Goal: Transaction & Acquisition: Purchase product/service

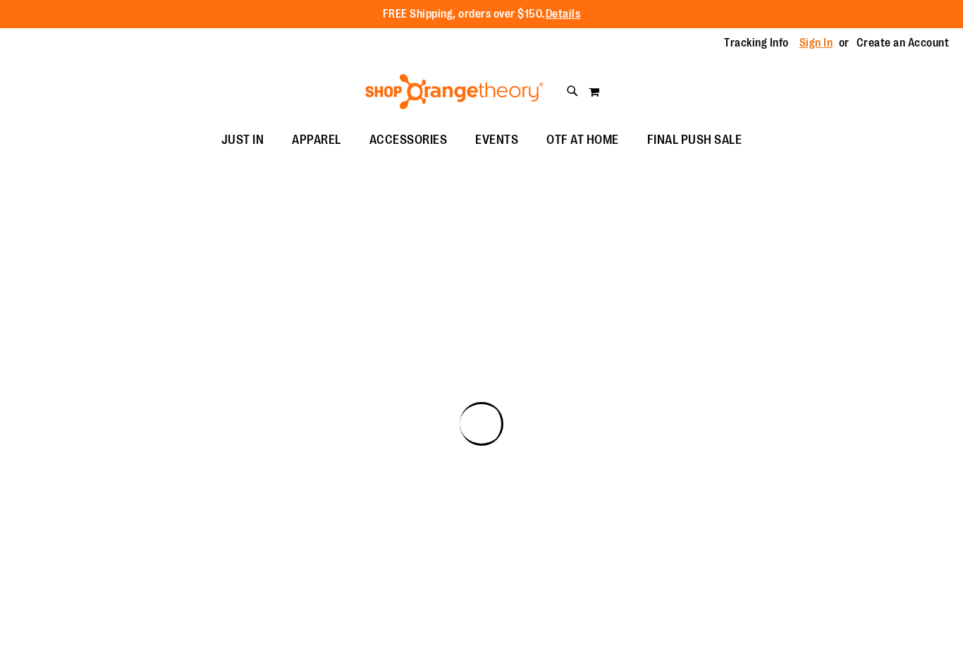
click at [820, 44] on link "Sign In" at bounding box center [817, 43] width 34 height 16
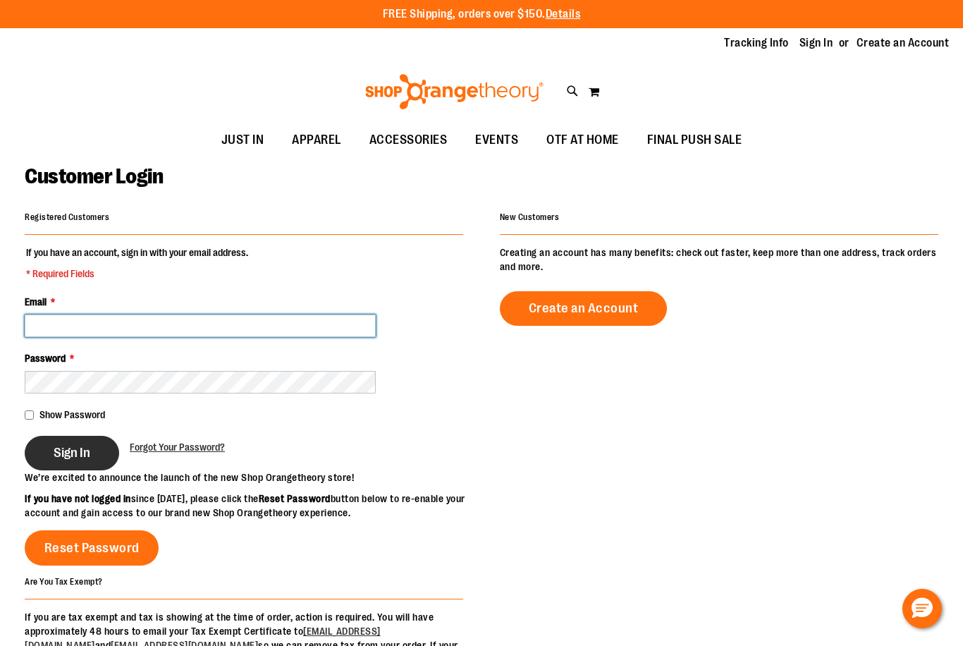
type input "**********"
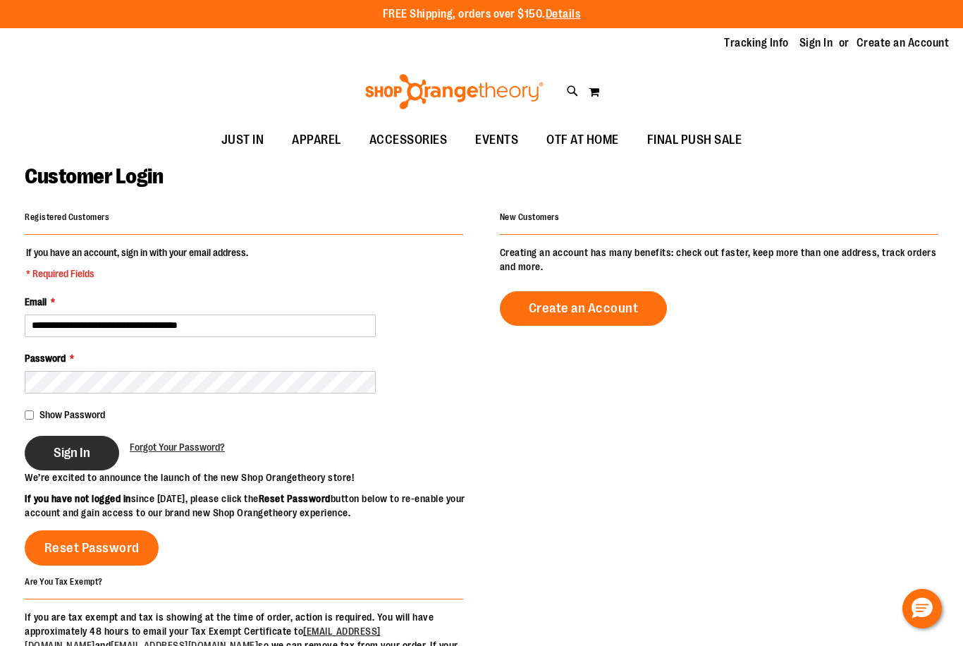
type input "**********"
click at [81, 452] on span "Sign In" at bounding box center [72, 453] width 37 height 16
click at [81, 452] on div "Sign In" at bounding box center [77, 453] width 105 height 35
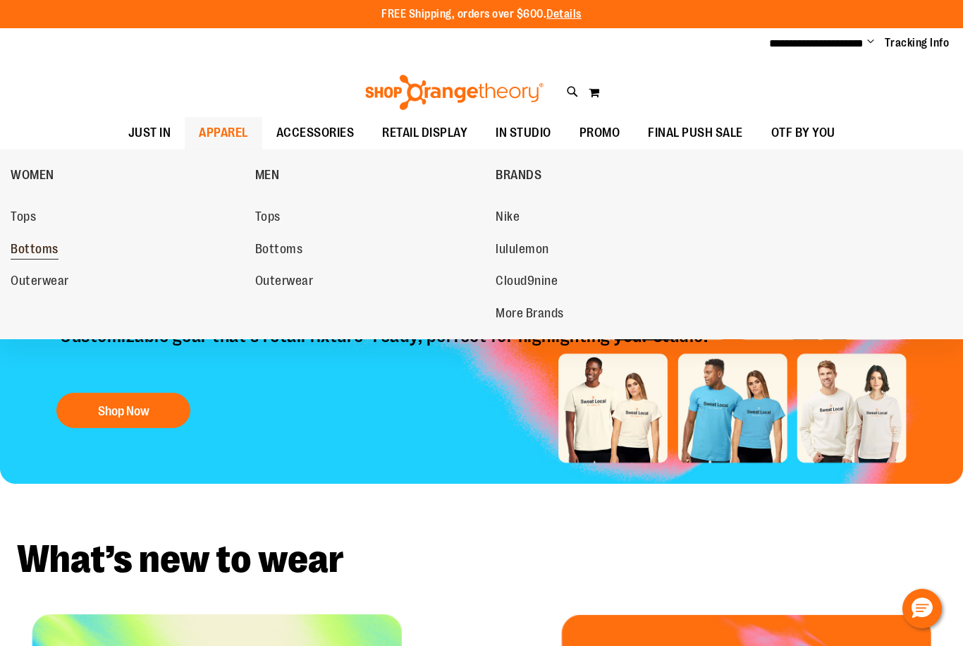
type input "**********"
click at [35, 243] on span "Bottoms" at bounding box center [35, 251] width 48 height 18
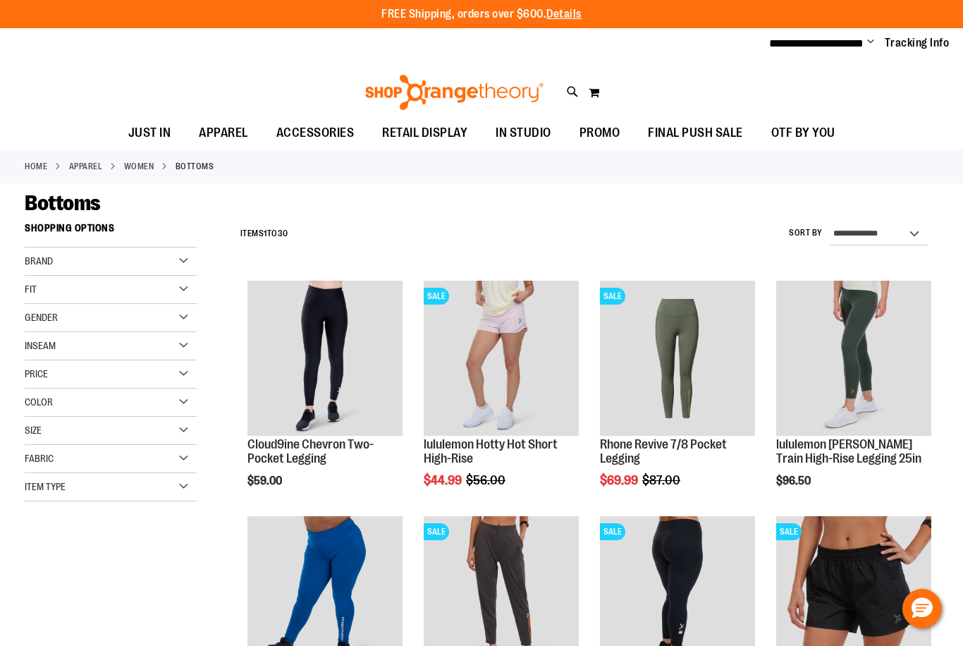
type input "**********"
click at [881, 228] on select "**********" at bounding box center [879, 234] width 98 height 23
select select "*********"
click at [830, 223] on select "**********" at bounding box center [879, 234] width 98 height 23
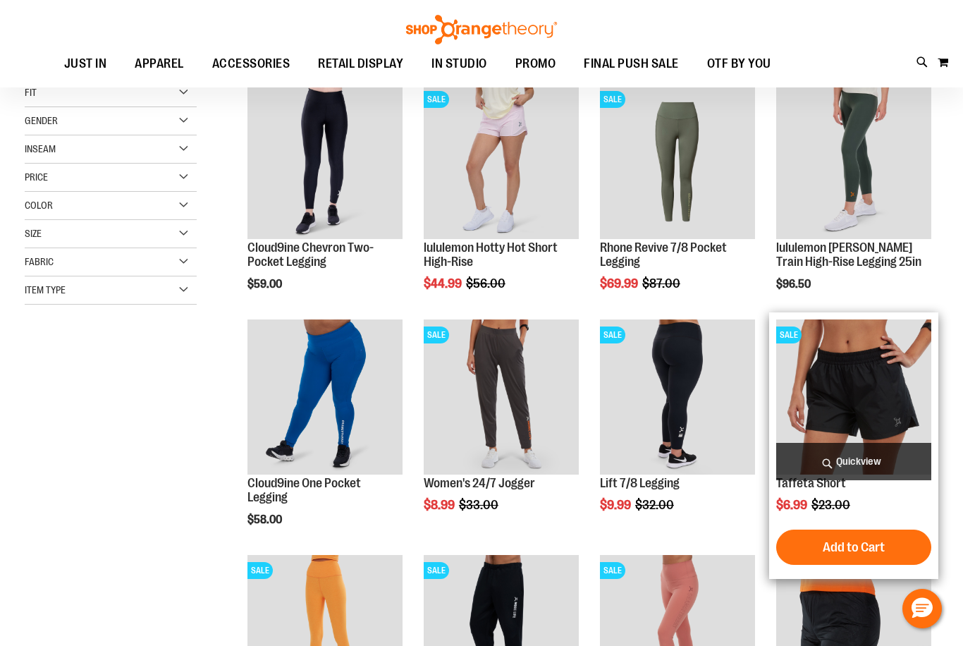
scroll to position [215, 0]
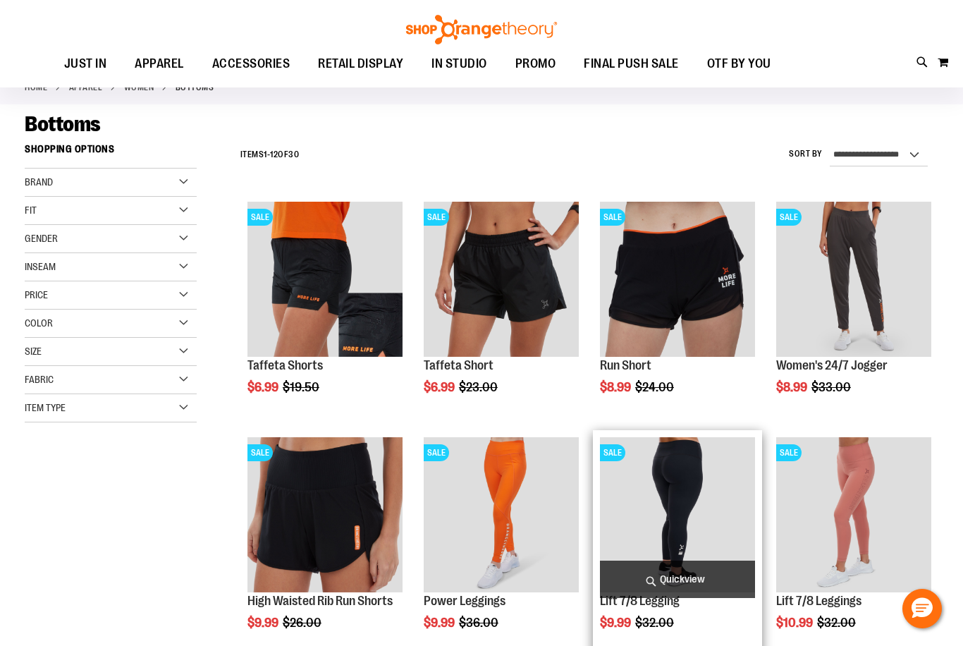
scroll to position [74, 0]
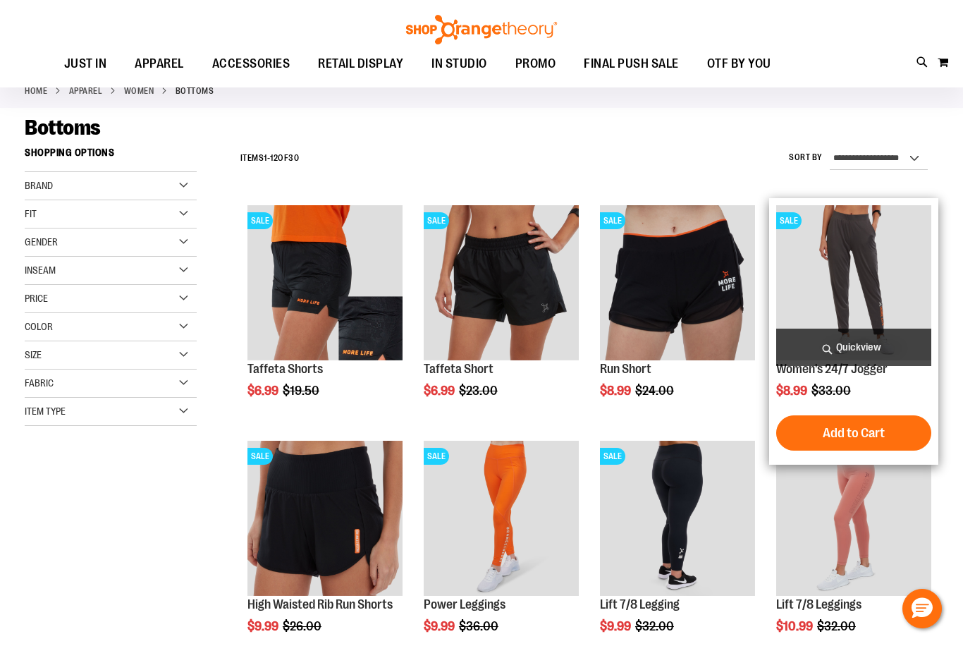
click at [879, 280] on img "product" at bounding box center [854, 282] width 155 height 155
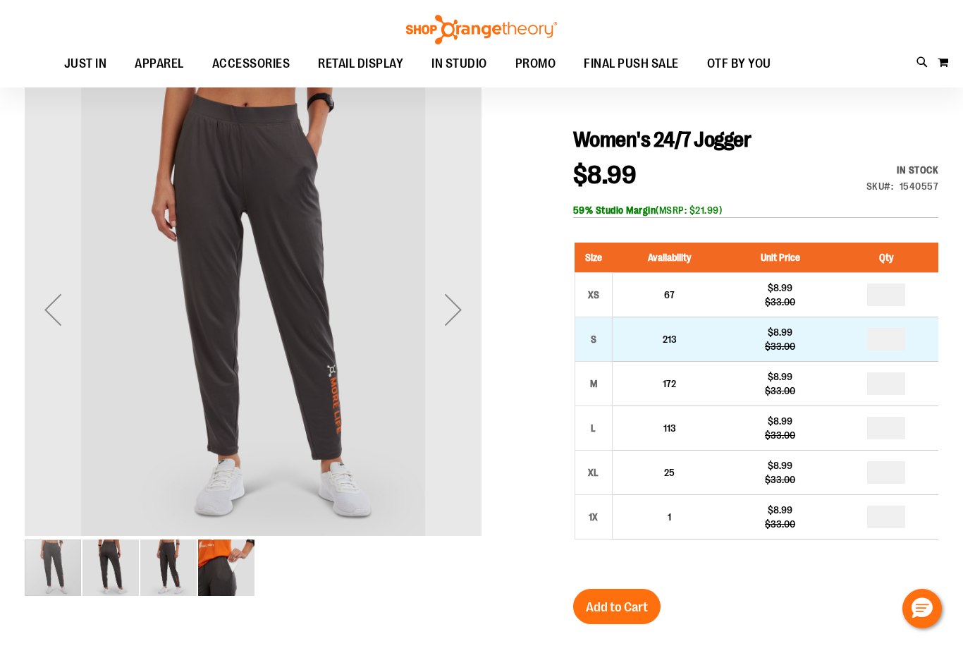
scroll to position [140, 0]
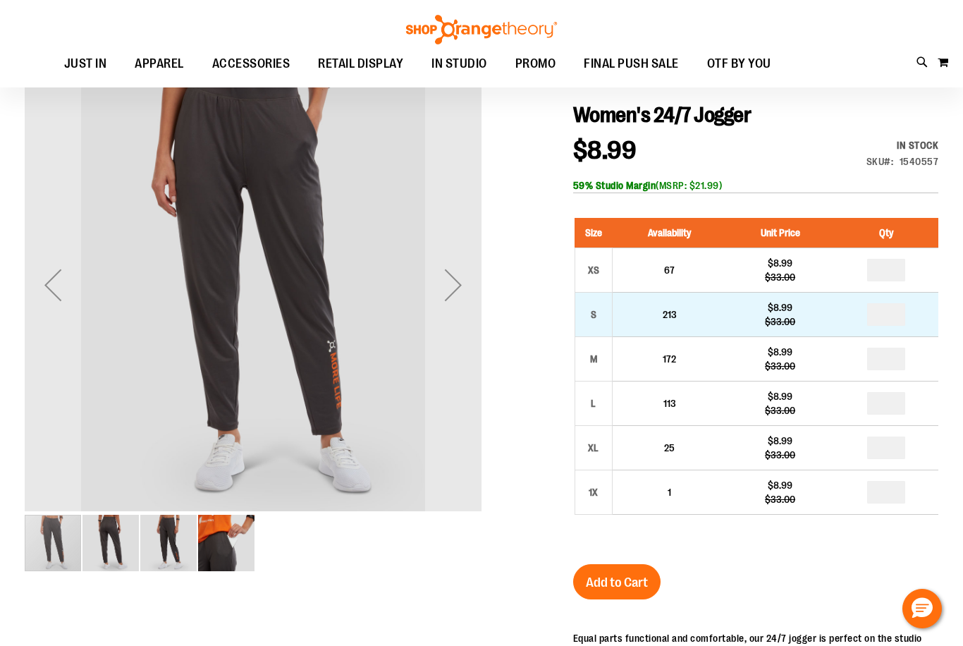
type input "**********"
click at [683, 320] on td "213" at bounding box center [669, 314] width 114 height 44
click at [893, 312] on input "number" at bounding box center [887, 314] width 38 height 23
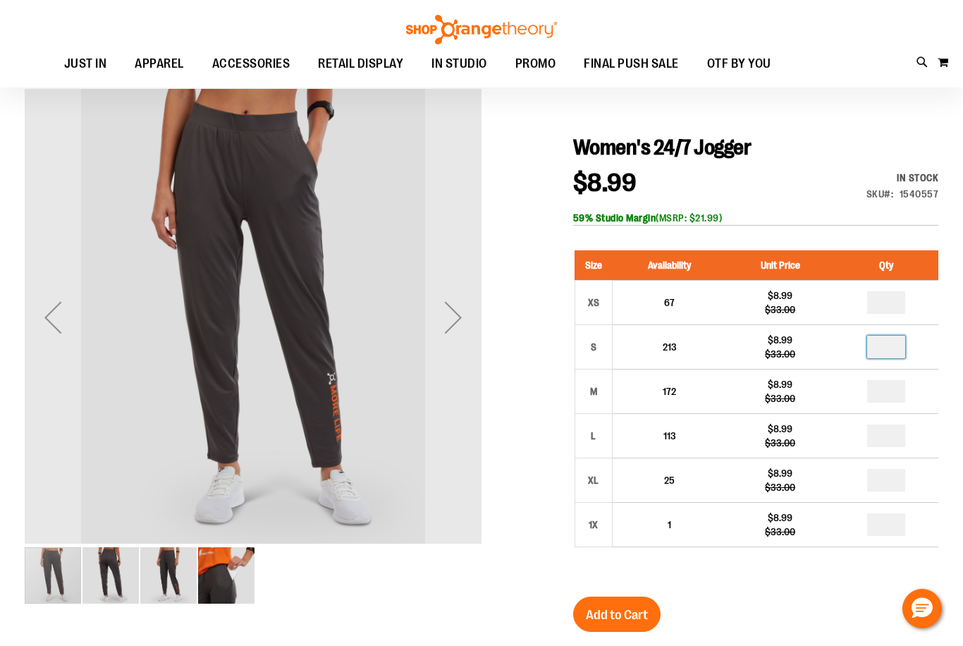
scroll to position [141, 0]
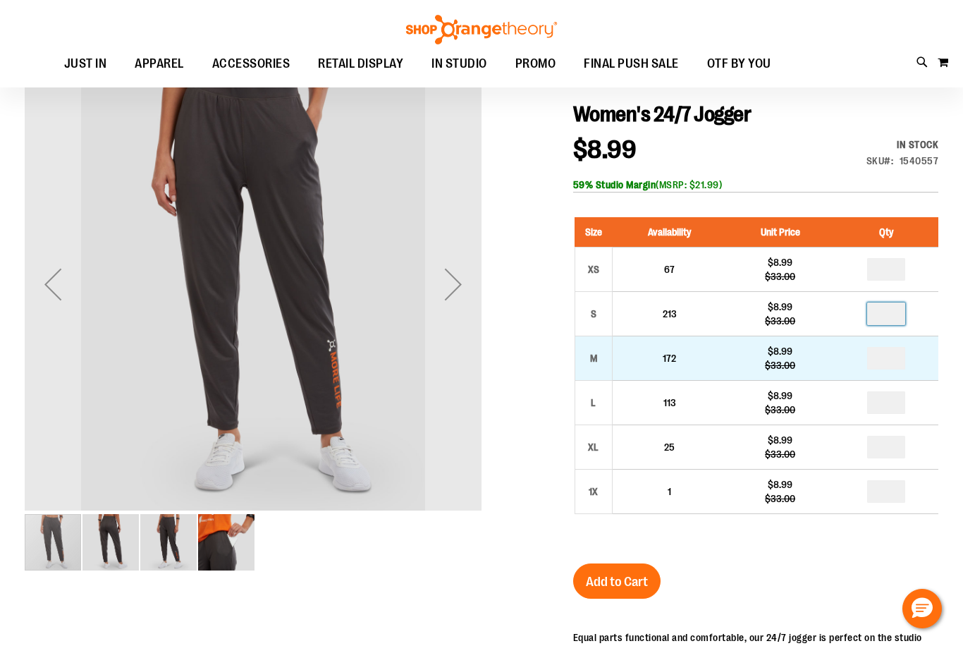
type input "*"
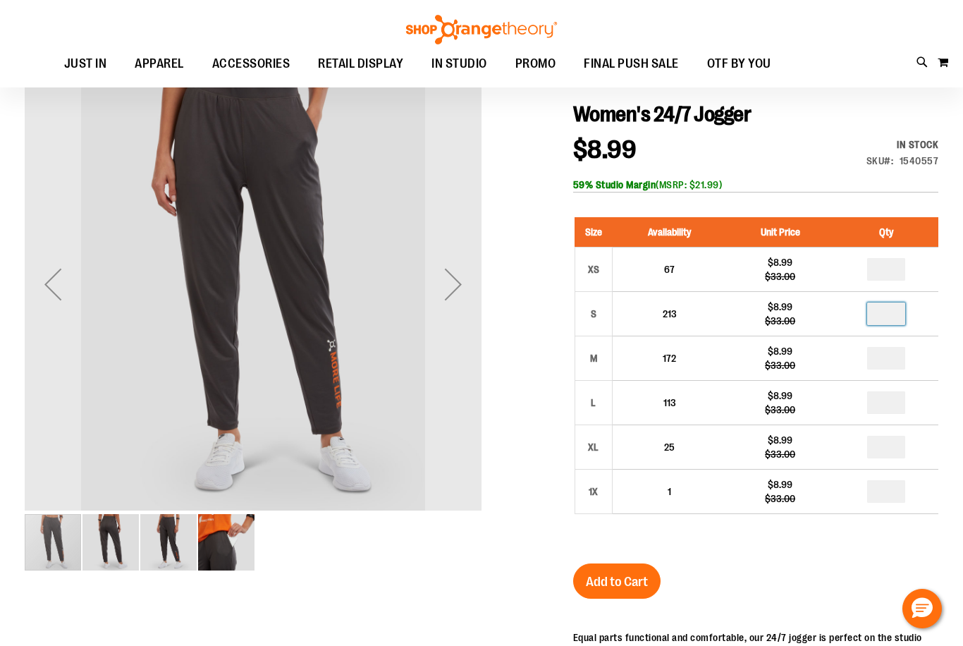
click at [754, 571] on div "Women's 24/7 Jogger $8.99 Regular Price $33.00 In stock Only %1 left SKU 154055…" at bounding box center [755, 511] width 365 height 818
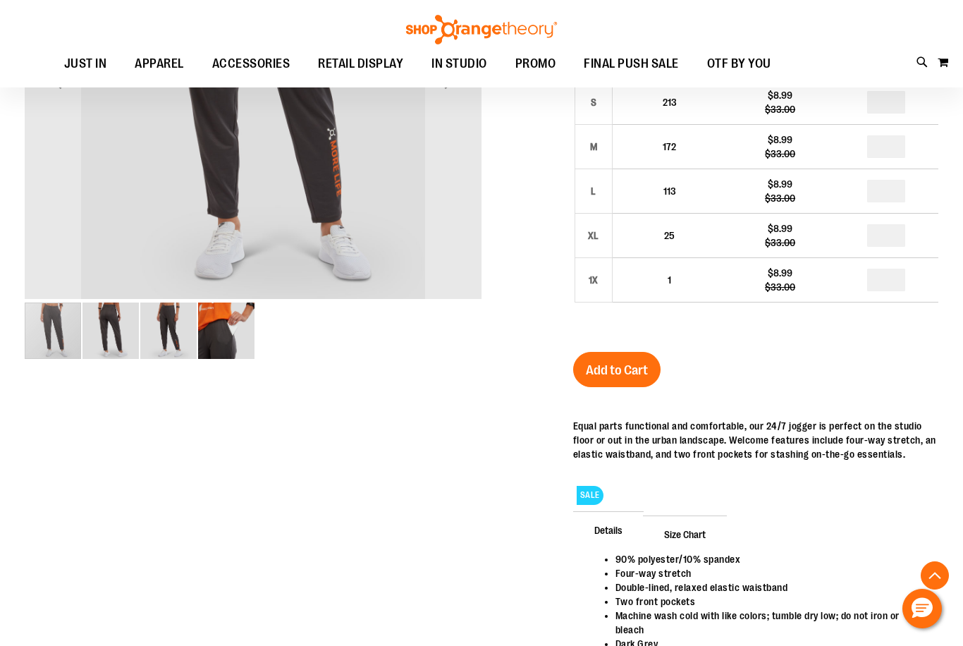
scroll to position [423, 0]
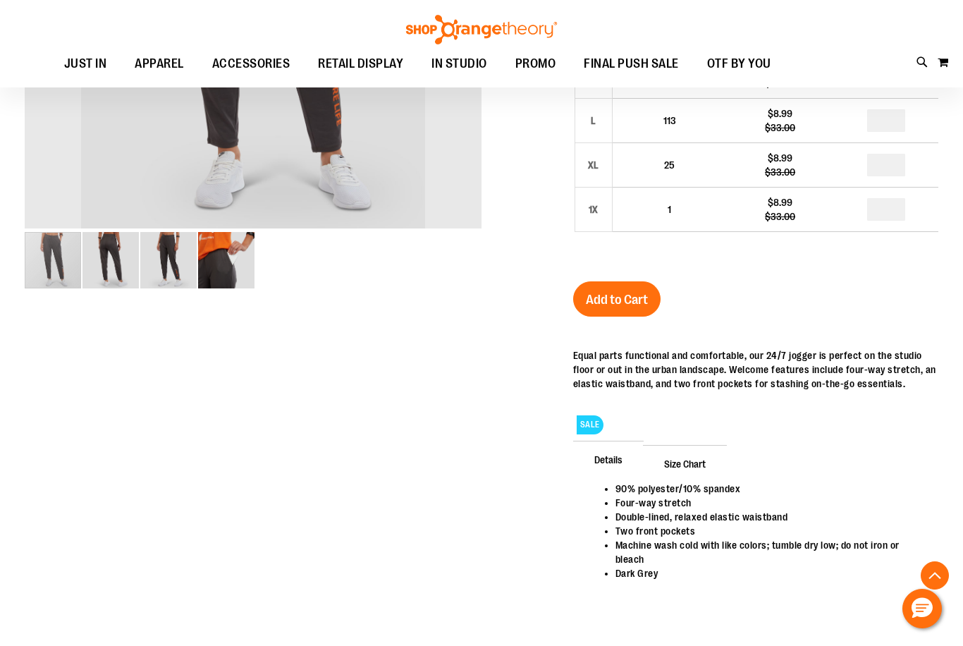
click at [694, 466] on span "Size Chart" at bounding box center [685, 463] width 84 height 37
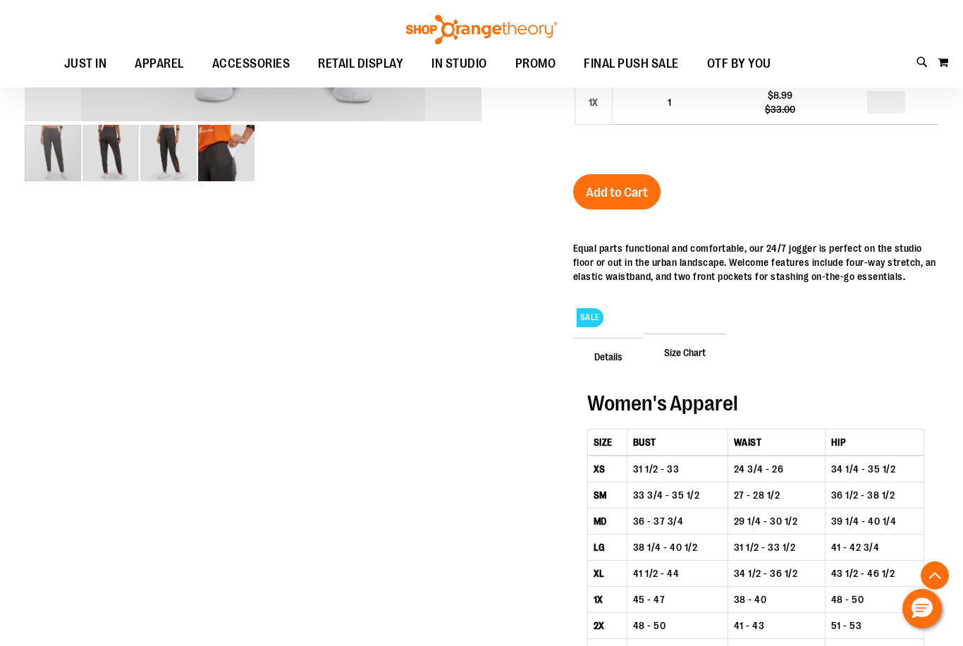
scroll to position [493, 0]
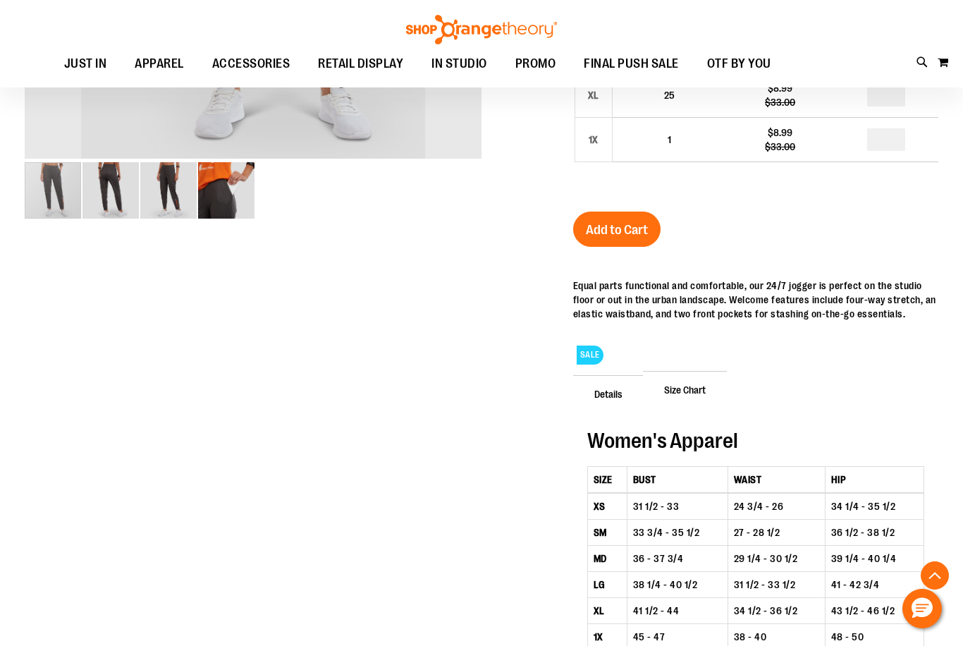
click at [616, 392] on span "Details" at bounding box center [608, 393] width 71 height 37
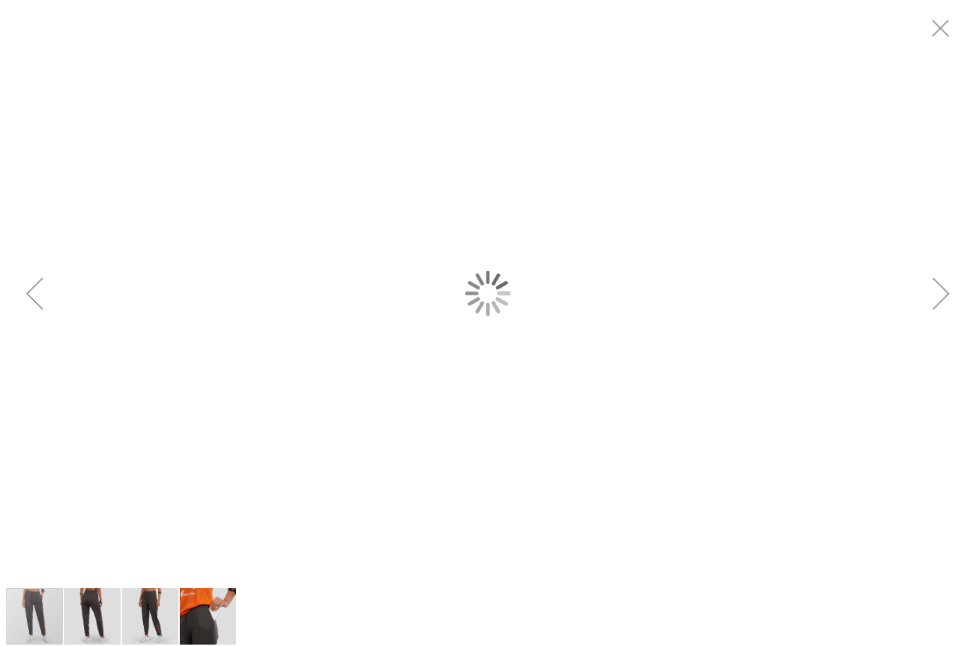
scroll to position [0, 0]
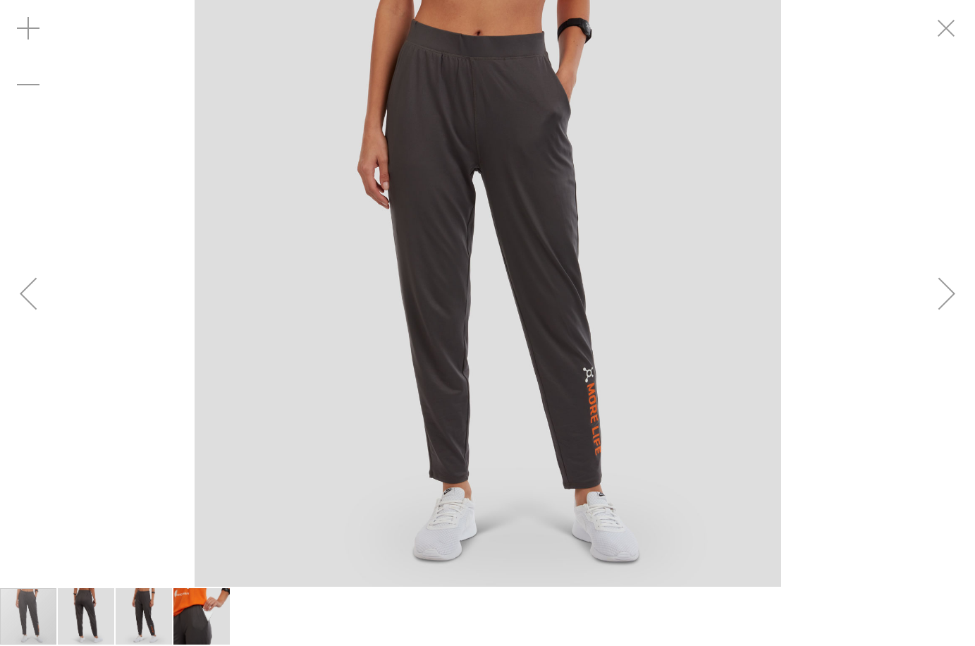
click at [940, 293] on div "Next" at bounding box center [947, 293] width 56 height 56
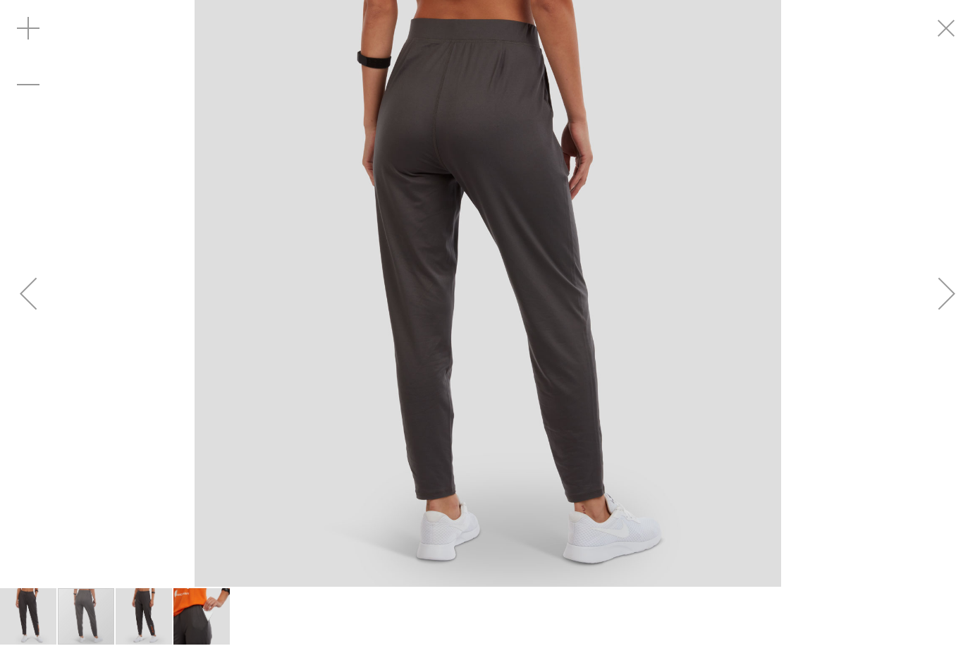
click at [944, 292] on div "Next" at bounding box center [947, 293] width 56 height 56
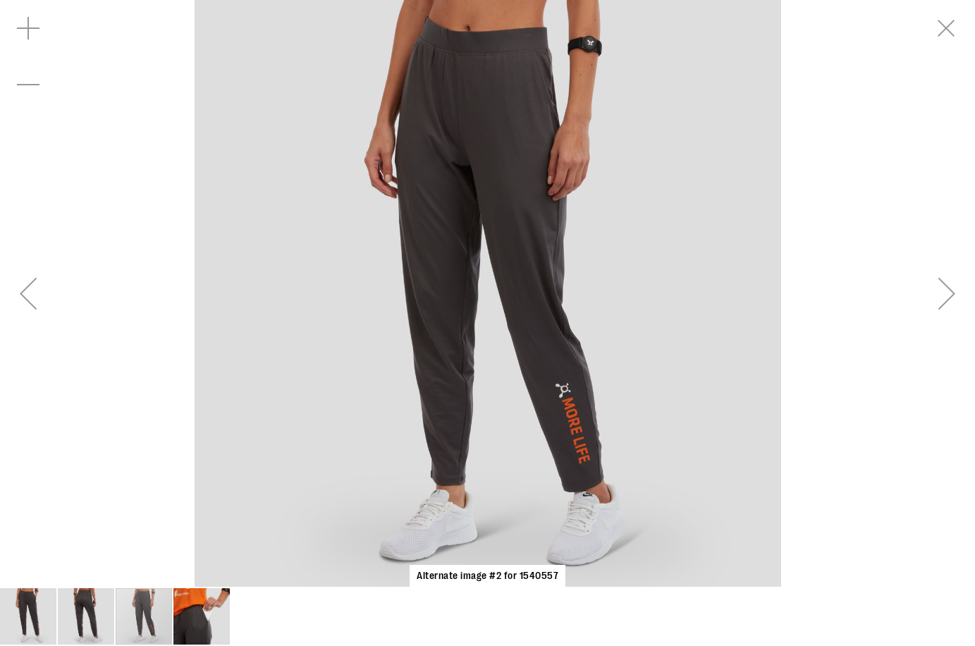
click at [945, 292] on div "Next" at bounding box center [947, 293] width 56 height 56
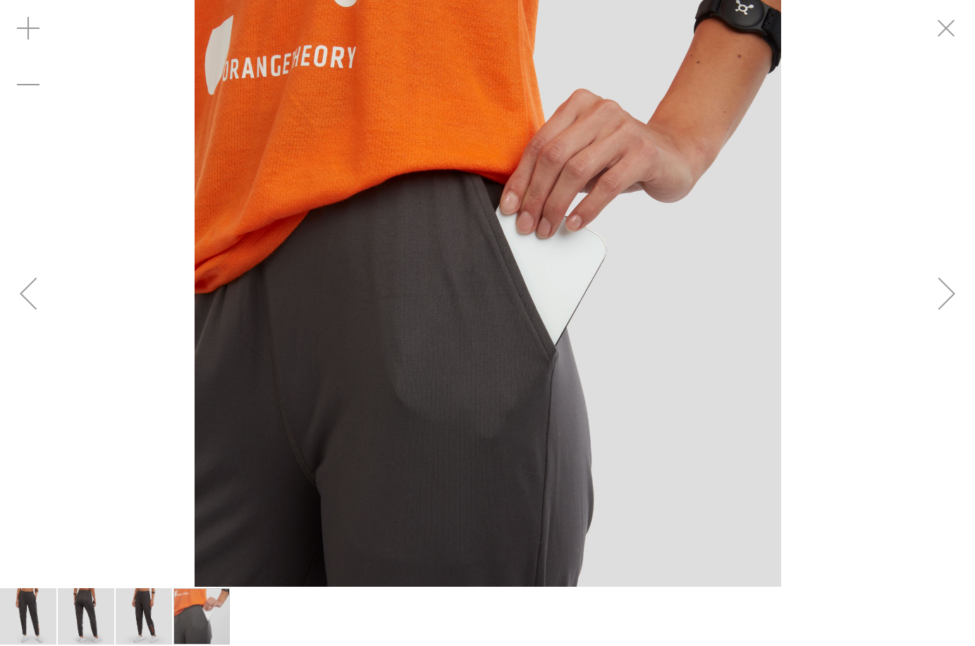
click at [947, 296] on div "Next" at bounding box center [947, 293] width 56 height 56
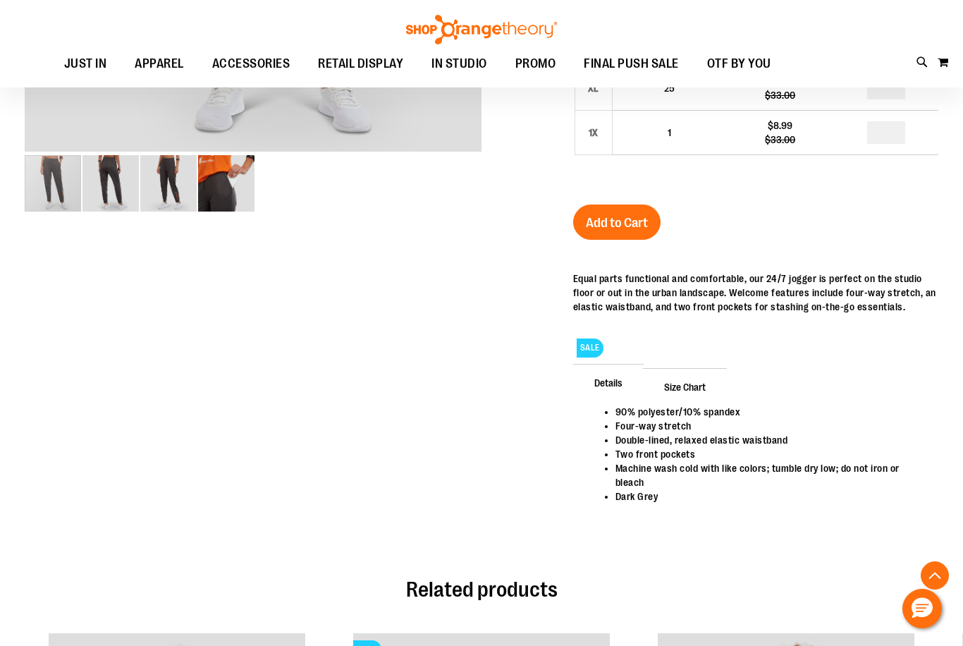
scroll to position [492, 0]
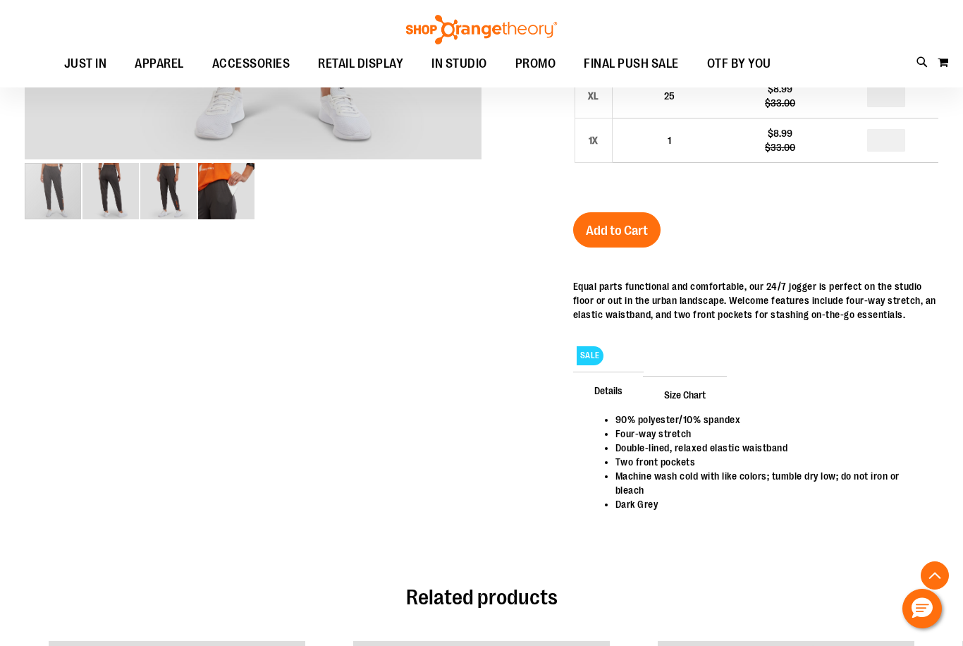
click at [679, 391] on span "Size Chart" at bounding box center [685, 394] width 84 height 37
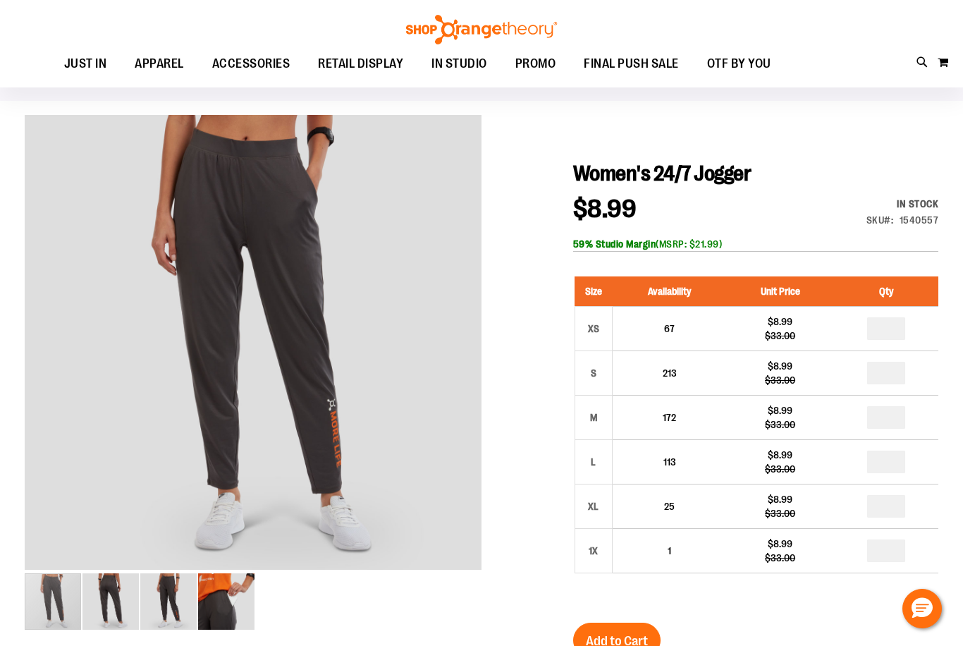
scroll to position [69, 0]
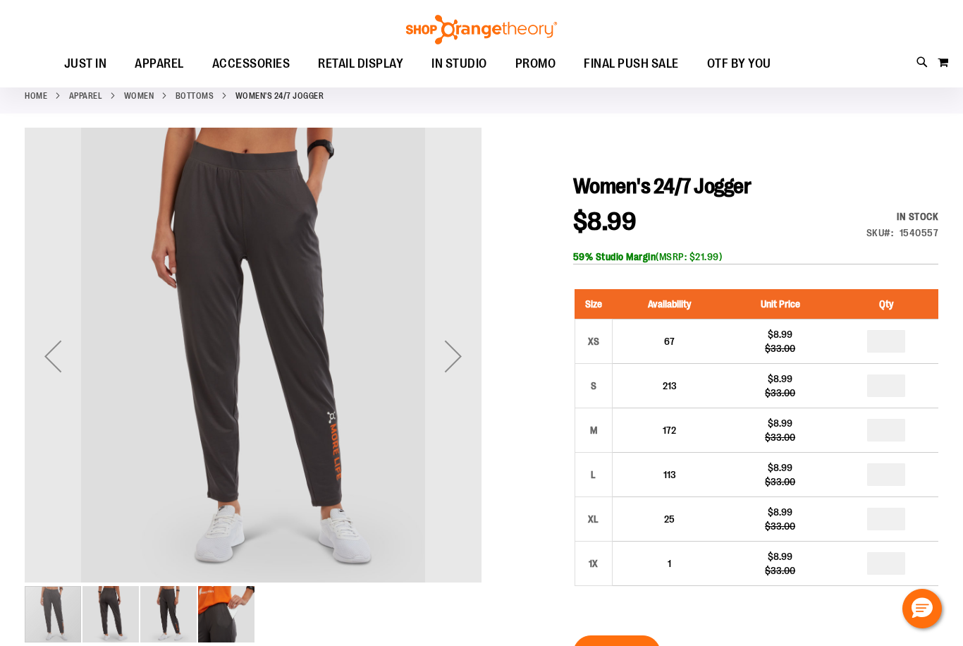
click at [169, 606] on img "image 3 of 4" at bounding box center [168, 614] width 56 height 56
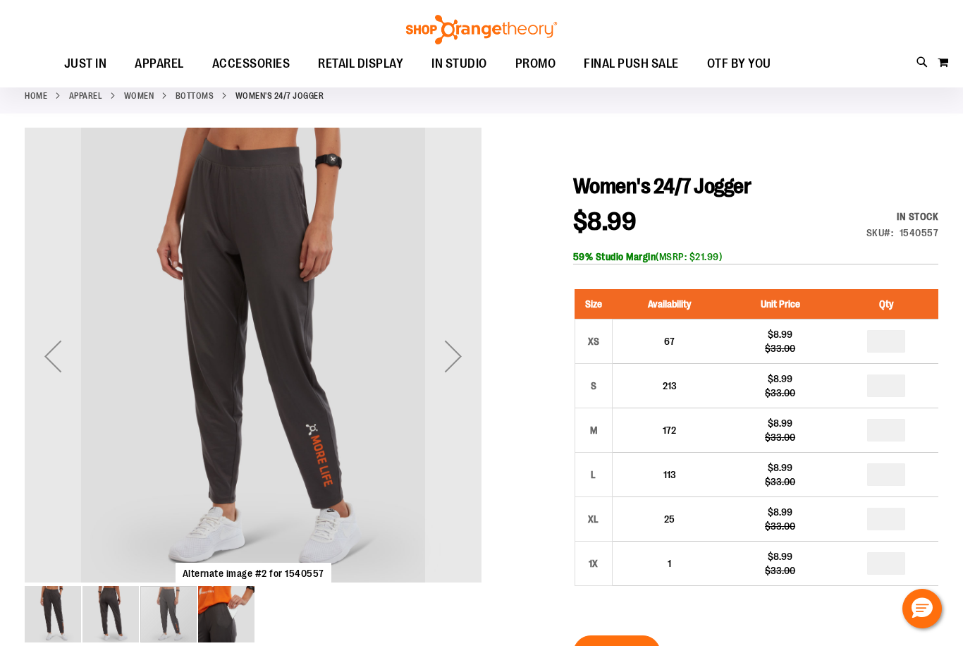
click at [123, 604] on img "image 2 of 4" at bounding box center [111, 614] width 56 height 56
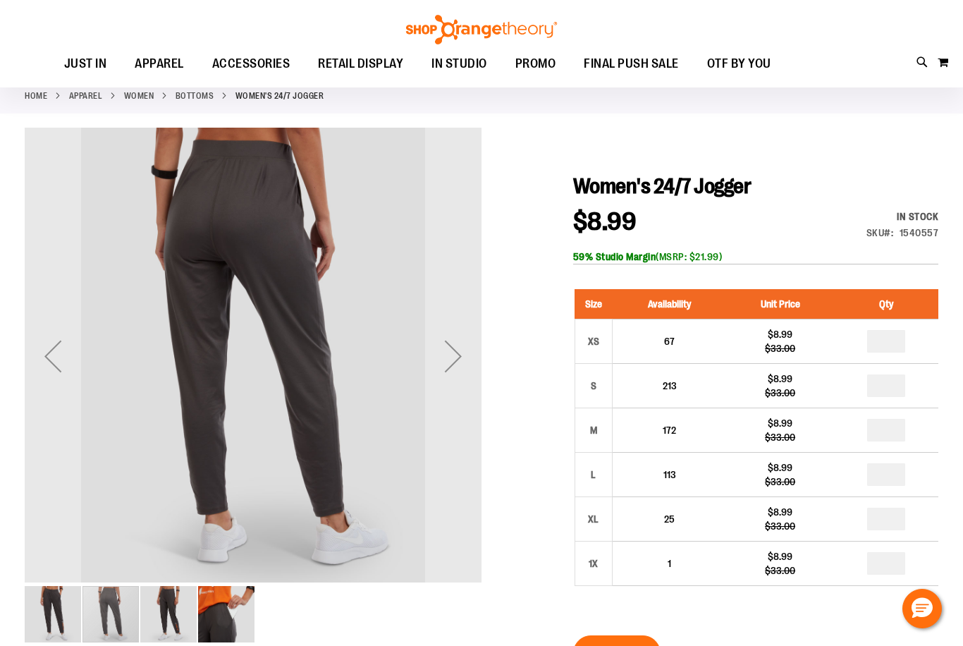
click at [214, 615] on img "image 4 of 4" at bounding box center [226, 614] width 56 height 56
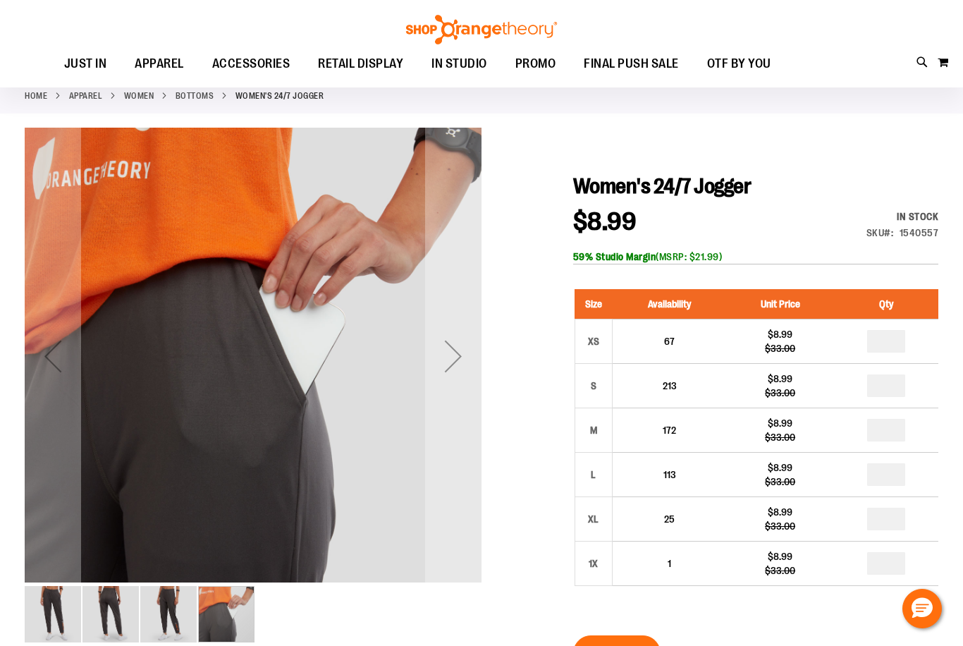
click at [152, 616] on img "image 3 of 4" at bounding box center [168, 614] width 56 height 56
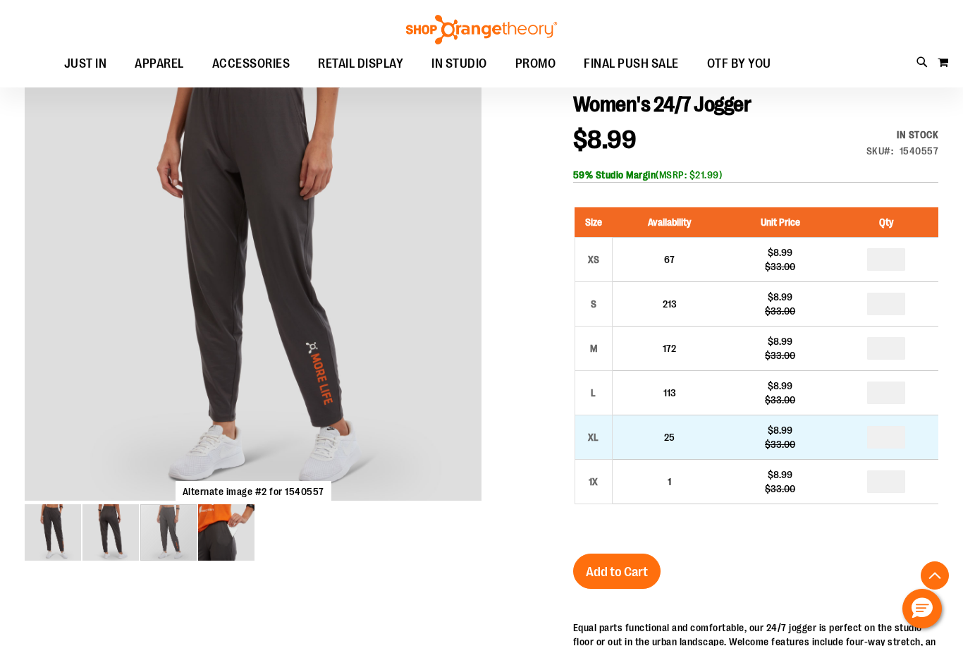
scroll to position [422, 0]
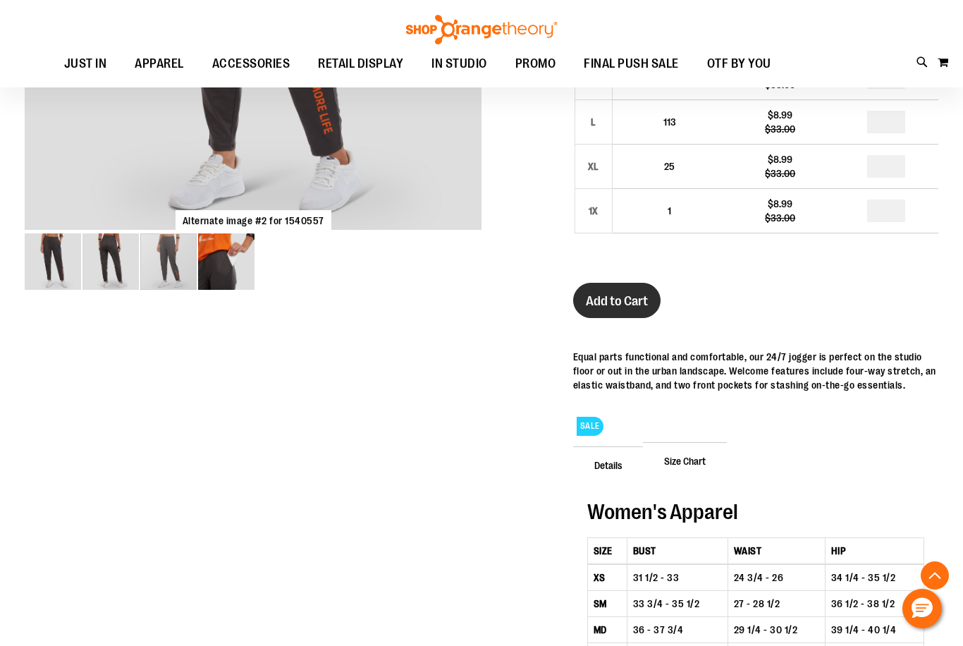
click at [606, 313] on button "Add to Cart" at bounding box center [616, 300] width 87 height 35
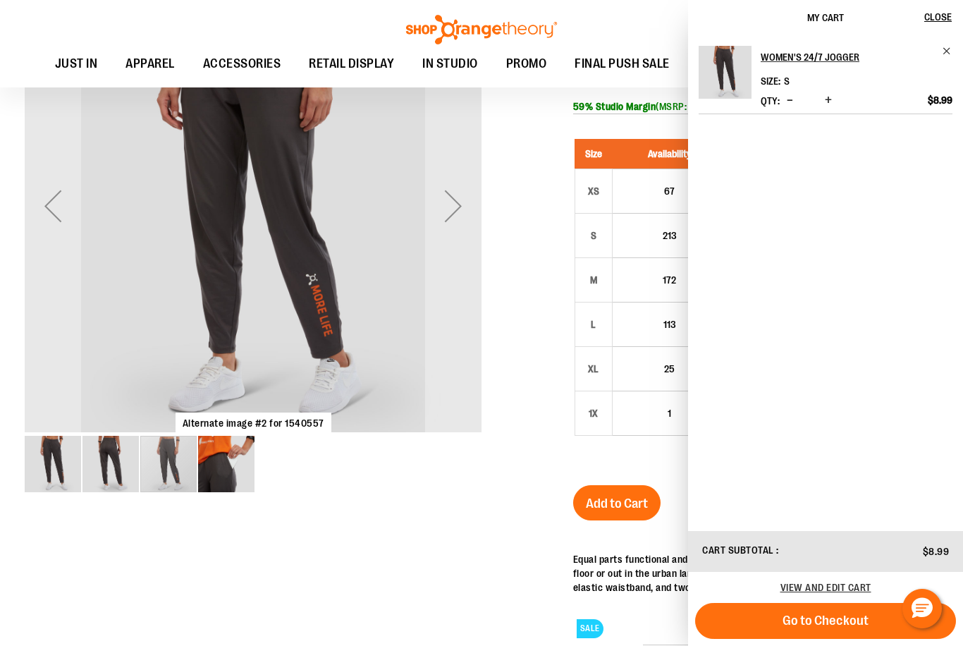
scroll to position [210, 0]
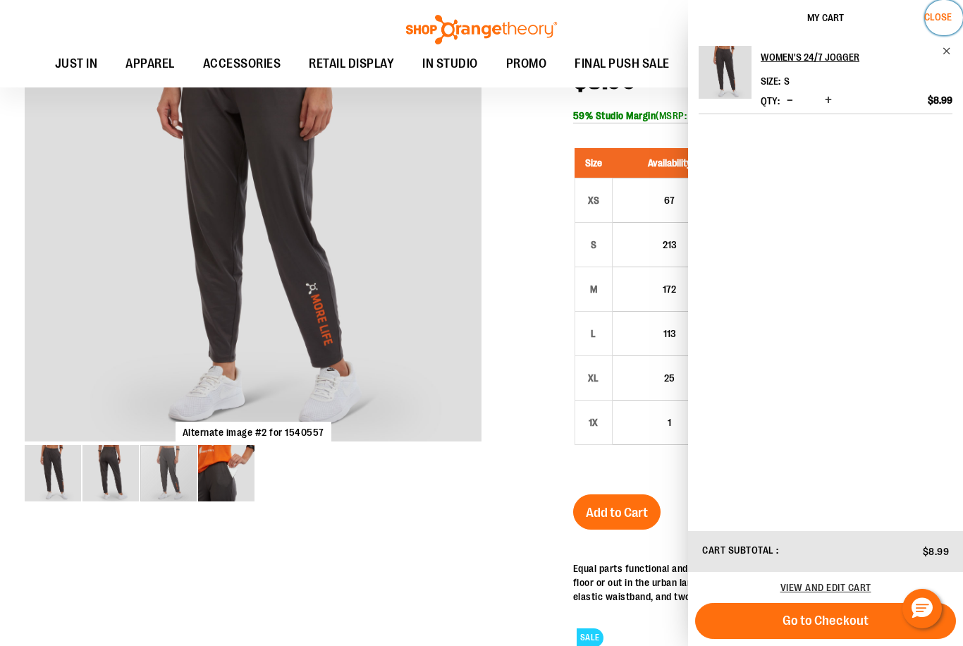
click at [935, 16] on span "Close" at bounding box center [939, 16] width 28 height 11
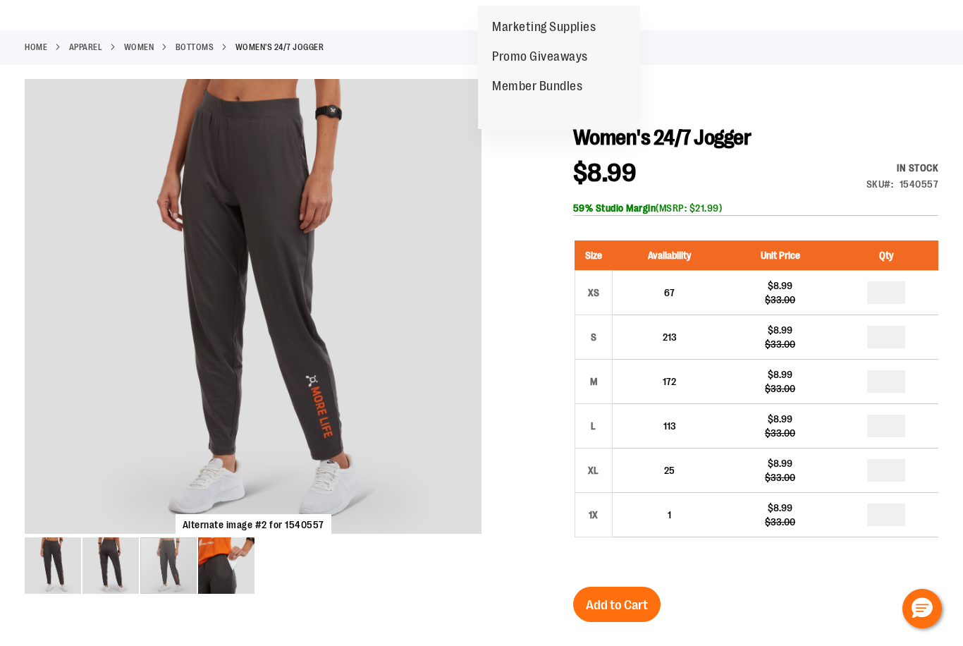
scroll to position [0, 0]
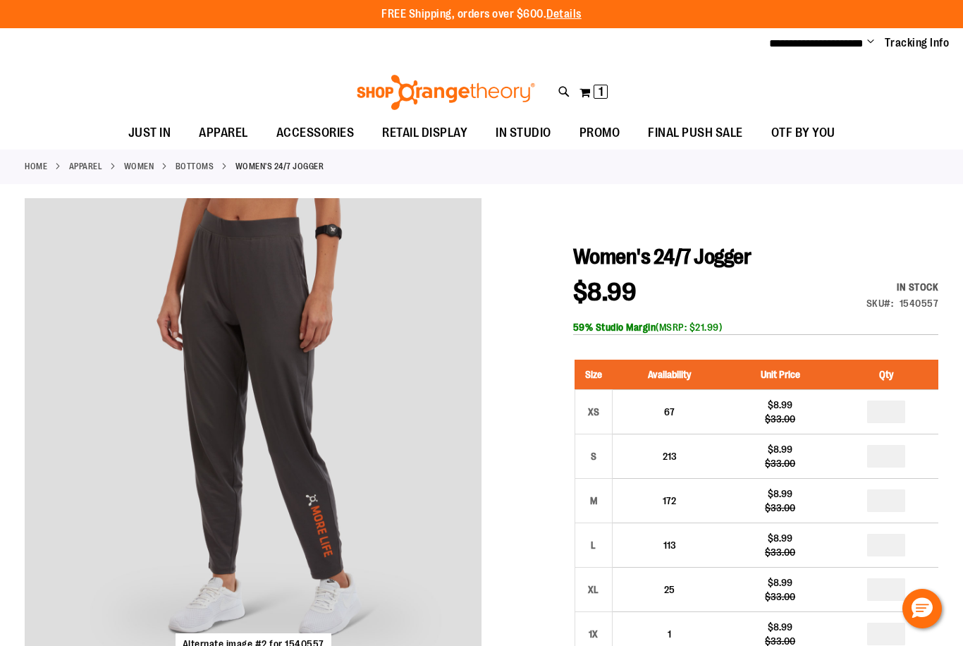
click at [197, 162] on link "Bottoms" at bounding box center [195, 166] width 39 height 13
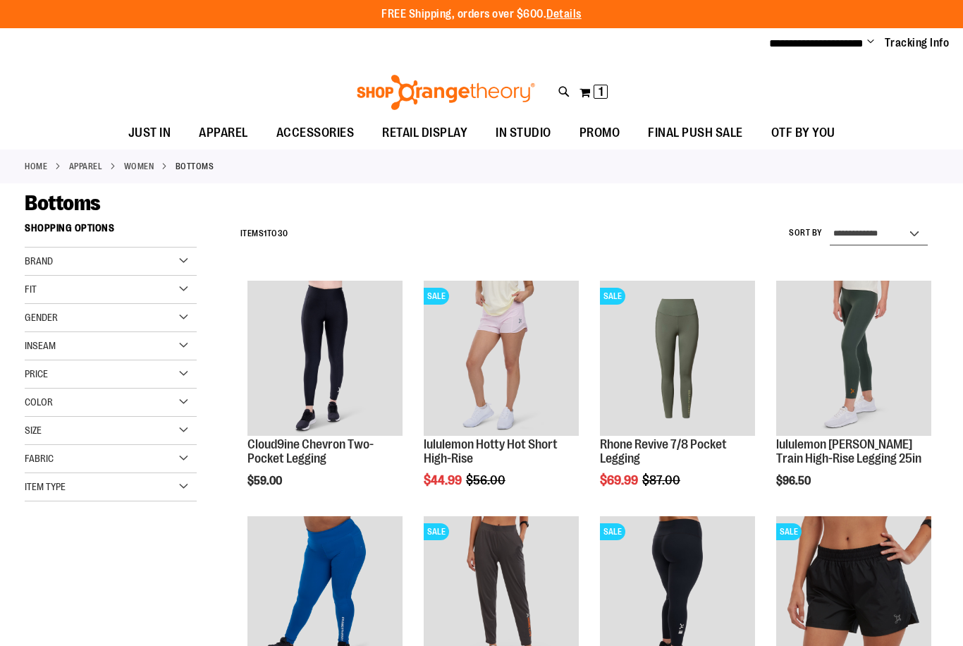
click at [904, 237] on select "**********" at bounding box center [879, 234] width 98 height 23
type input "**********"
select select "*********"
click at [830, 223] on select "**********" at bounding box center [879, 234] width 98 height 23
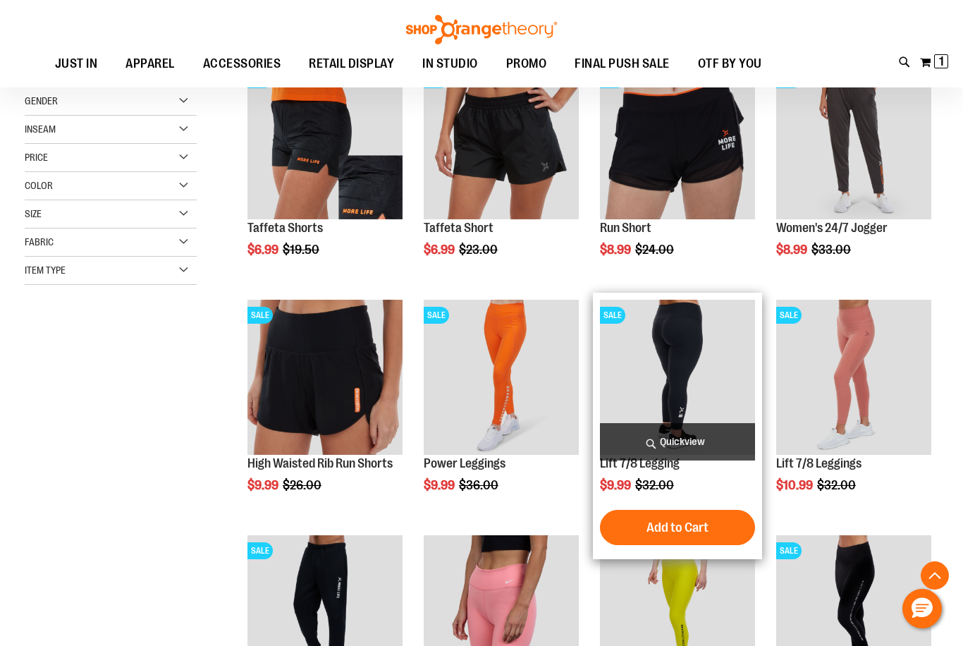
scroll to position [286, 0]
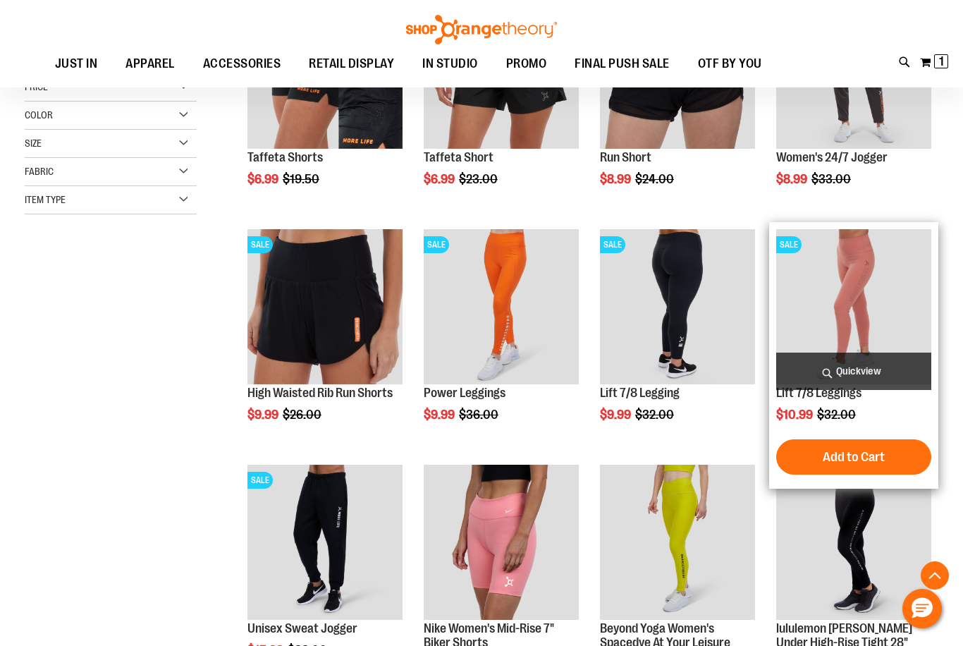
click at [865, 296] on img "product" at bounding box center [854, 306] width 155 height 155
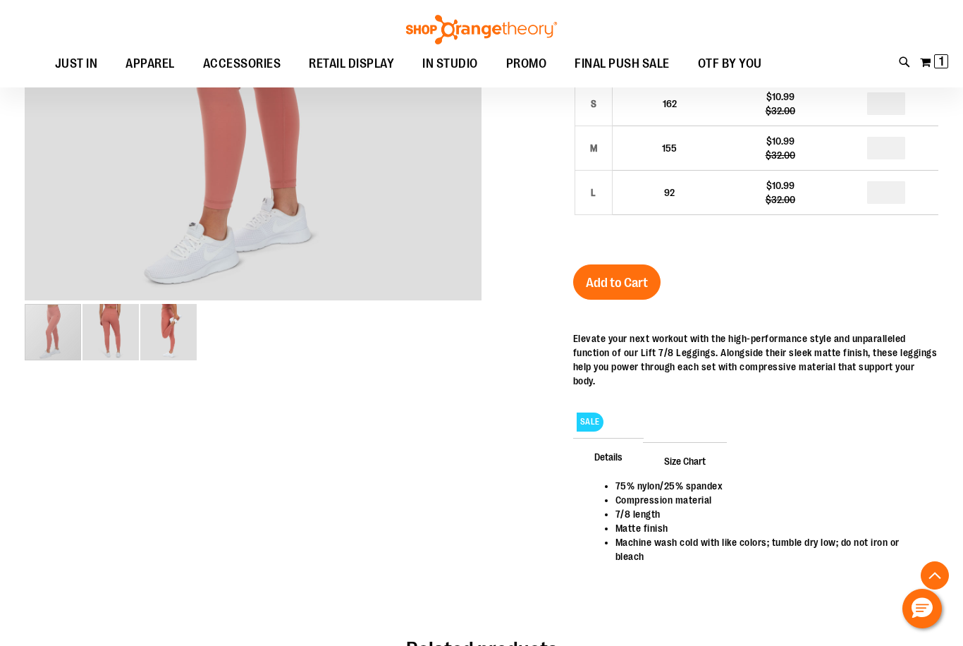
scroll to position [352, 0]
type input "**********"
click at [688, 445] on span "Size Chart" at bounding box center [685, 460] width 84 height 37
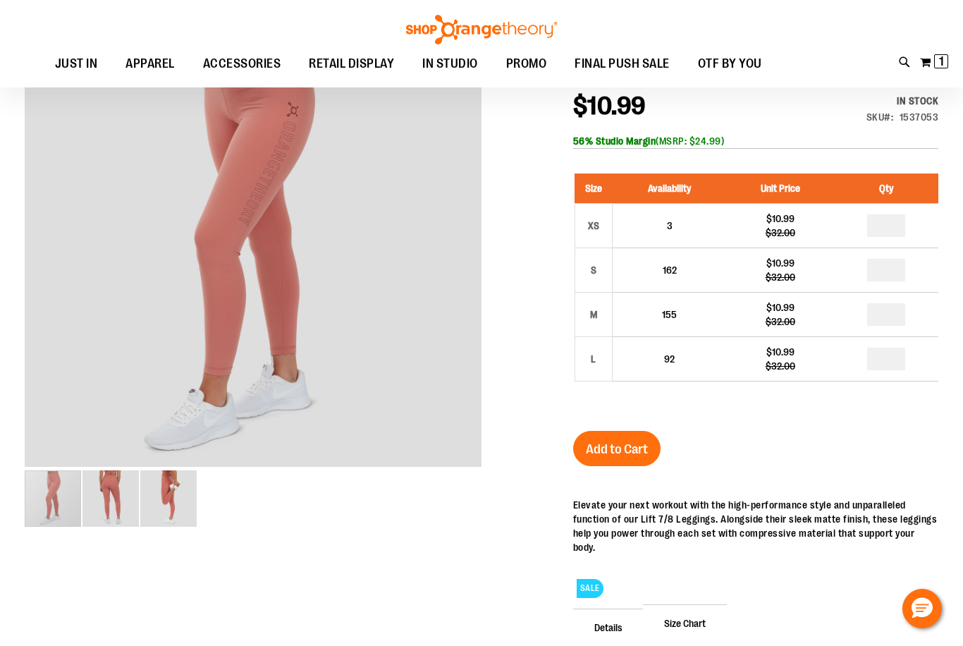
scroll to position [211, 0]
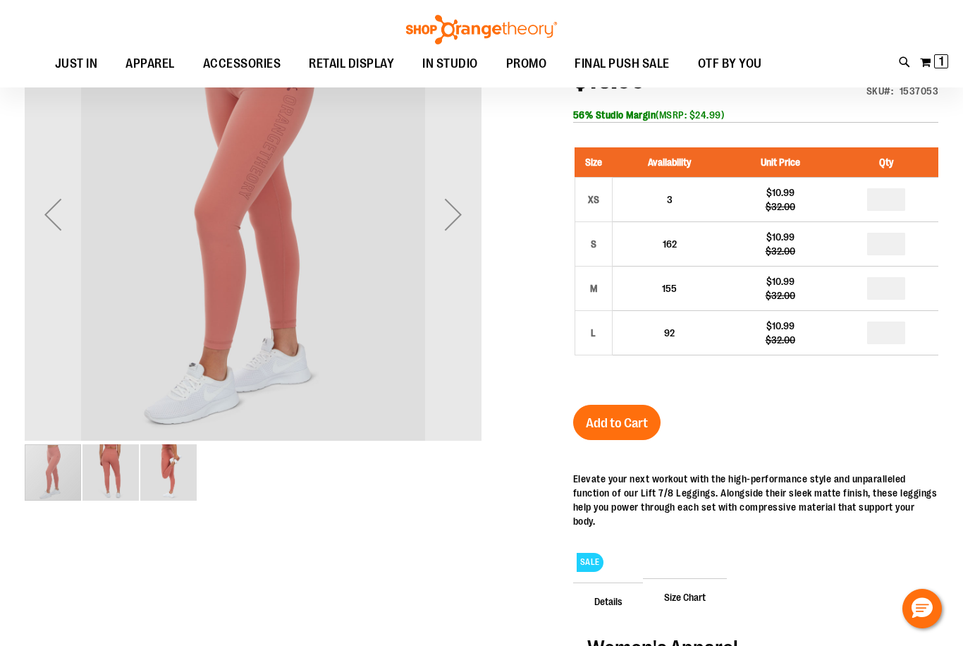
click at [111, 473] on img "image 2 of 3" at bounding box center [111, 472] width 56 height 56
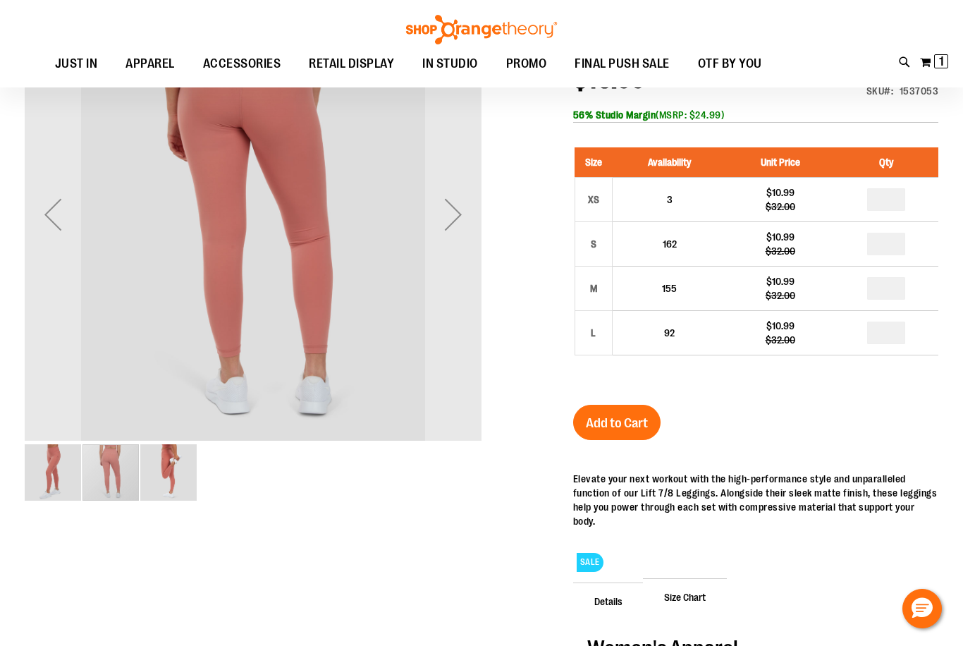
click at [182, 477] on img "image 3 of 3" at bounding box center [168, 472] width 56 height 56
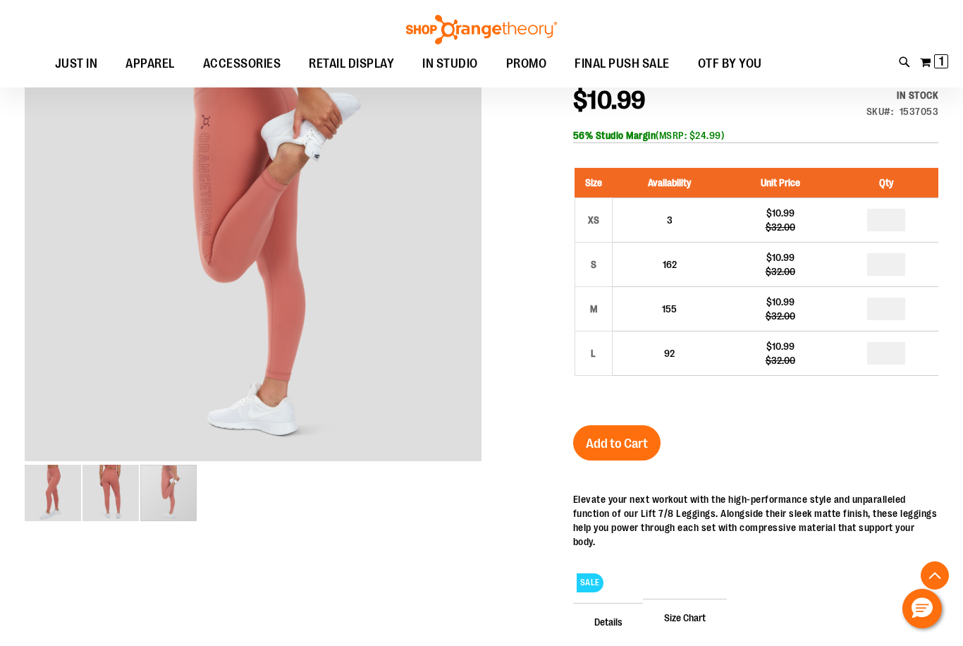
scroll to position [140, 0]
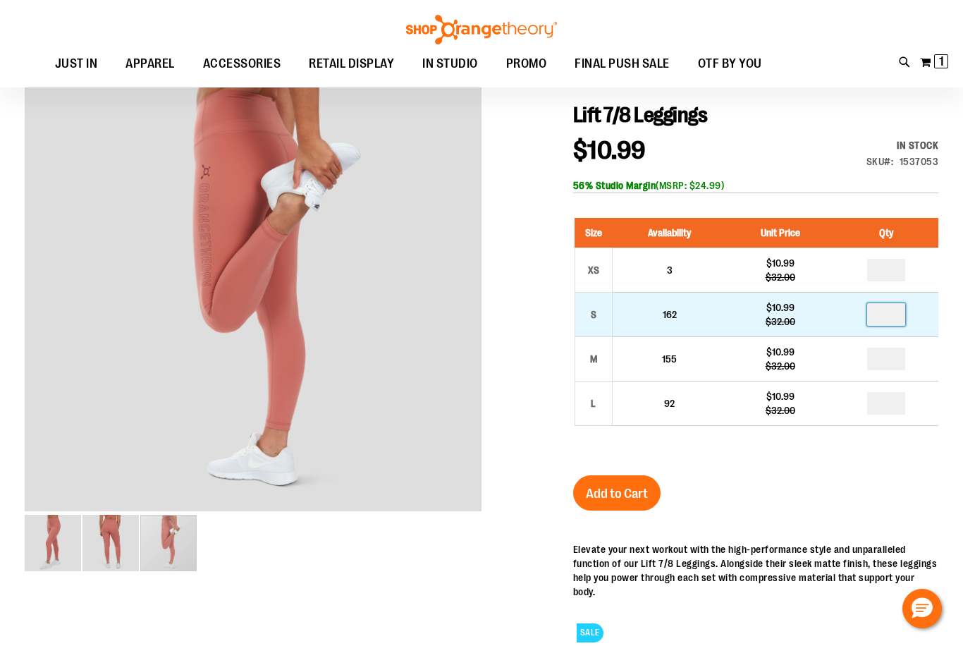
click at [889, 314] on input "number" at bounding box center [887, 314] width 38 height 23
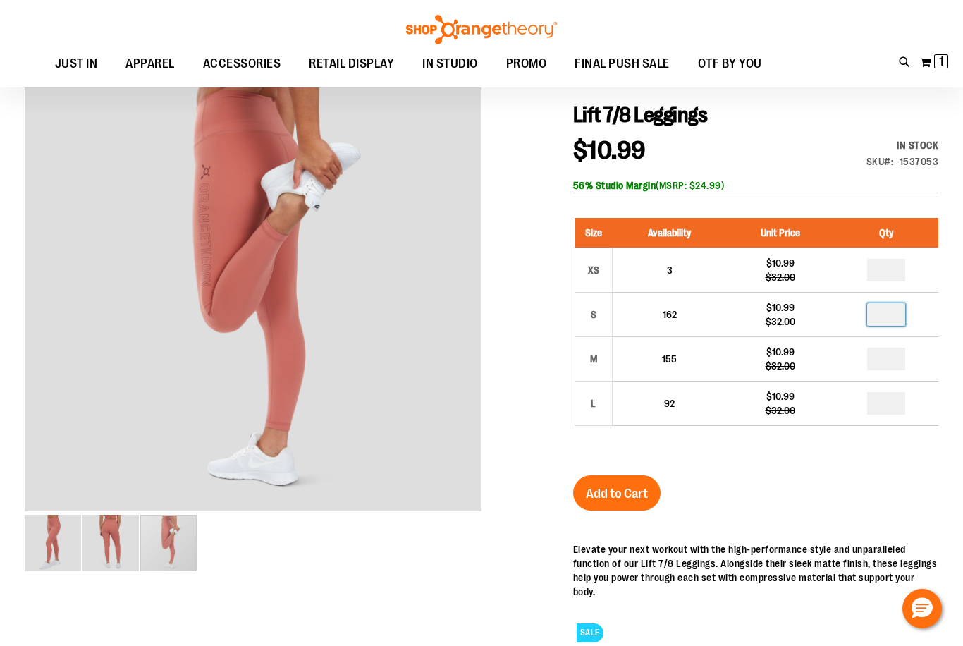
type input "*"
click at [649, 487] on button "Add to Cart" at bounding box center [616, 492] width 87 height 35
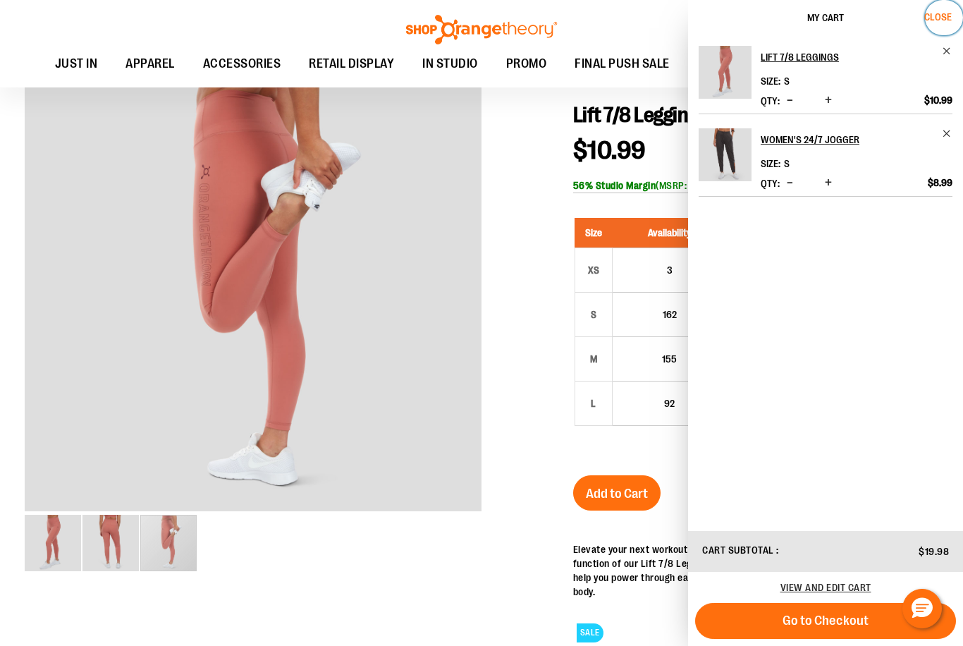
click at [948, 17] on span "Close" at bounding box center [939, 16] width 28 height 11
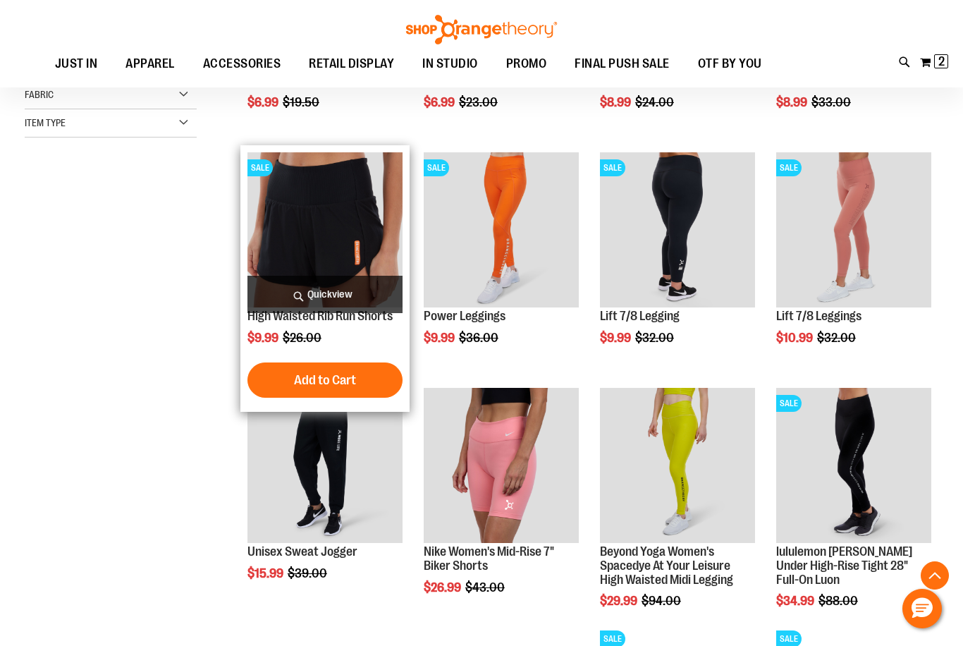
scroll to position [285, 0]
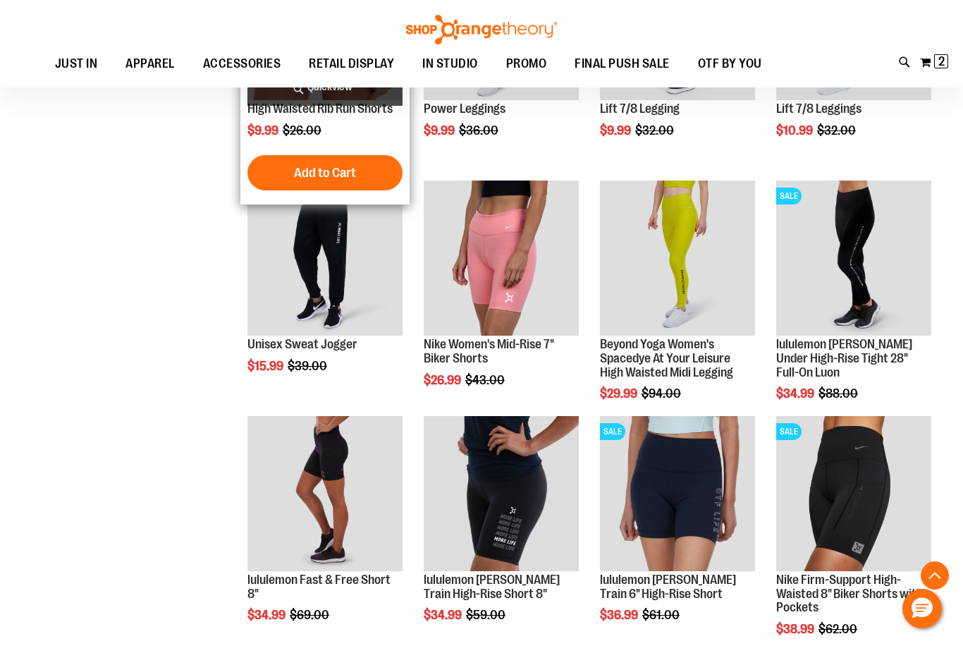
scroll to position [426, 0]
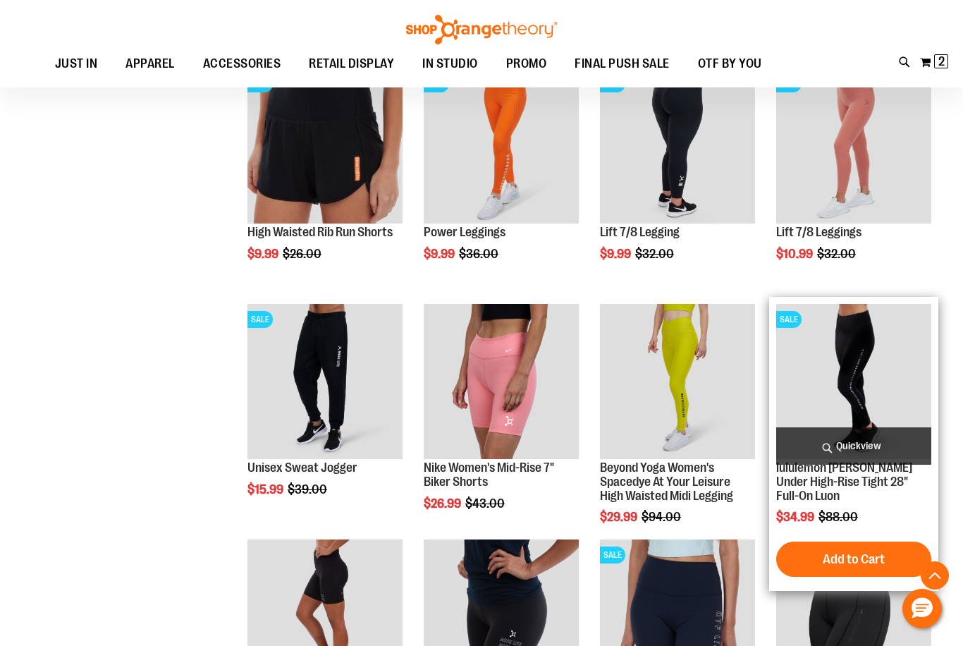
scroll to position [214, 0]
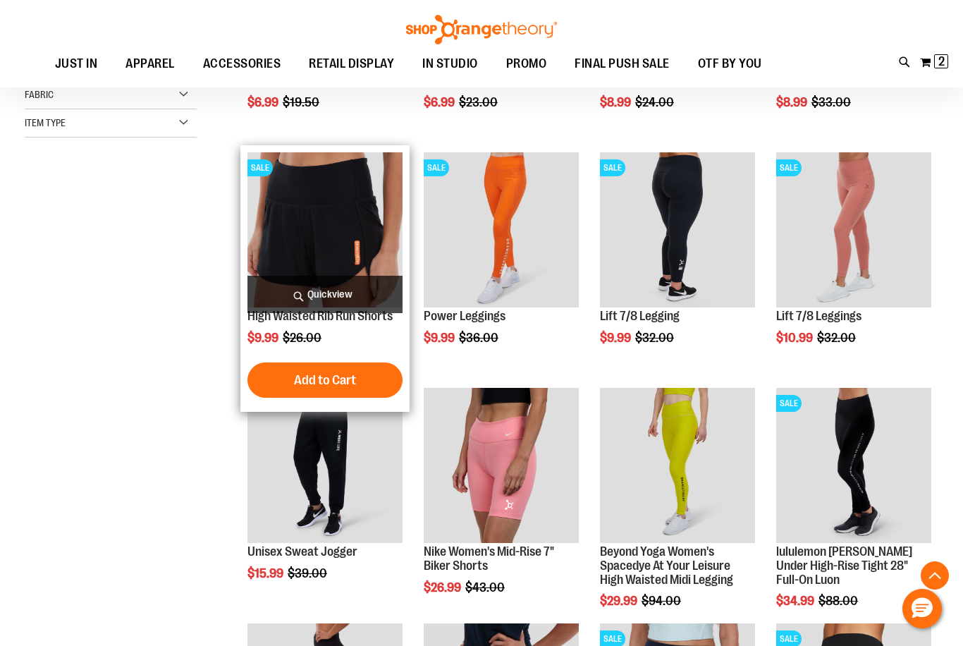
type input "**********"
click at [339, 242] on img "product" at bounding box center [325, 229] width 155 height 155
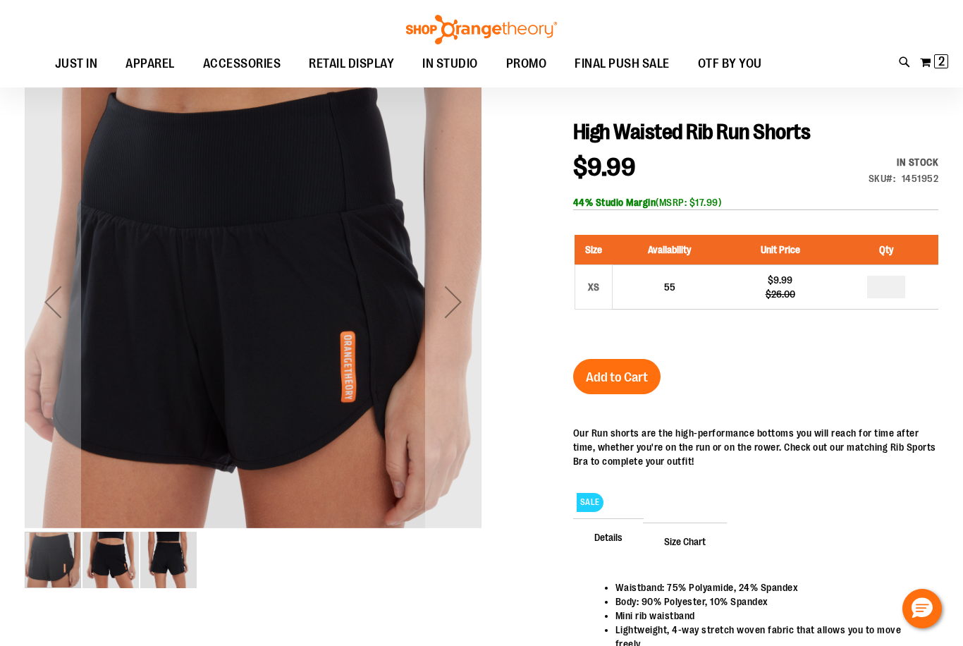
scroll to position [211, 0]
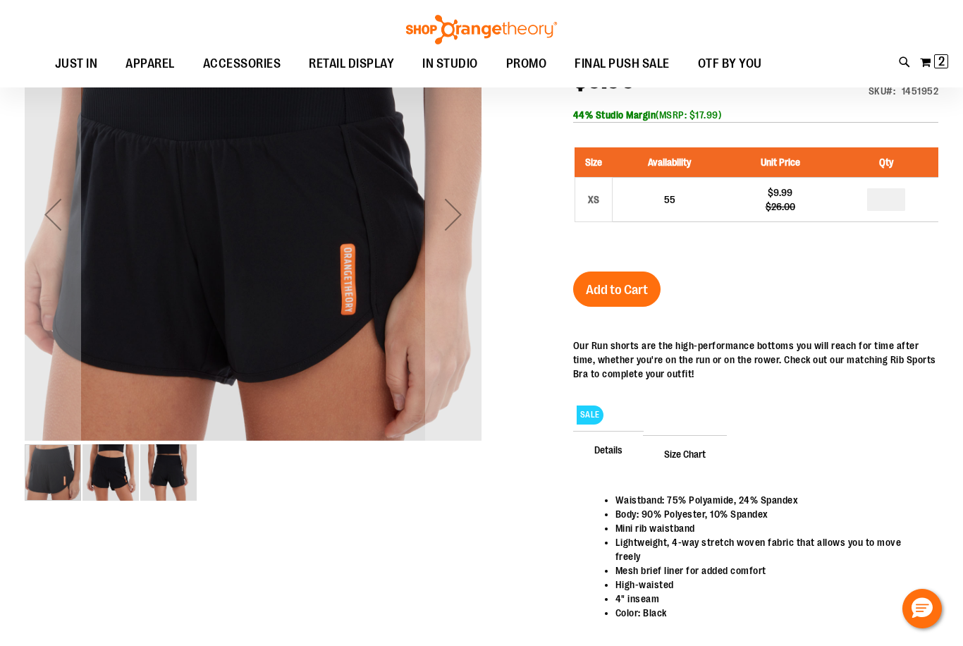
type input "**********"
click at [686, 449] on span "Size Chart" at bounding box center [685, 453] width 84 height 37
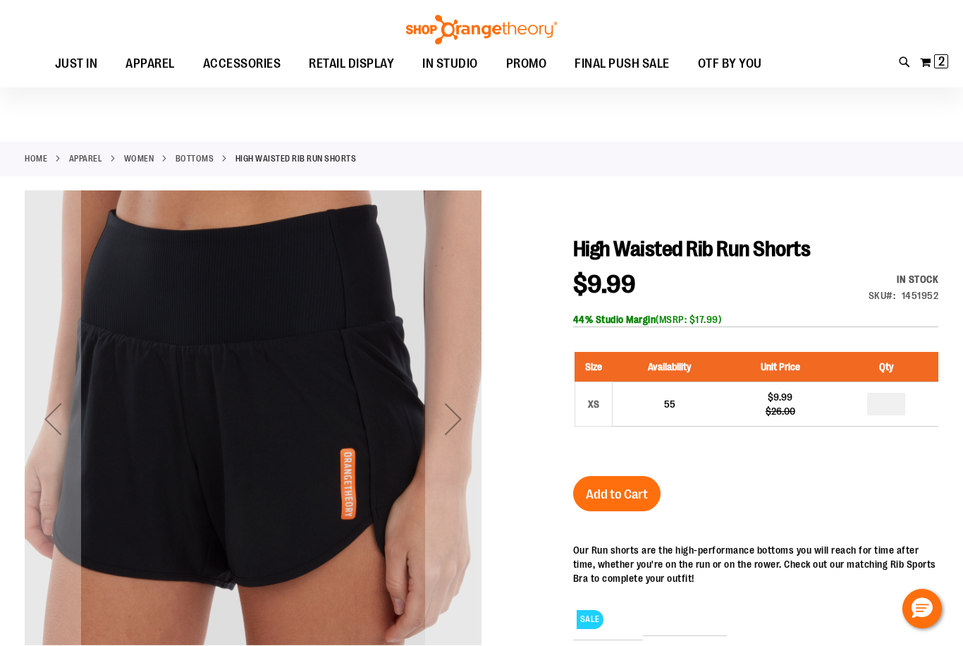
scroll to position [0, 0]
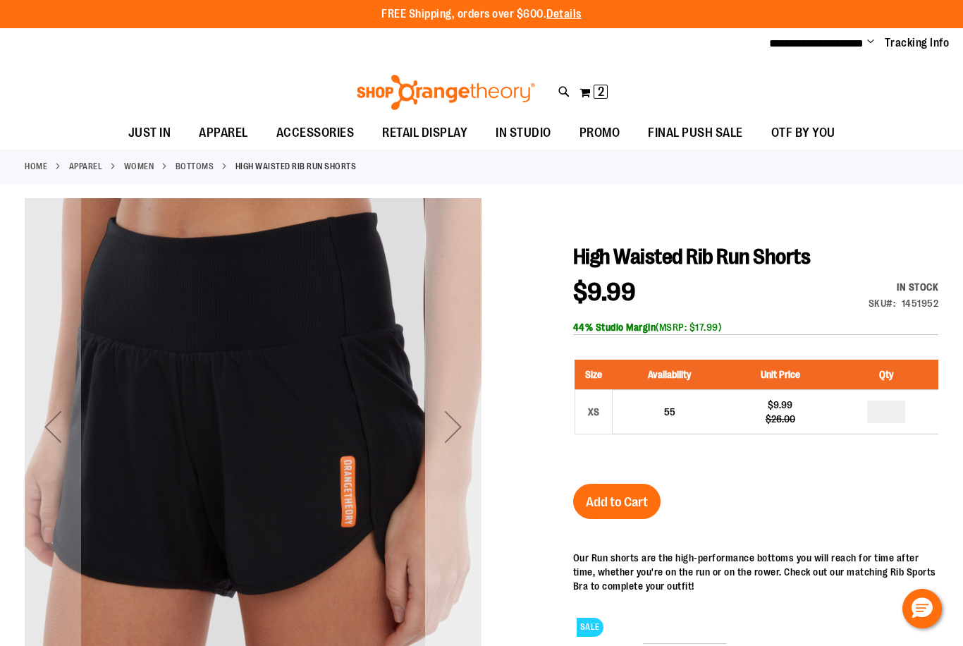
click at [455, 422] on div "Next" at bounding box center [453, 427] width 56 height 56
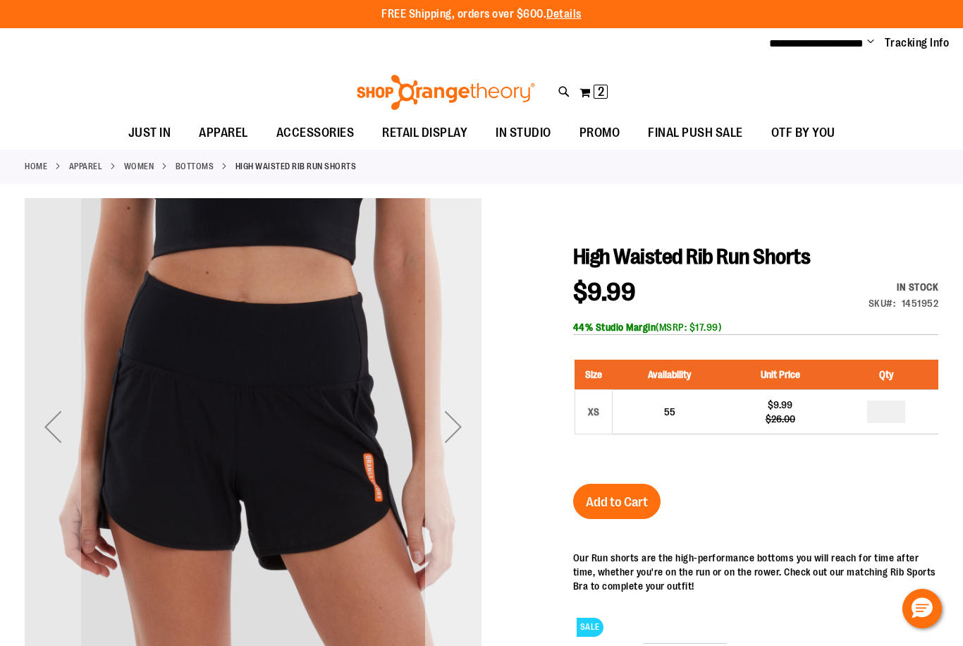
click at [452, 422] on div "Next" at bounding box center [453, 427] width 56 height 56
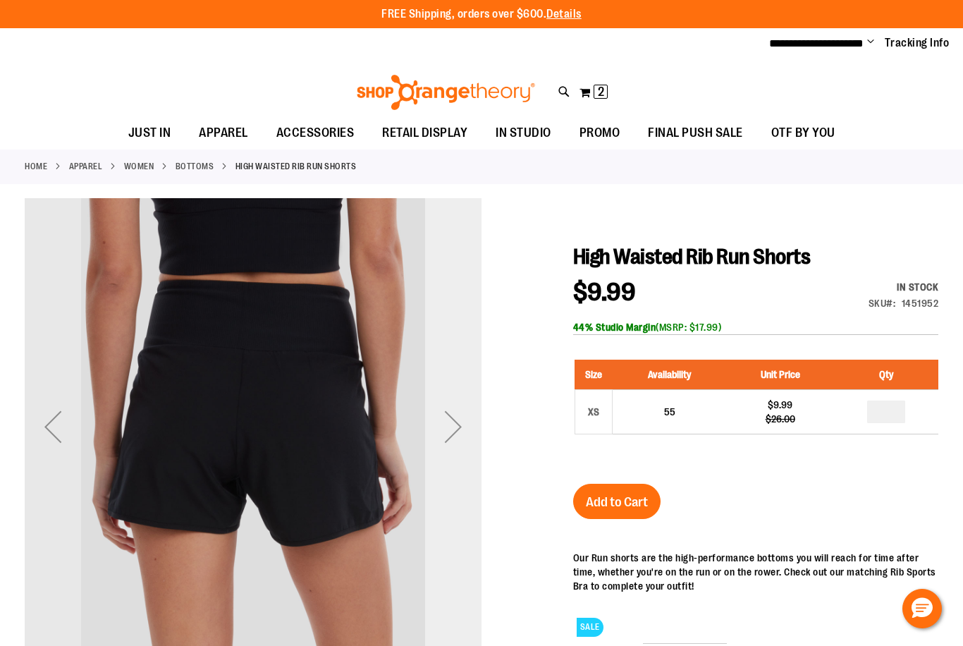
click at [439, 422] on div "Next" at bounding box center [453, 427] width 56 height 56
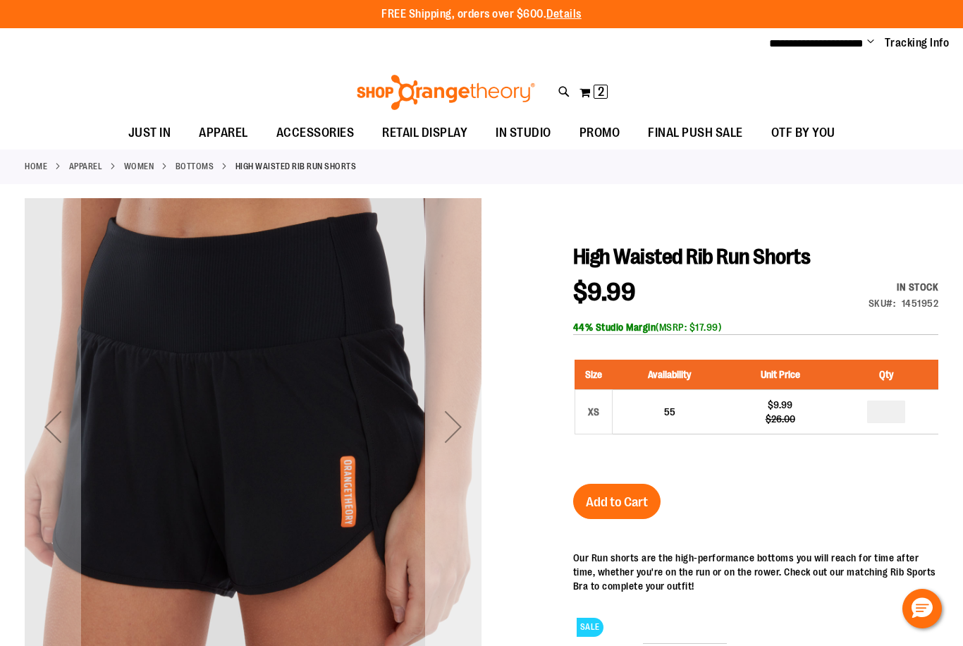
click at [439, 422] on div "Next" at bounding box center [453, 427] width 56 height 56
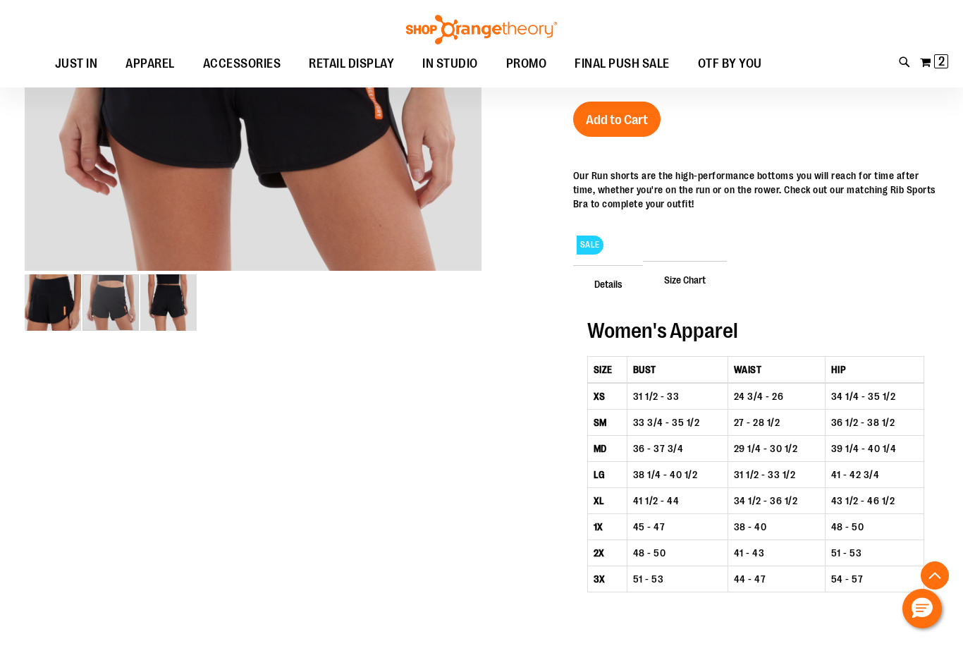
scroll to position [352, 0]
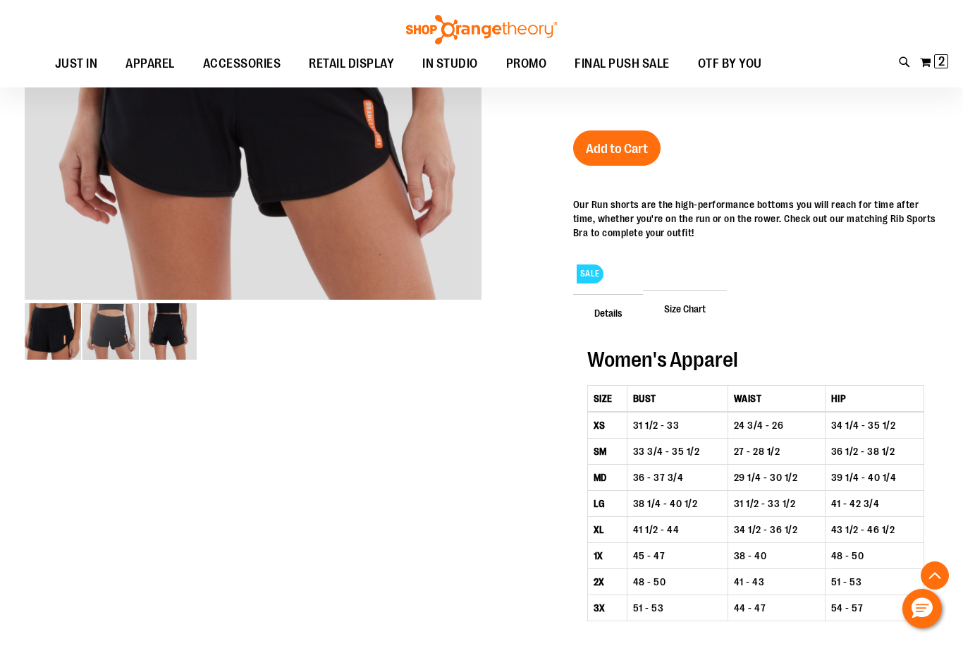
click at [683, 298] on span "Size Chart" at bounding box center [685, 308] width 84 height 37
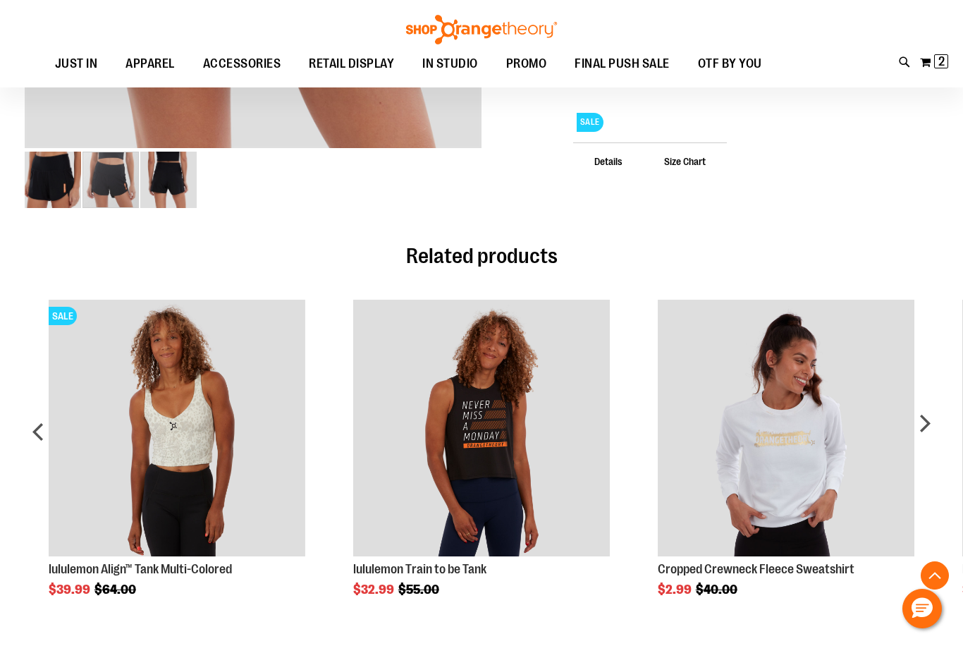
scroll to position [422, 0]
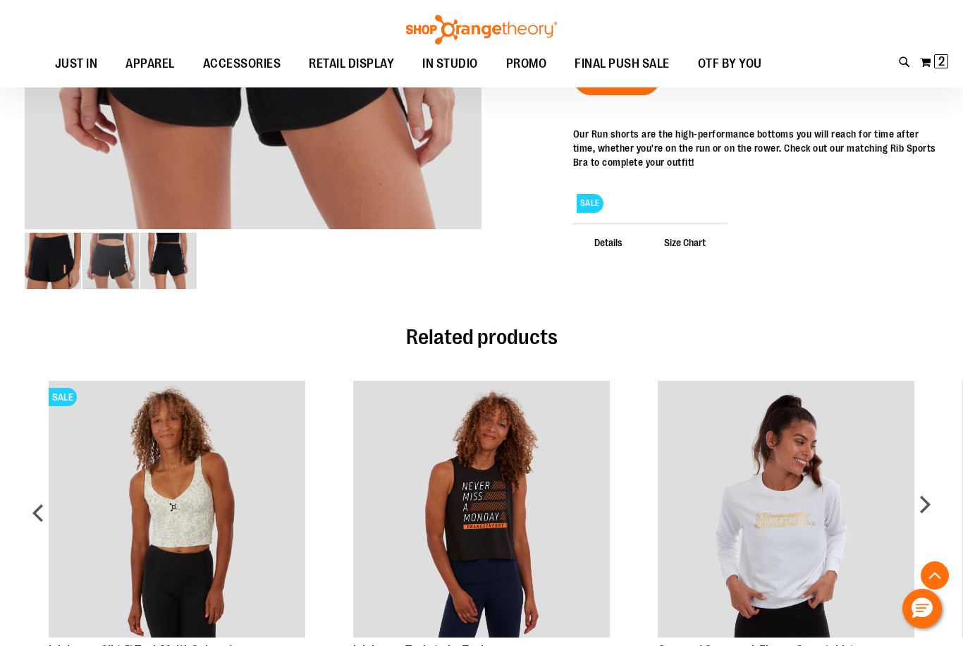
click at [696, 233] on span "Size Chart" at bounding box center [685, 242] width 84 height 37
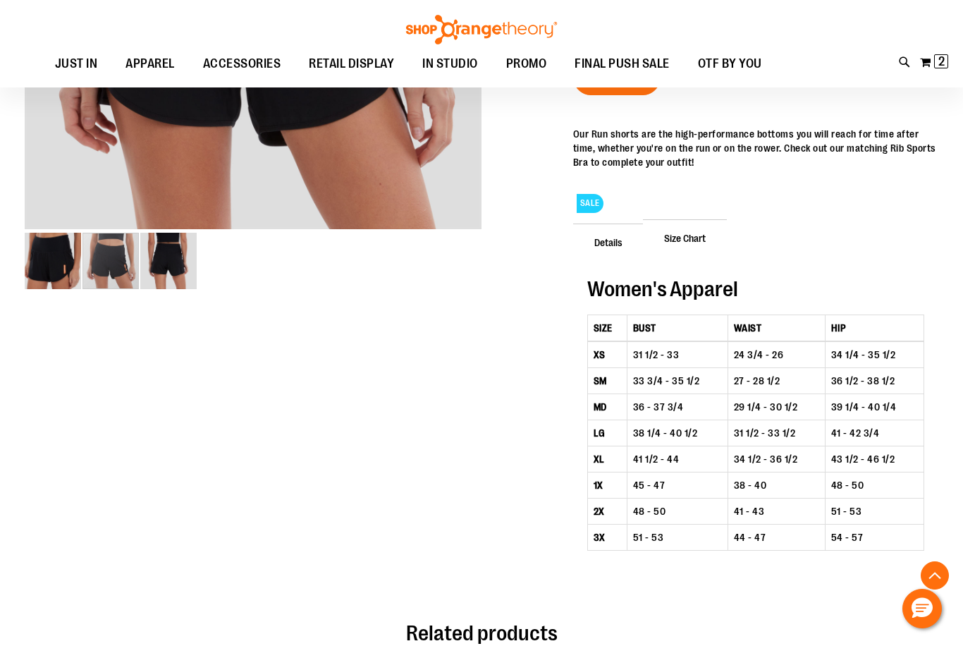
click at [598, 236] on span "Details" at bounding box center [608, 242] width 71 height 37
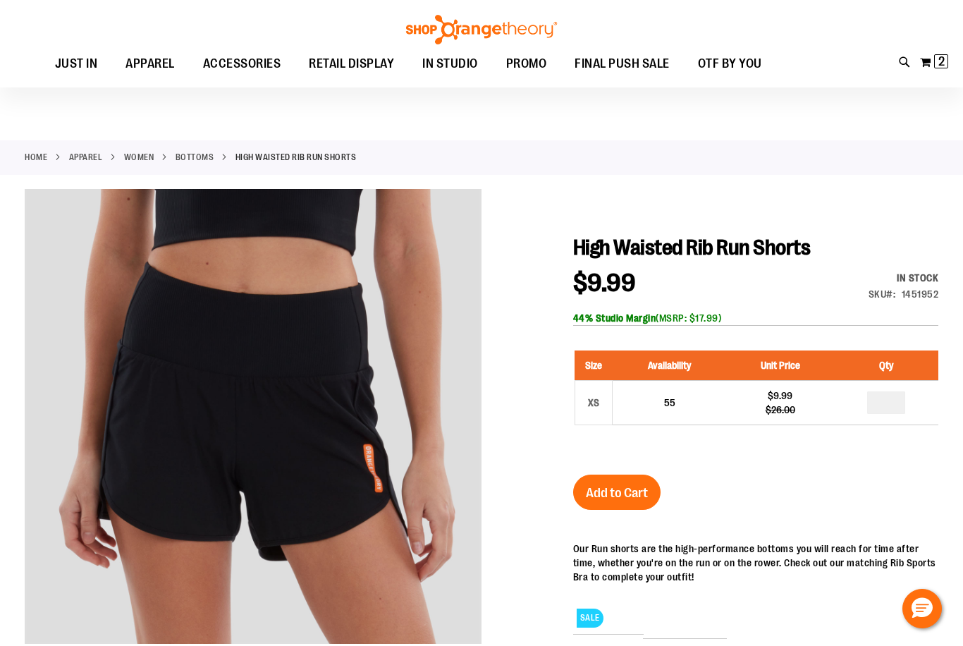
scroll to position [0, 0]
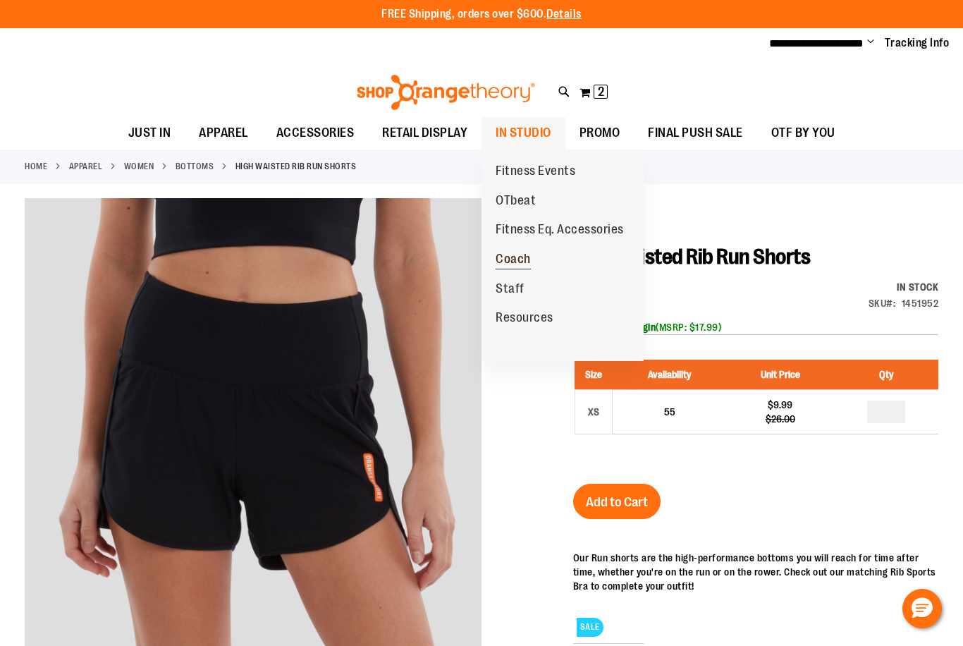
click at [511, 265] on span "Coach" at bounding box center [513, 261] width 35 height 18
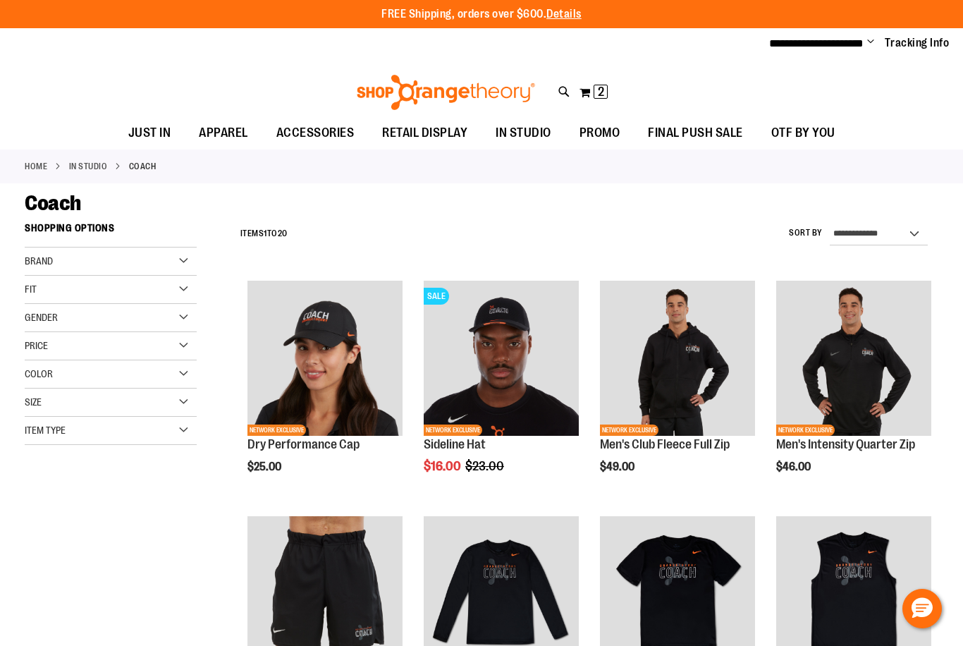
type input "**********"
click at [894, 229] on select "**********" at bounding box center [879, 234] width 98 height 23
select select "*********"
click at [830, 223] on select "**********" at bounding box center [879, 234] width 98 height 23
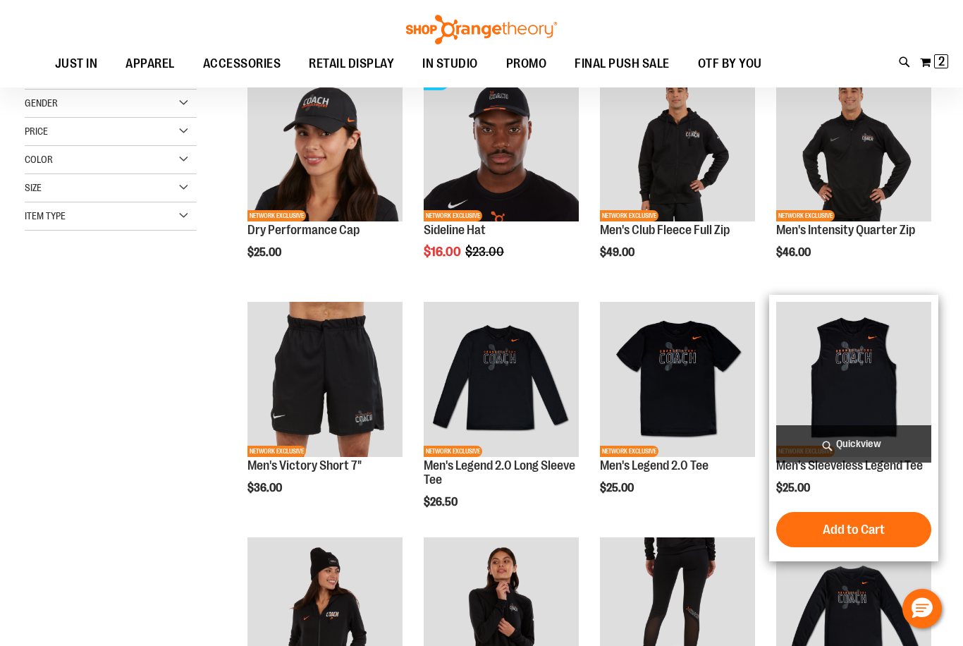
scroll to position [215, 0]
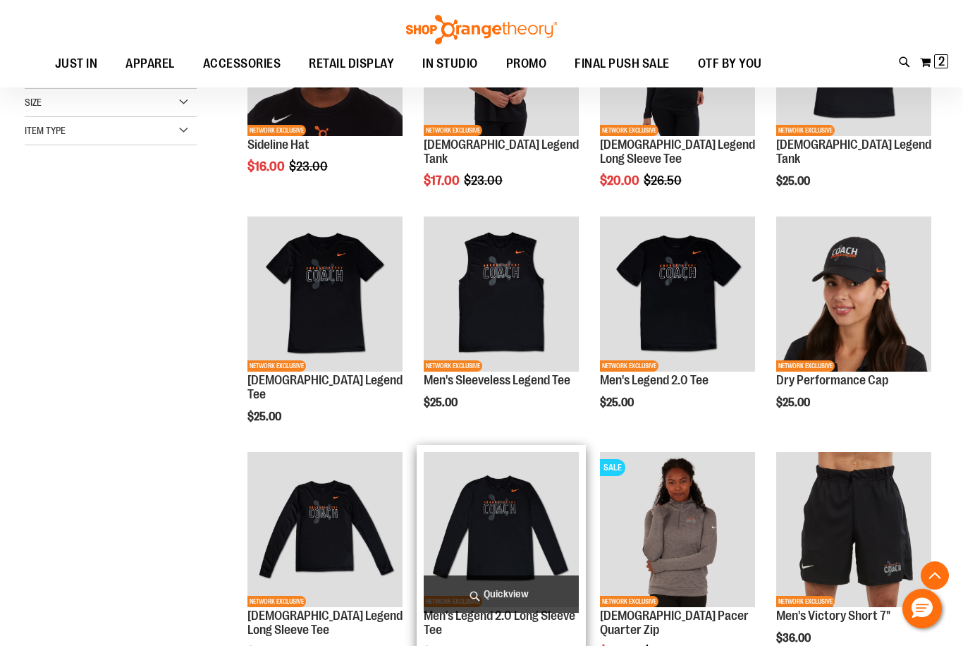
scroll to position [286, 0]
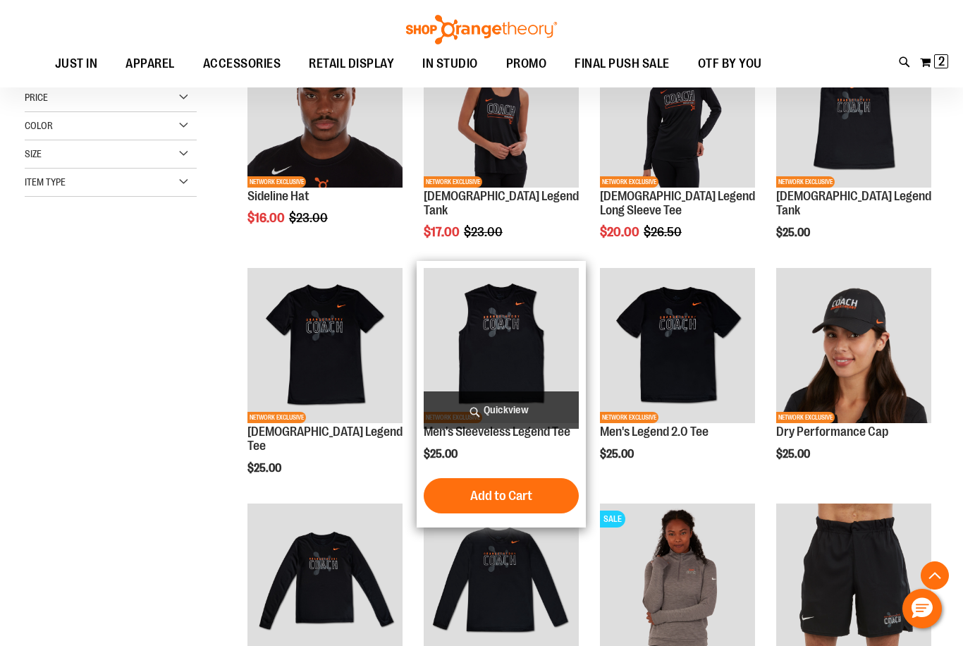
scroll to position [145, 0]
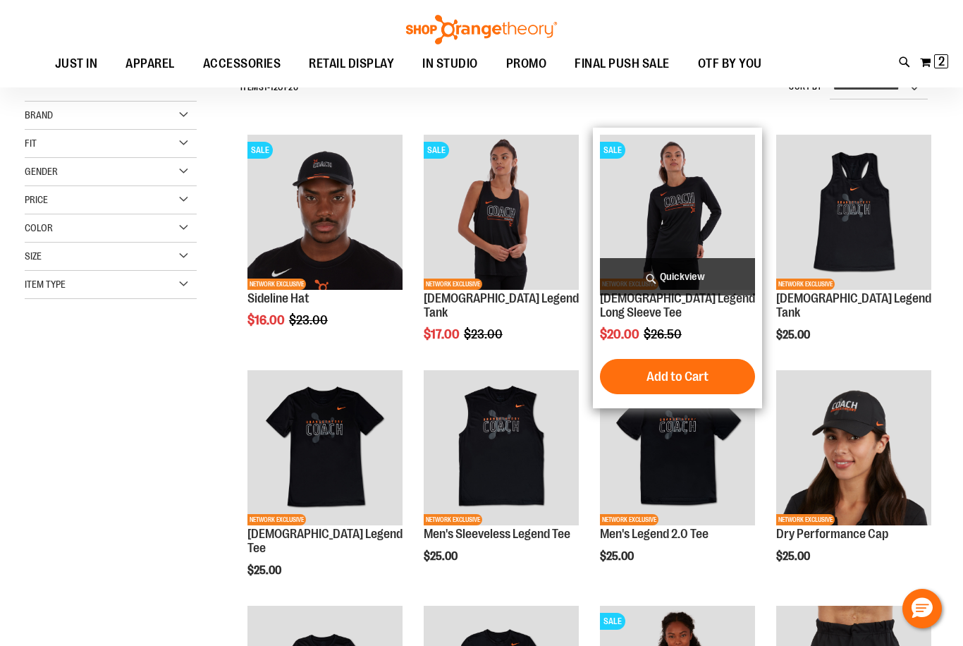
click at [681, 209] on img "product" at bounding box center [677, 212] width 155 height 155
click at [671, 231] on img "product" at bounding box center [677, 212] width 155 height 155
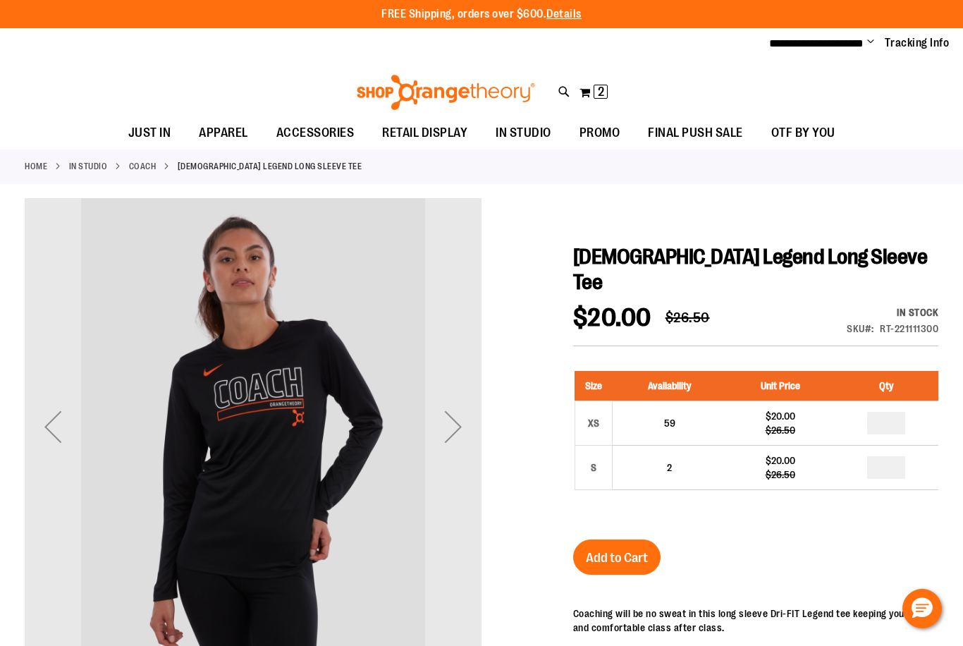
scroll to position [140, 0]
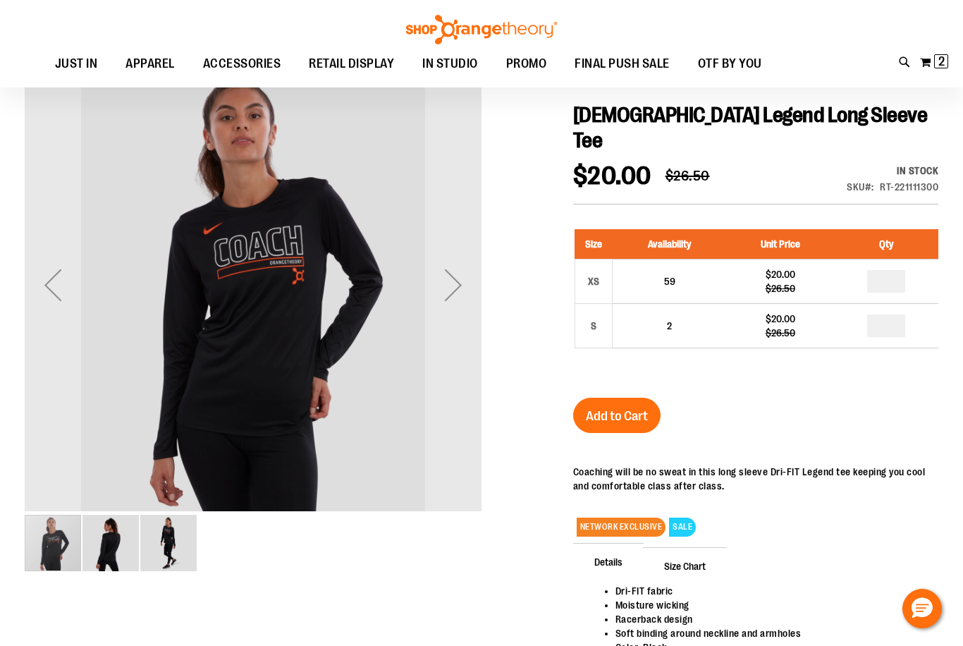
type input "**********"
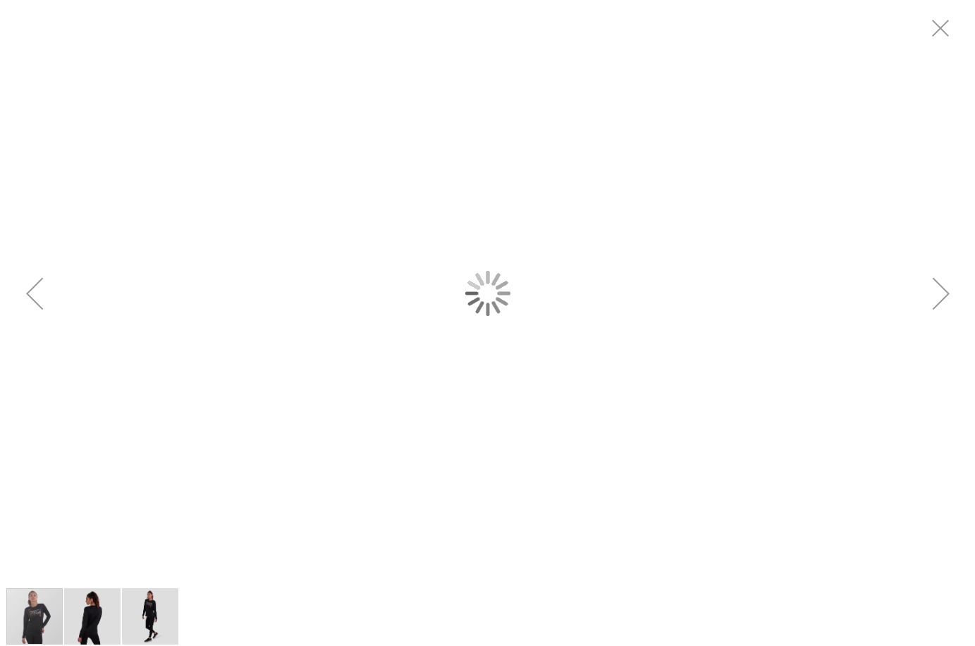
scroll to position [0, 0]
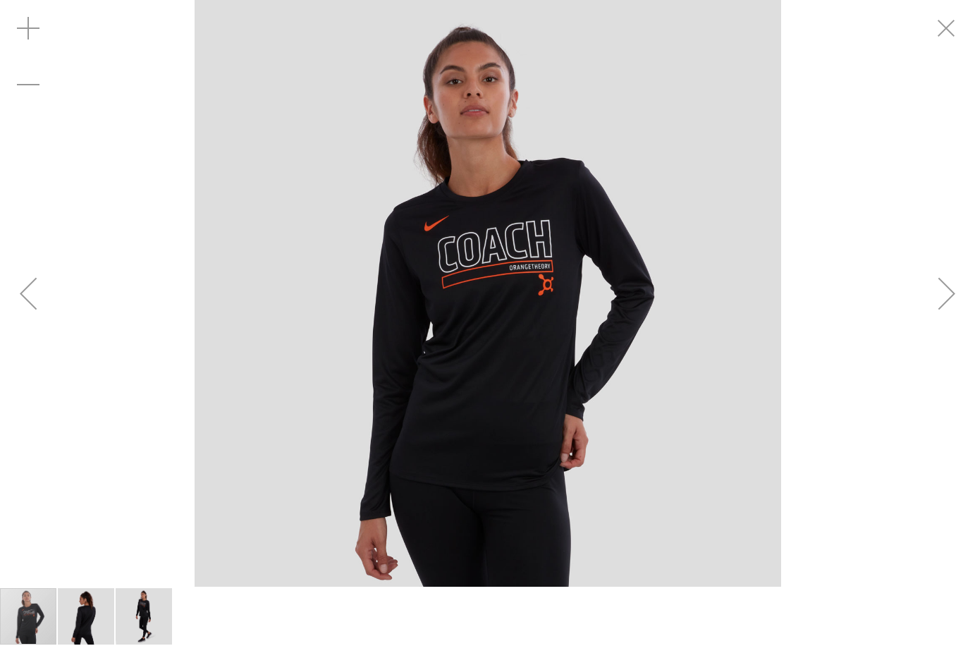
click at [949, 295] on div "Next" at bounding box center [947, 293] width 56 height 56
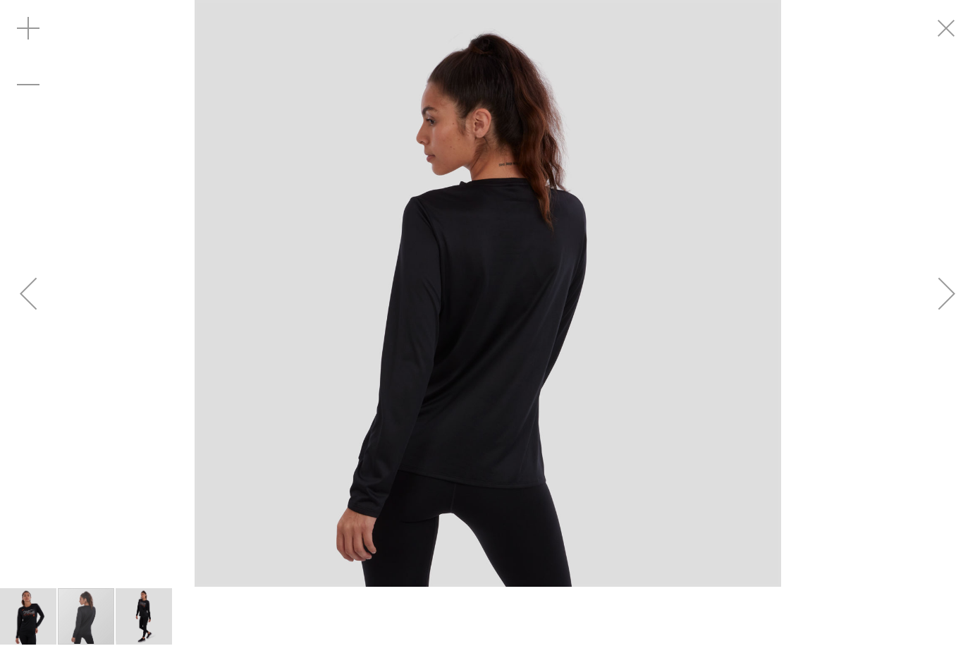
click at [949, 295] on div "Next" at bounding box center [947, 293] width 56 height 56
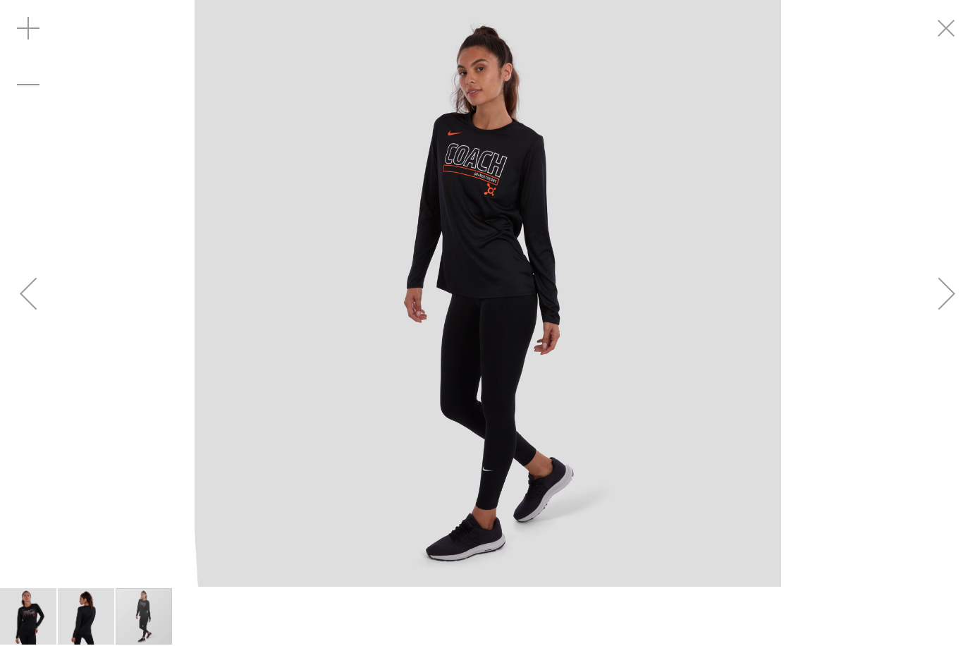
click at [949, 295] on div "Next" at bounding box center [947, 293] width 56 height 56
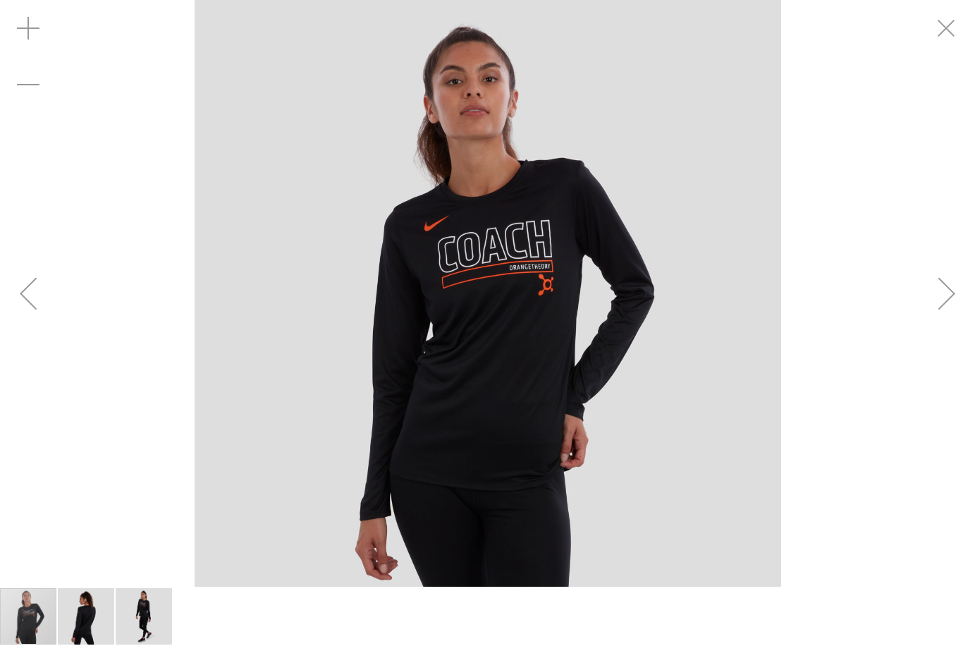
click at [949, 295] on div "Next" at bounding box center [947, 293] width 56 height 56
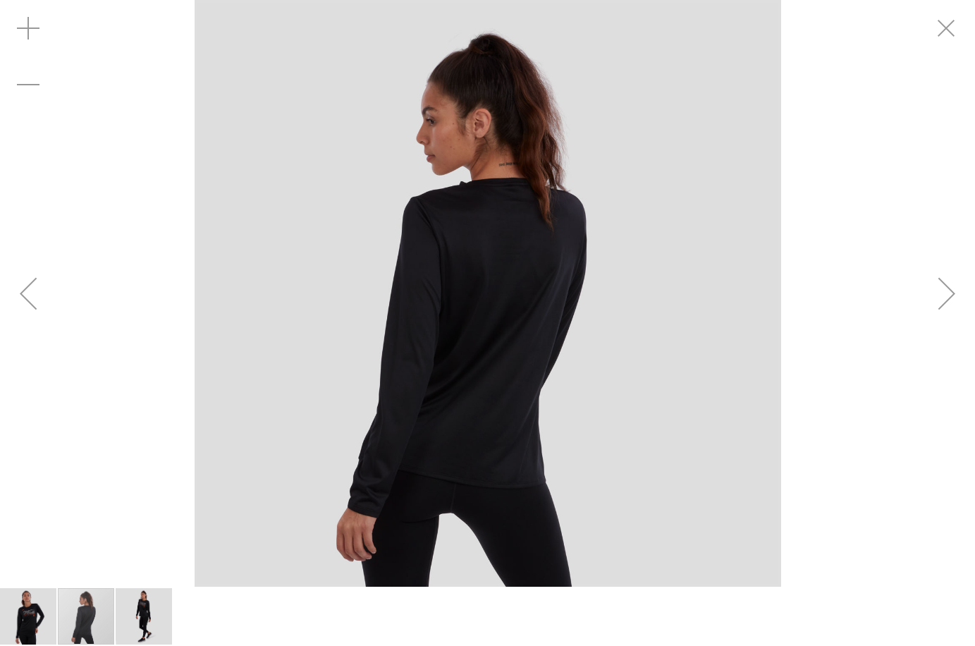
click at [949, 295] on div "Next" at bounding box center [947, 293] width 56 height 56
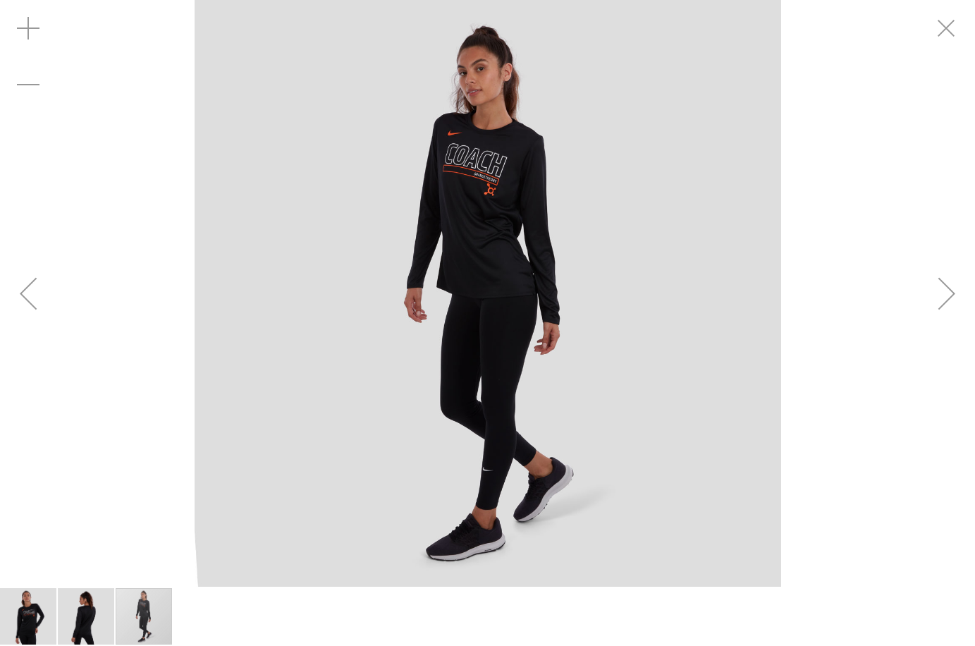
click at [949, 295] on div "Next" at bounding box center [947, 293] width 56 height 56
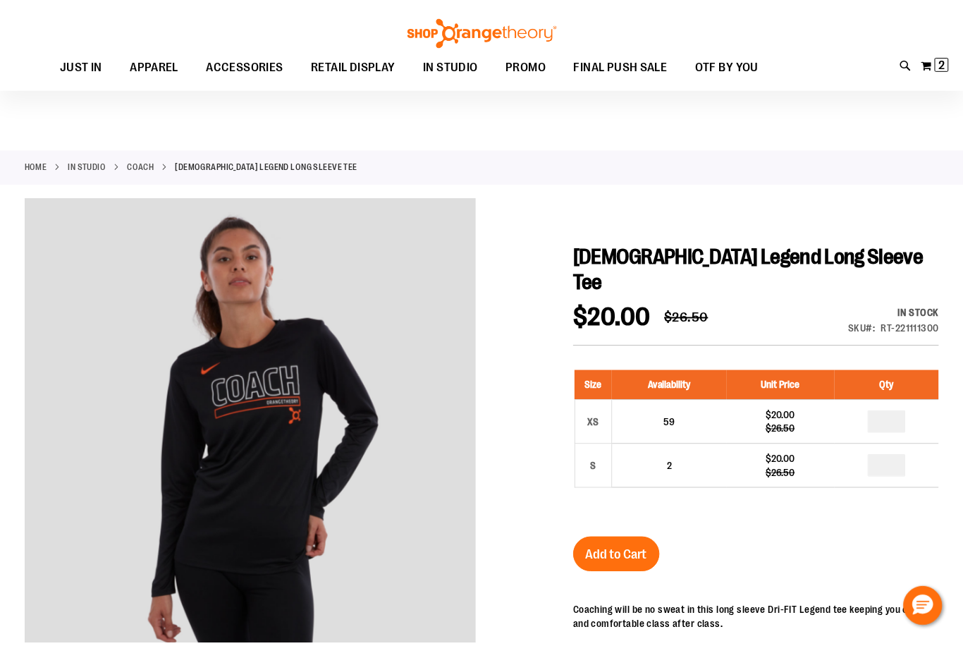
scroll to position [140, 0]
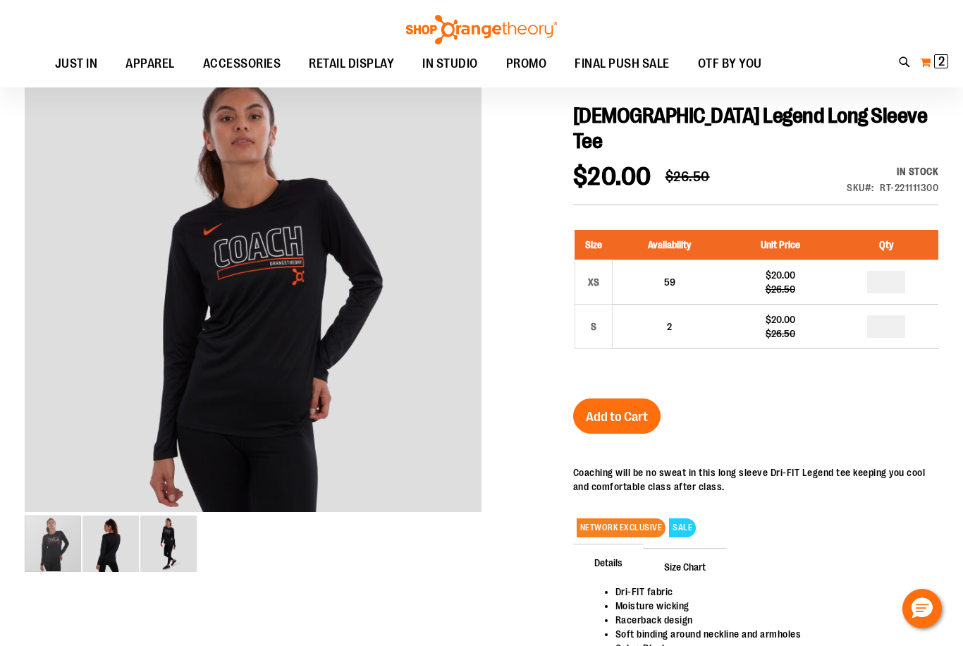
click at [942, 64] on span "2" at bounding box center [942, 61] width 6 height 14
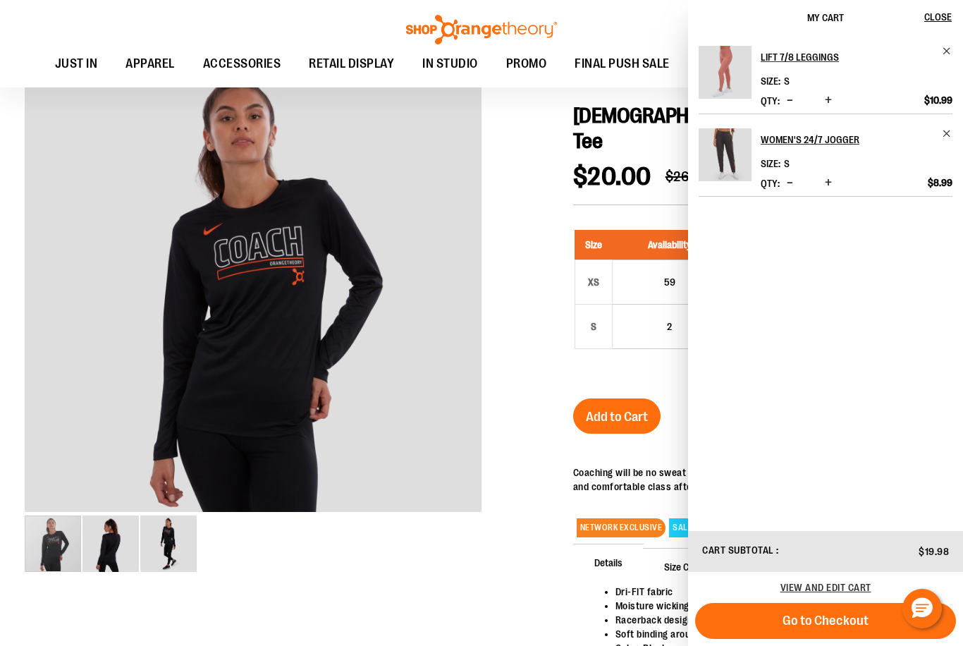
click at [600, 16] on div "Toggle Nav Search Popular Suggestions Advanced Search" at bounding box center [481, 43] width 963 height 87
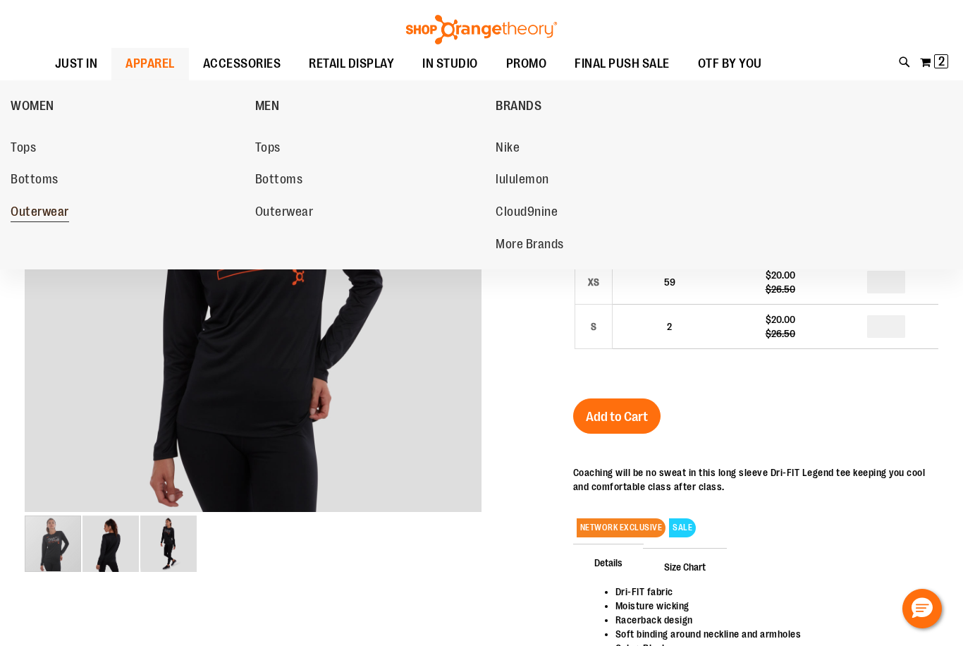
click at [61, 213] on span "Outerwear" at bounding box center [40, 214] width 59 height 18
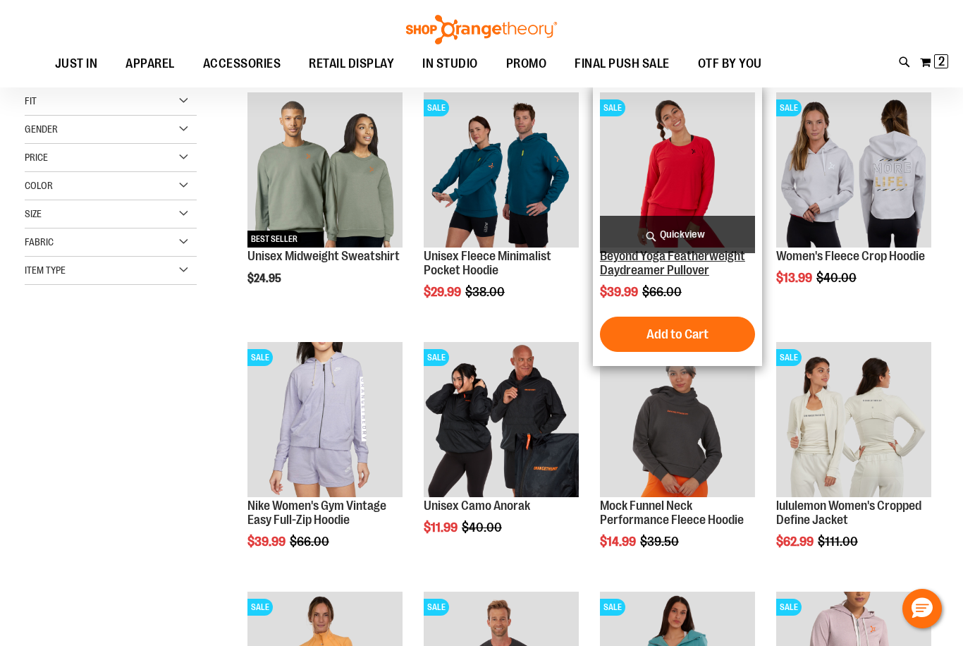
scroll to position [211, 0]
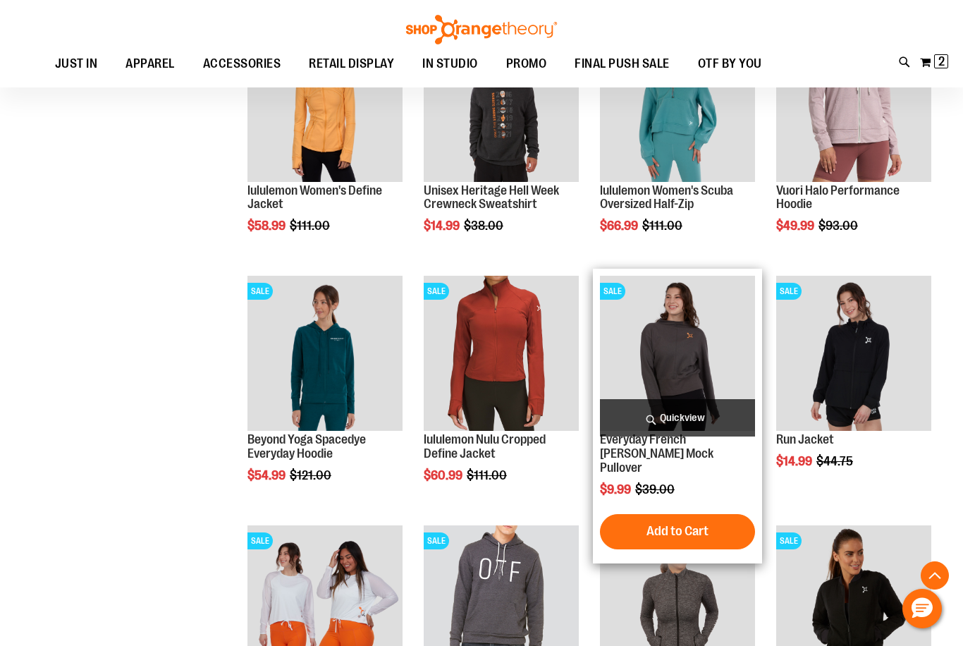
scroll to position [775, 0]
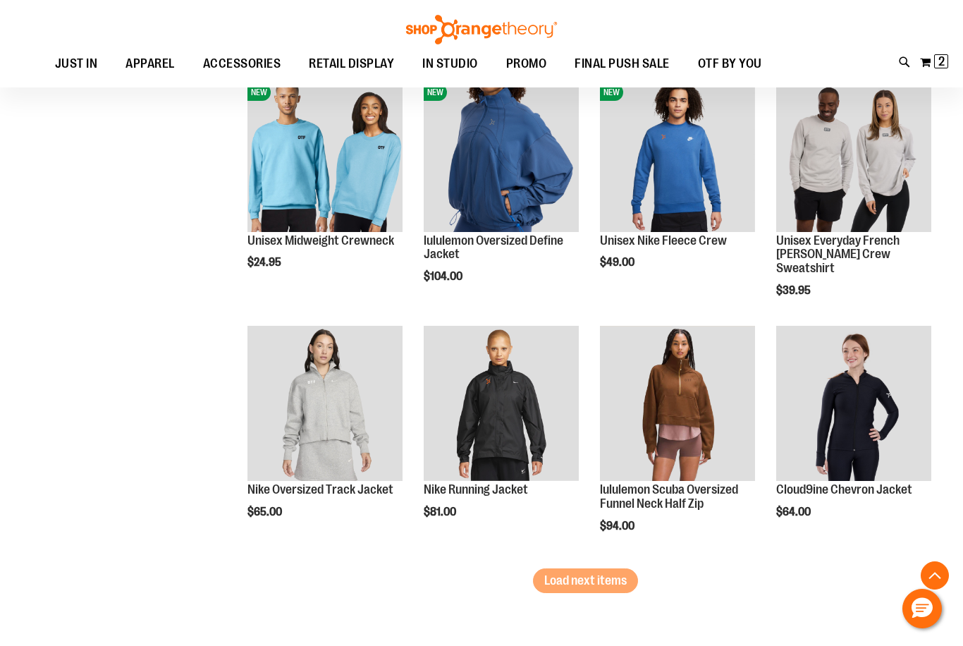
scroll to position [1974, 0]
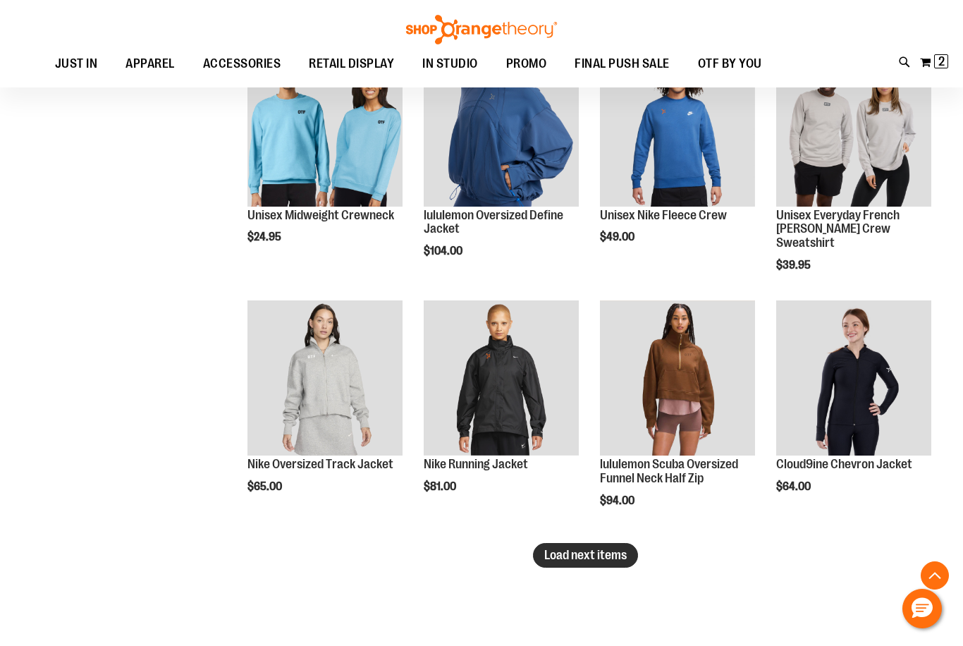
type input "**********"
click at [578, 552] on span "Load next items" at bounding box center [586, 555] width 83 height 14
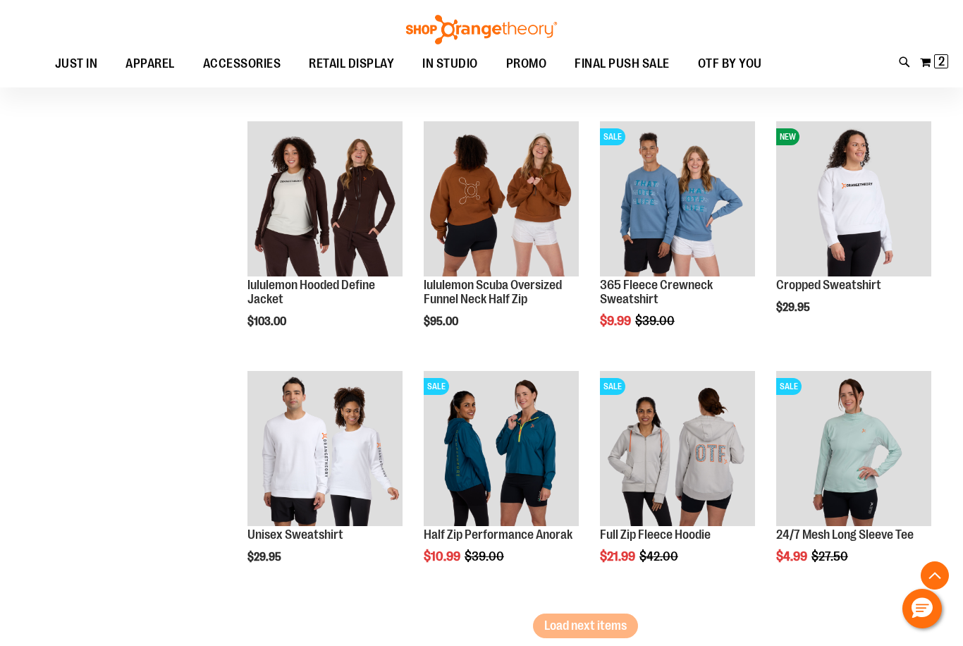
scroll to position [2821, 0]
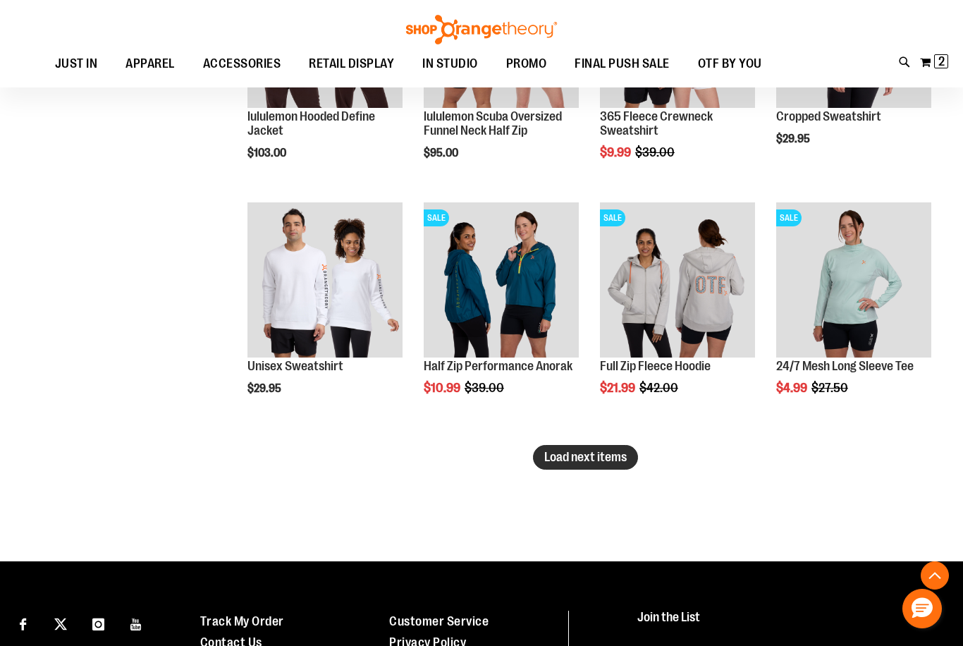
click at [595, 456] on span "Load next items" at bounding box center [586, 457] width 83 height 14
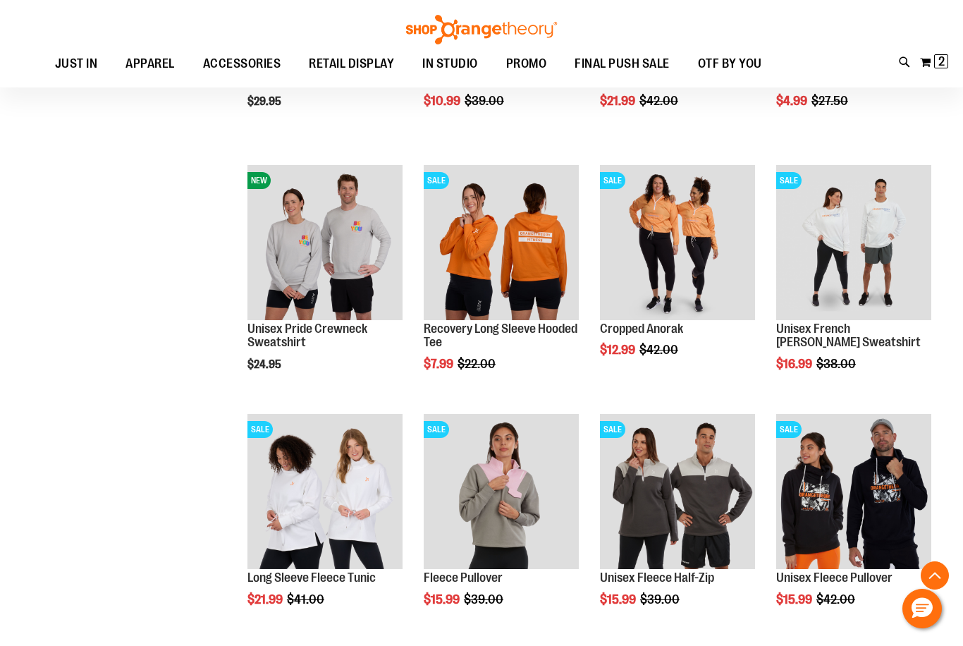
scroll to position [3103, 0]
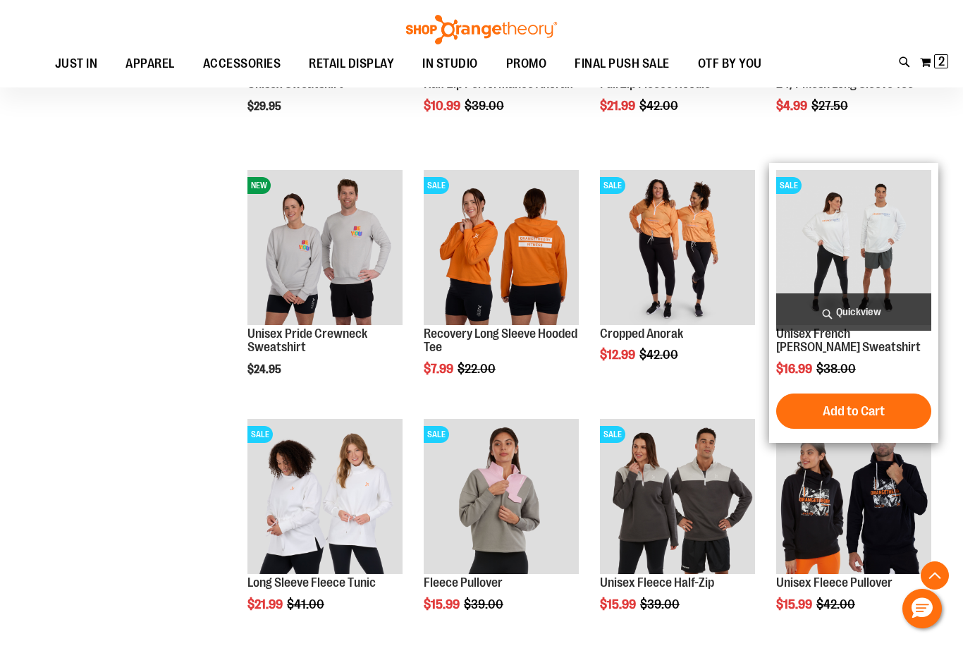
click at [803, 257] on img "product" at bounding box center [854, 247] width 155 height 155
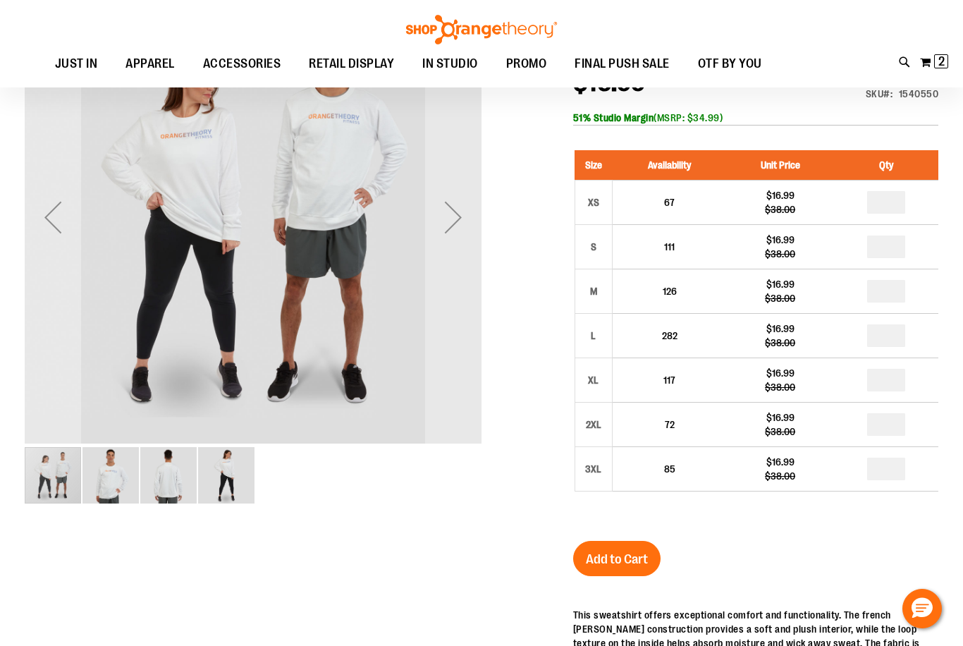
scroll to position [70, 0]
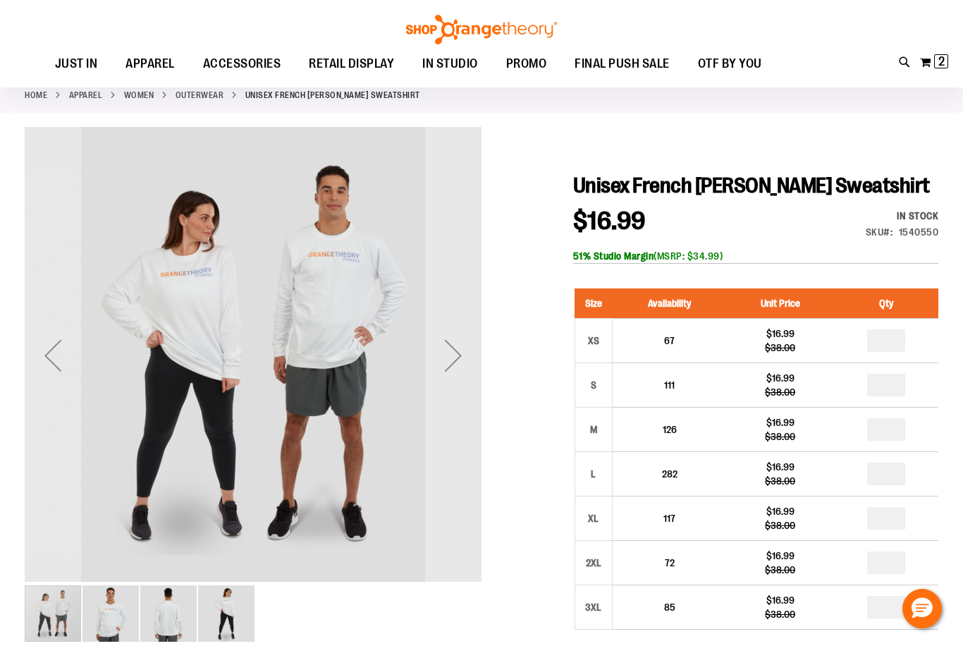
type input "**********"
click at [152, 600] on img "image 3 of 4" at bounding box center [168, 613] width 56 height 56
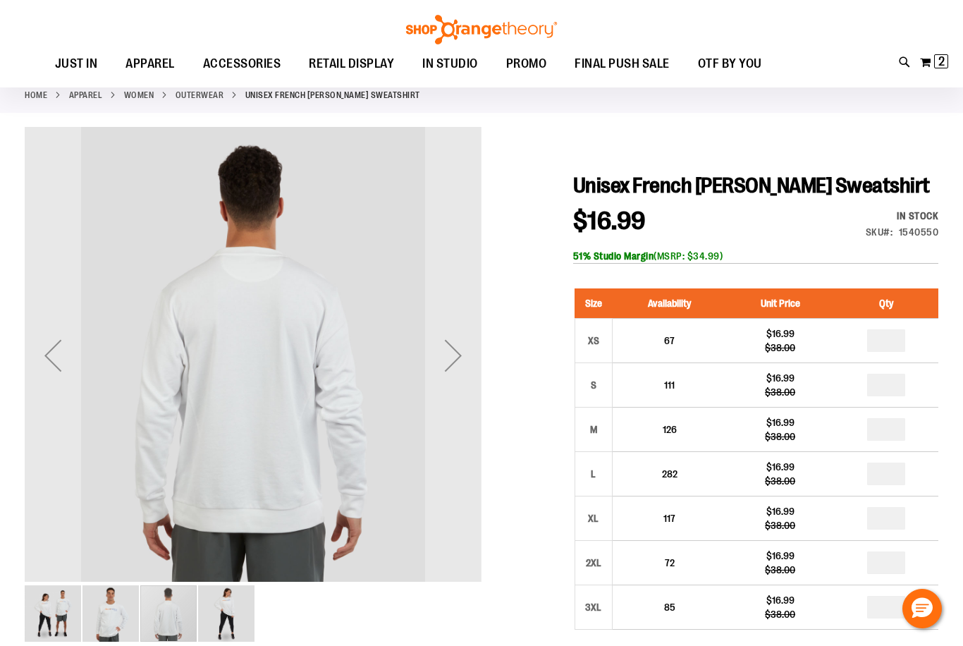
click at [109, 608] on img "image 2 of 4" at bounding box center [111, 613] width 56 height 56
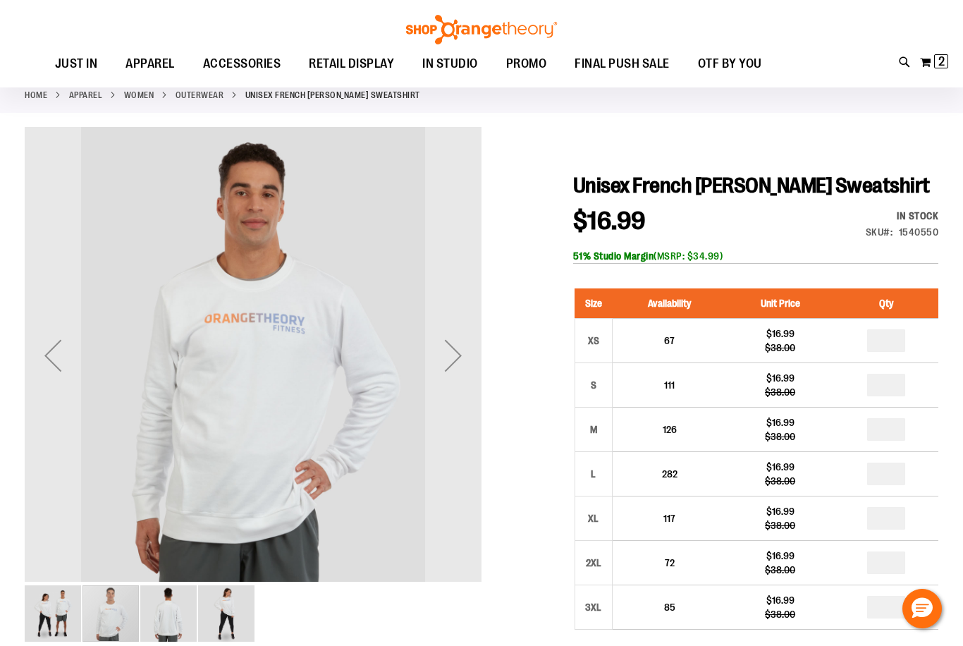
click at [92, 610] on div "carousel" at bounding box center [111, 613] width 56 height 56
click at [221, 613] on img "image 4 of 4" at bounding box center [226, 613] width 56 height 56
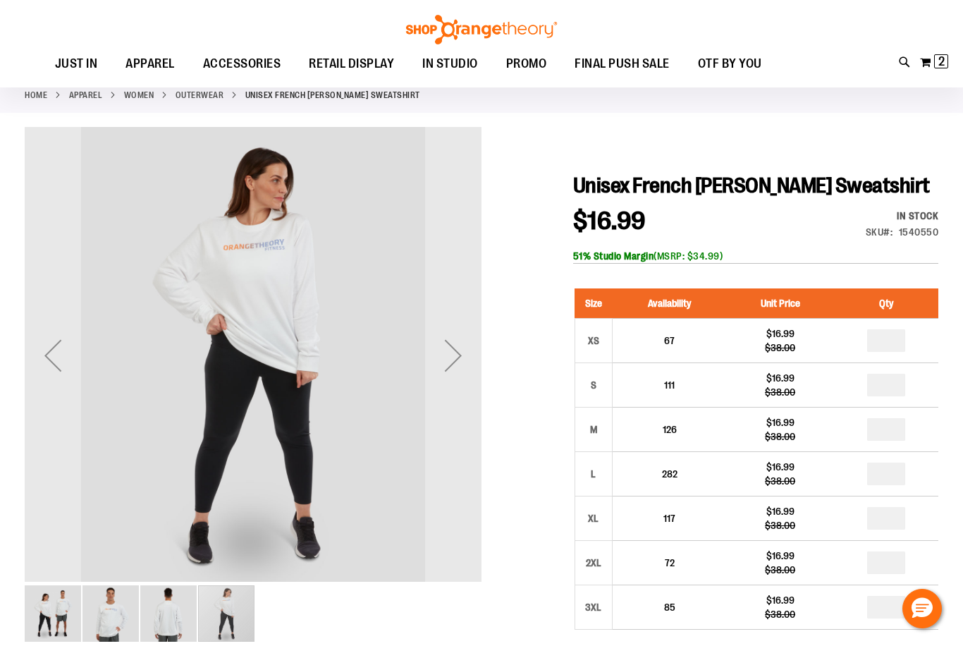
click at [61, 604] on img "image 1 of 4" at bounding box center [53, 613] width 56 height 56
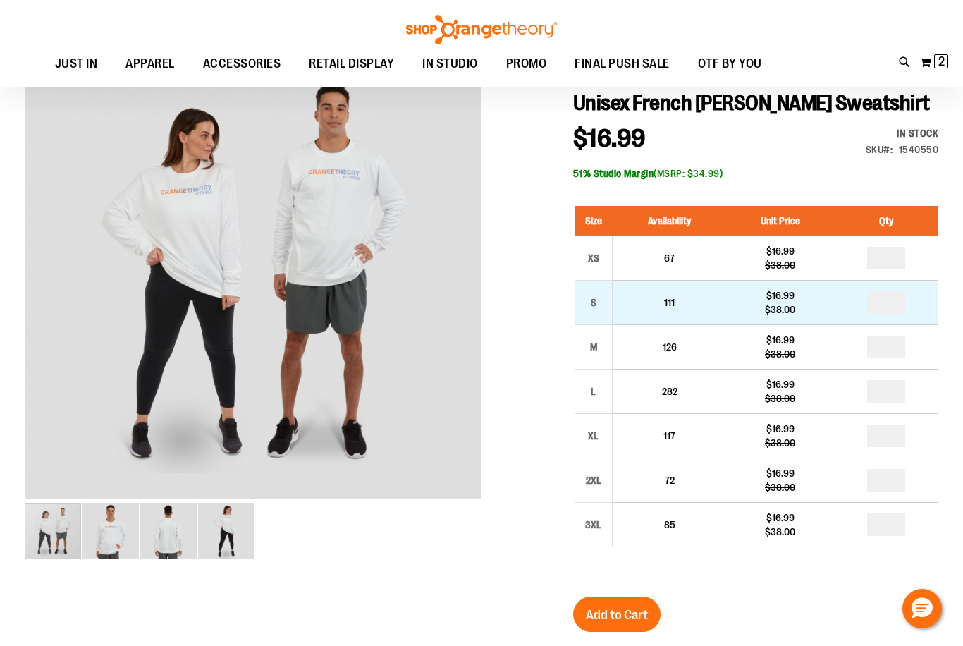
scroll to position [281, 0]
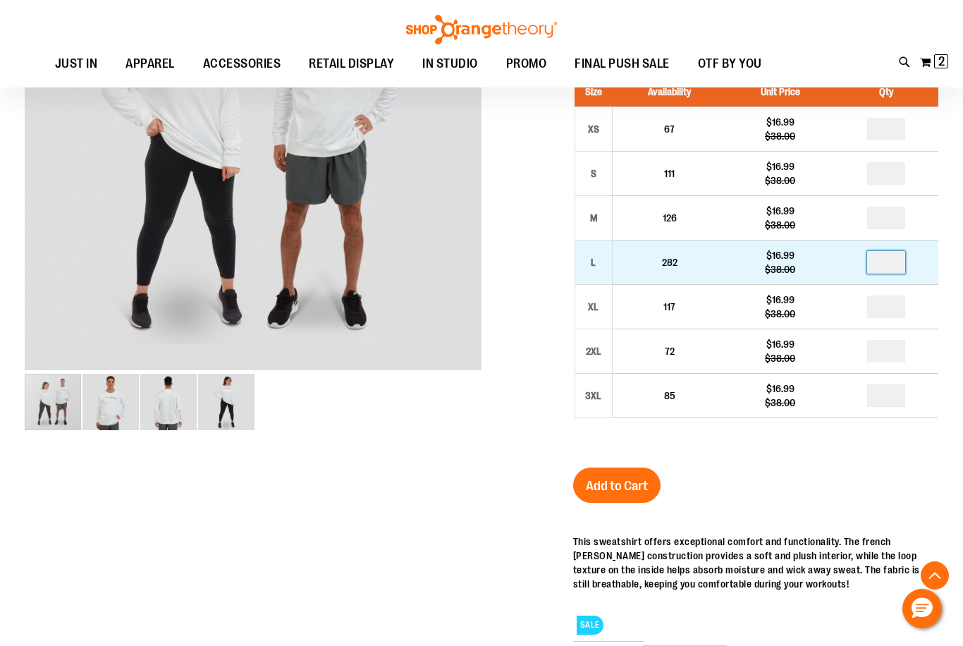
click at [889, 260] on input "number" at bounding box center [887, 262] width 38 height 23
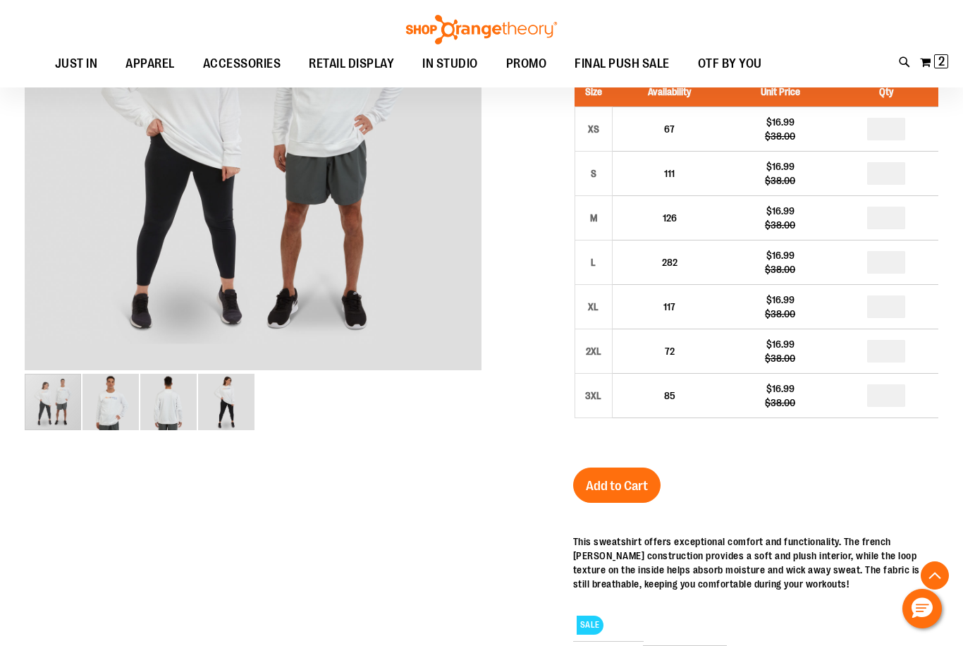
type input "*"
click at [541, 269] on div at bounding box center [482, 376] width 914 height 923
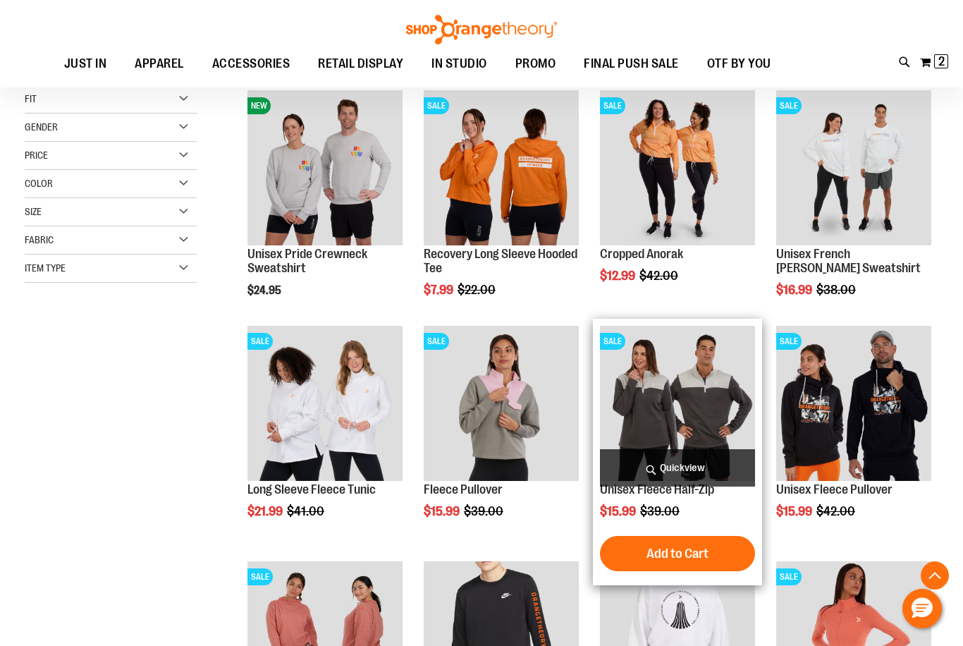
scroll to position [197, 0]
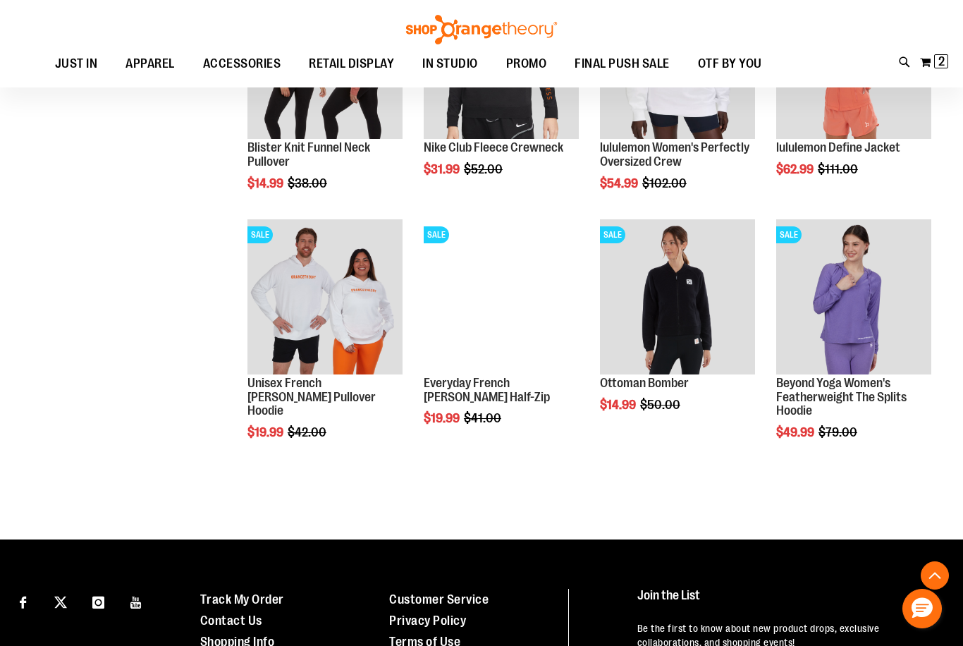
scroll to position [620, 0]
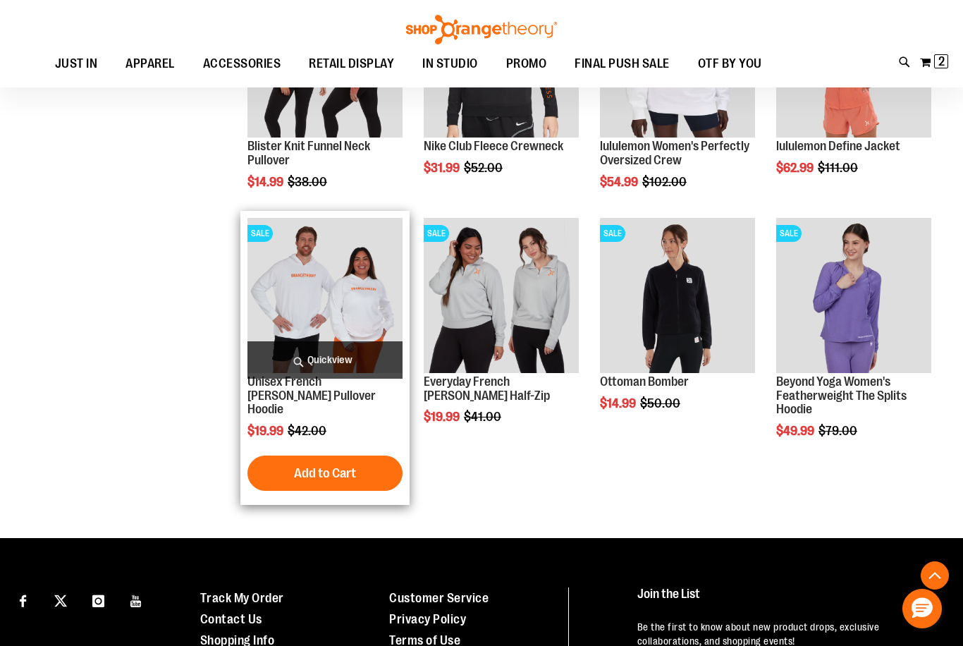
type input "**********"
click at [399, 308] on img "product" at bounding box center [325, 295] width 155 height 155
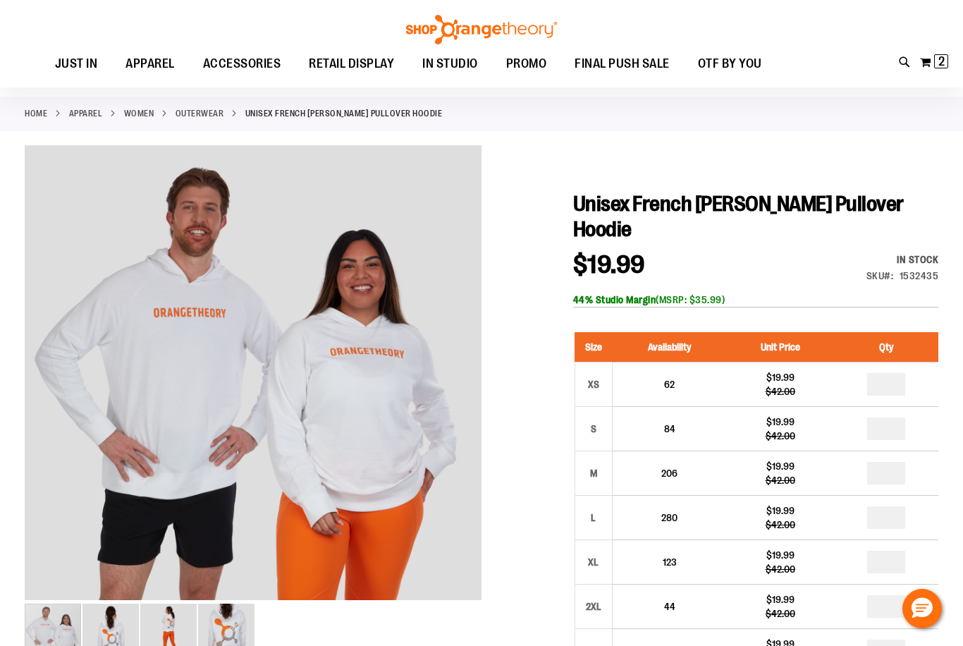
scroll to position [211, 0]
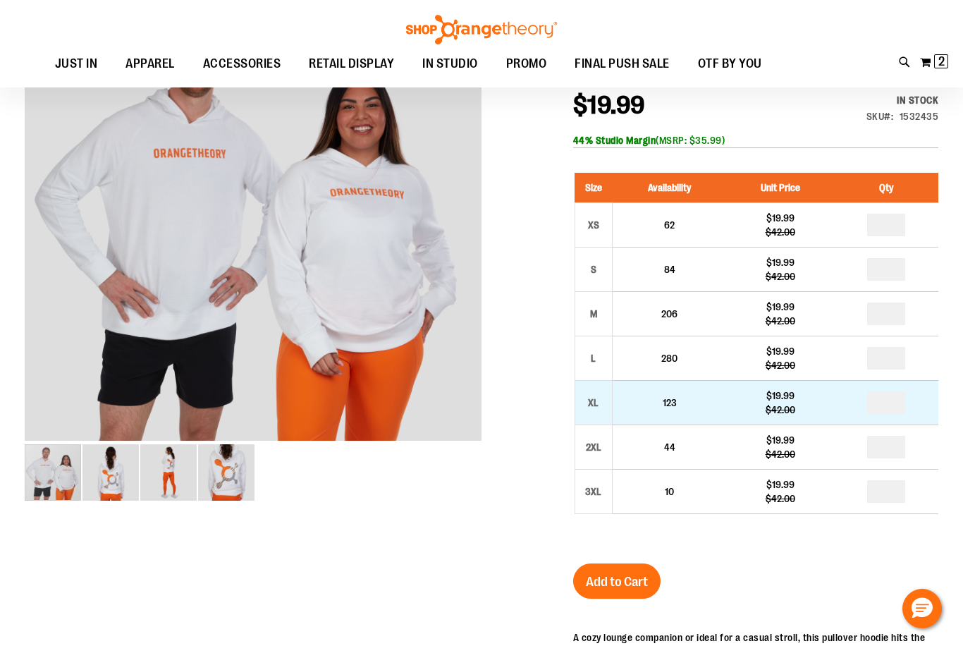
type input "**********"
click at [896, 391] on input "number" at bounding box center [887, 402] width 38 height 23
type input "*"
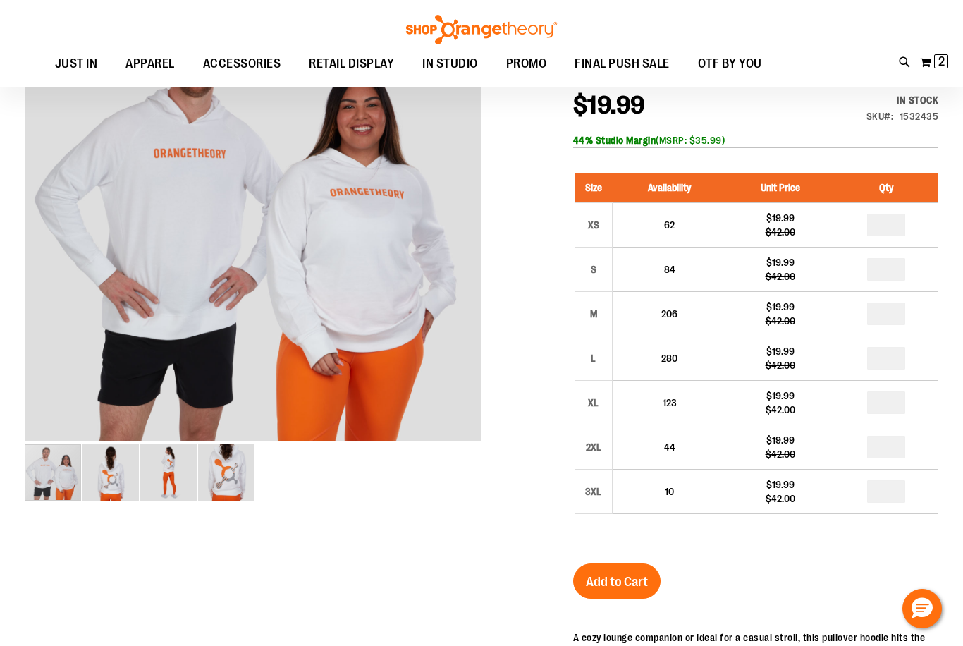
click at [645, 564] on button "Add to Cart" at bounding box center [616, 581] width 87 height 35
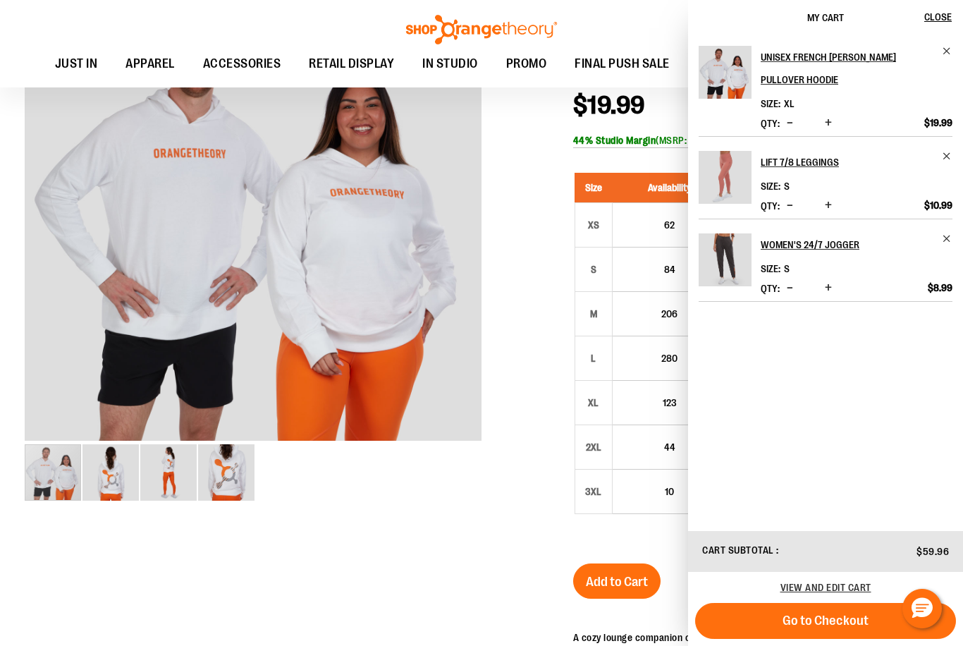
click at [784, 116] on button "Decrease product quantity" at bounding box center [790, 123] width 13 height 14
click at [521, 127] on div at bounding box center [482, 446] width 914 height 920
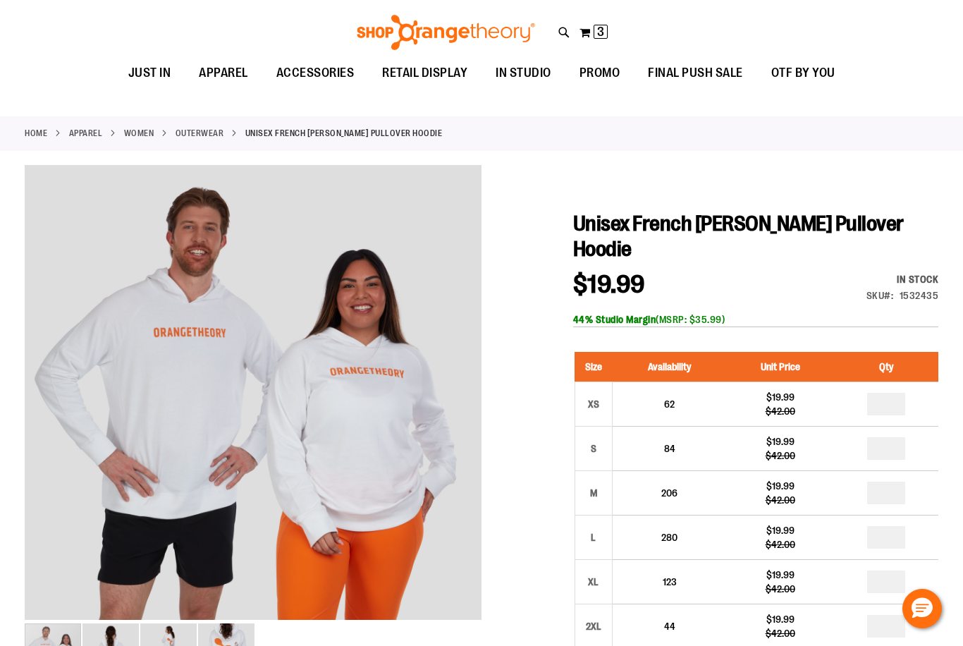
scroll to position [0, 0]
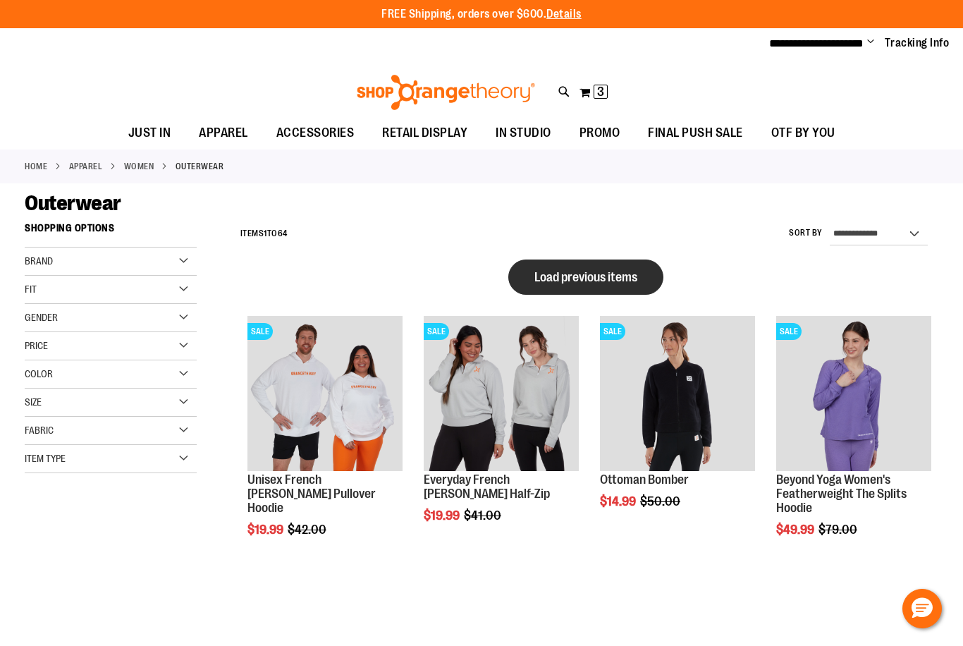
type input "**********"
click at [592, 278] on span "Load previous items" at bounding box center [586, 277] width 103 height 14
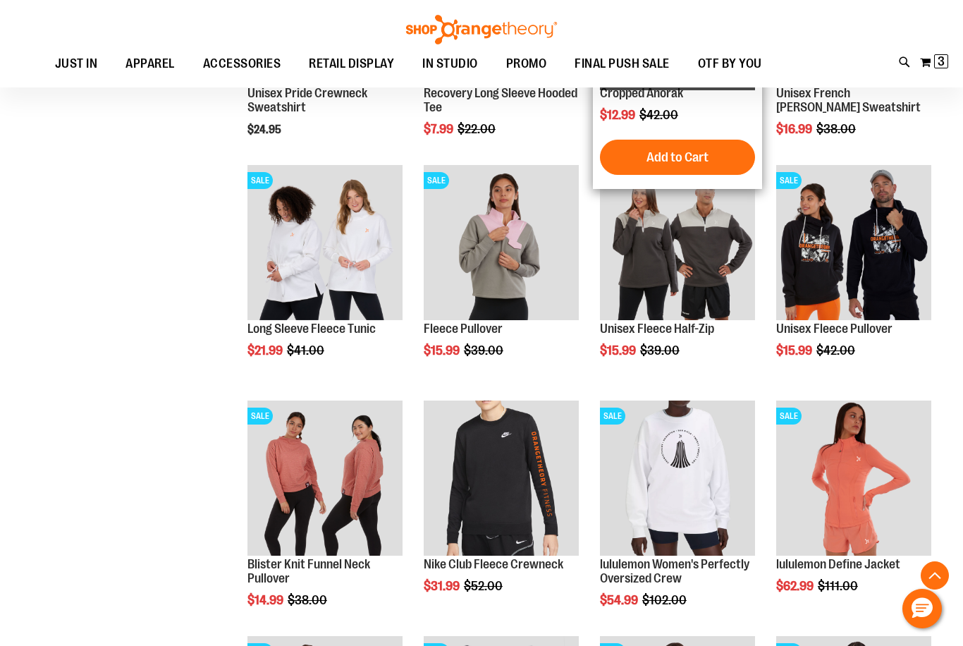
scroll to position [387, 0]
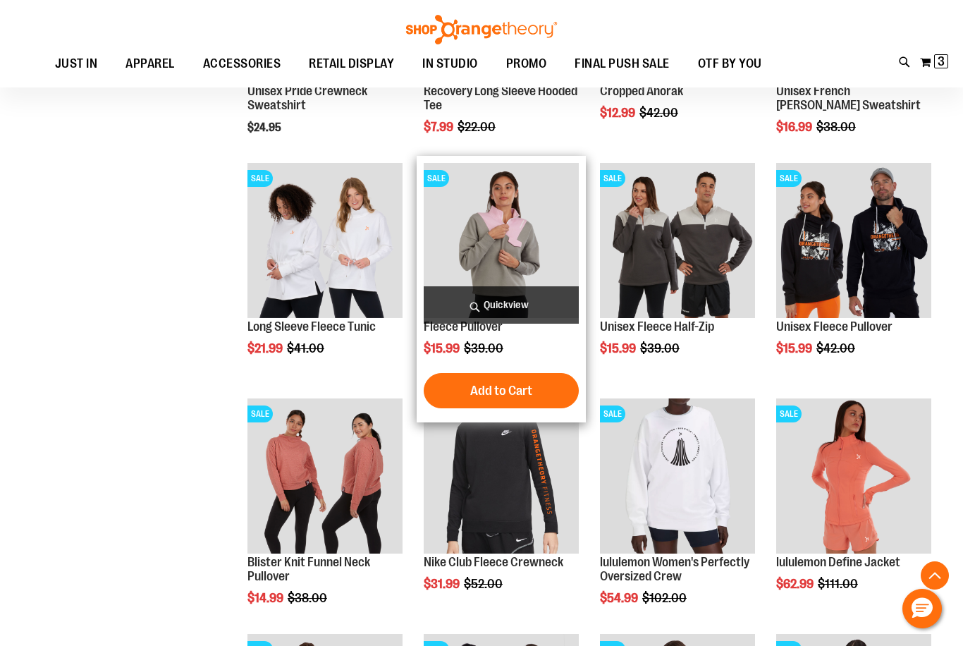
click at [483, 276] on img "product" at bounding box center [501, 240] width 155 height 155
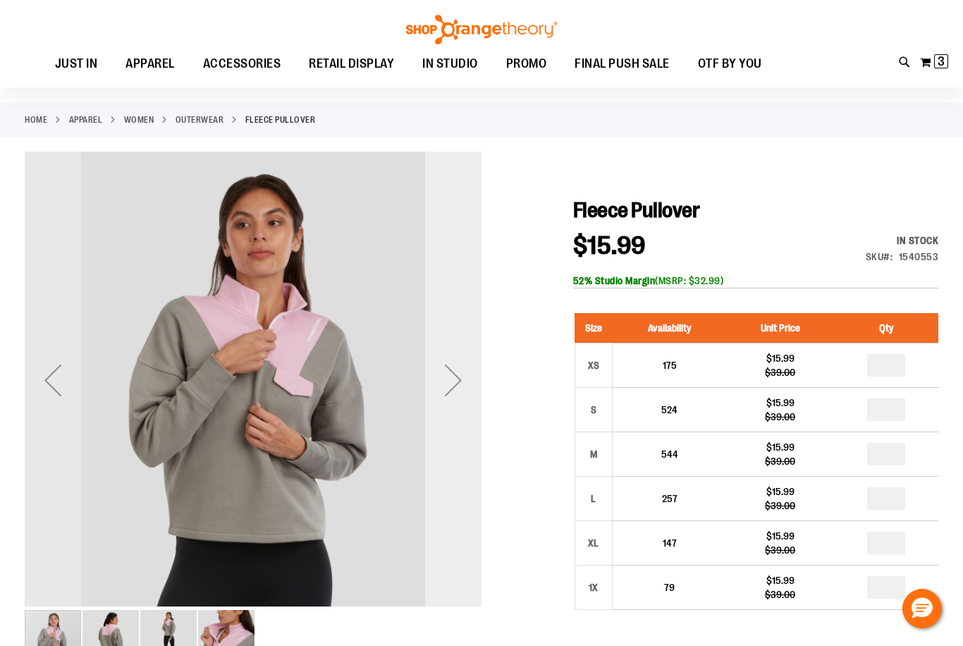
scroll to position [140, 0]
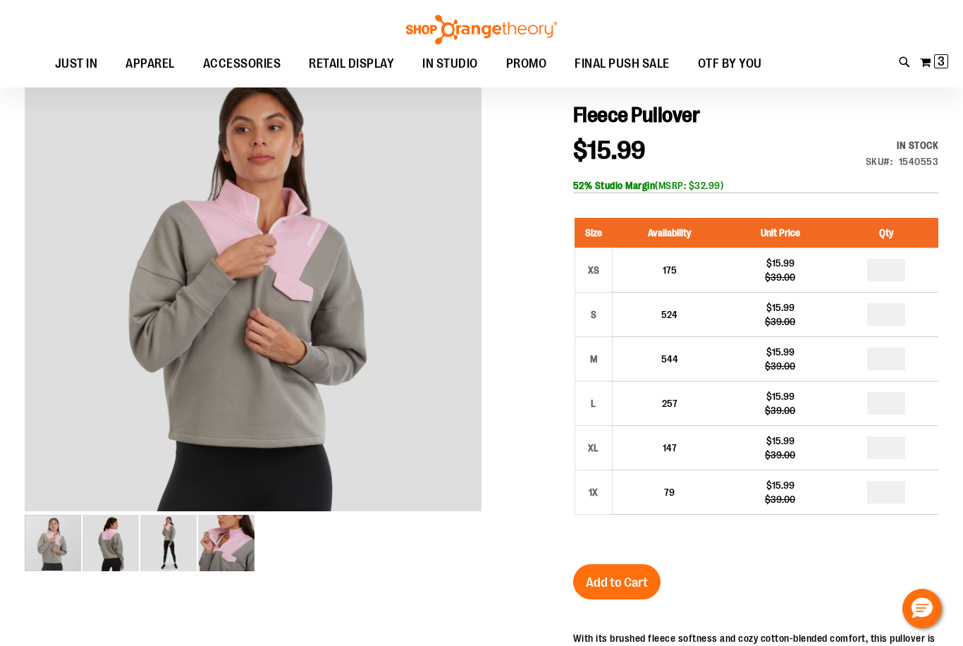
type input "**********"
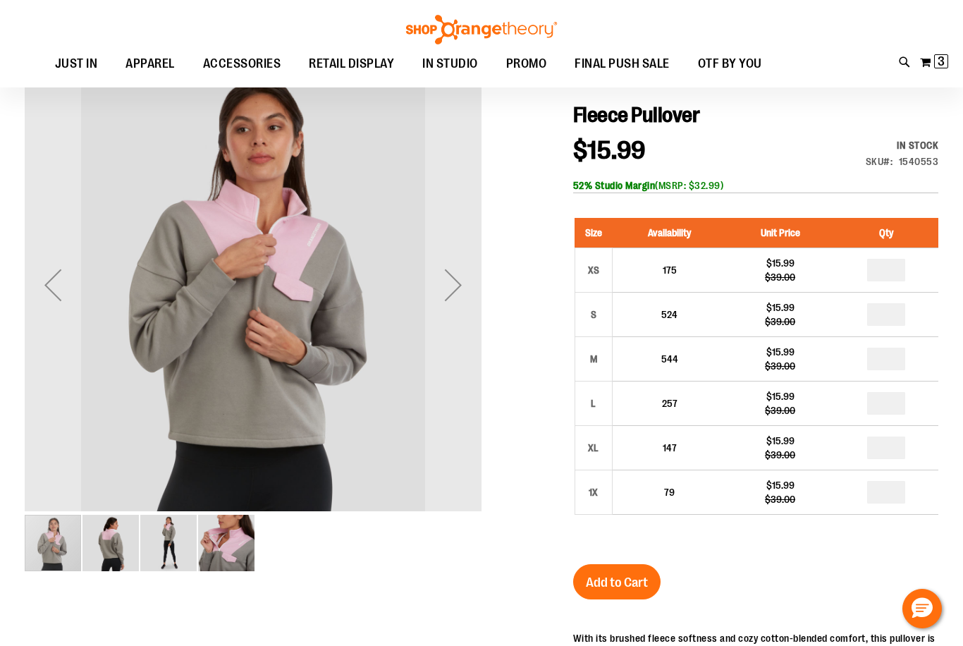
click at [226, 538] on img "image 4 of 4" at bounding box center [226, 543] width 56 height 56
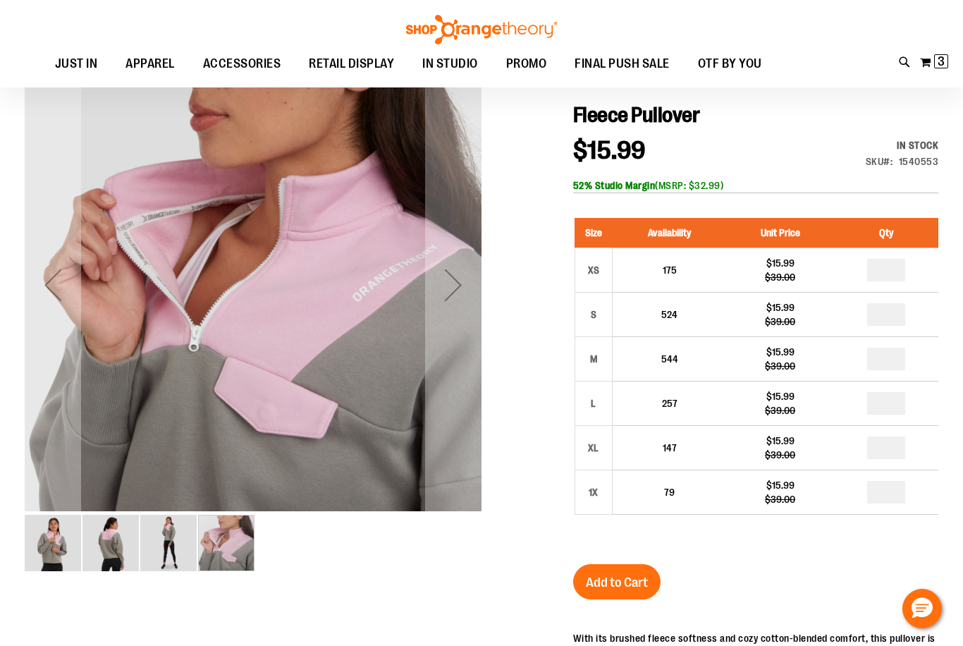
click at [160, 548] on img "image 3 of 4" at bounding box center [168, 543] width 56 height 56
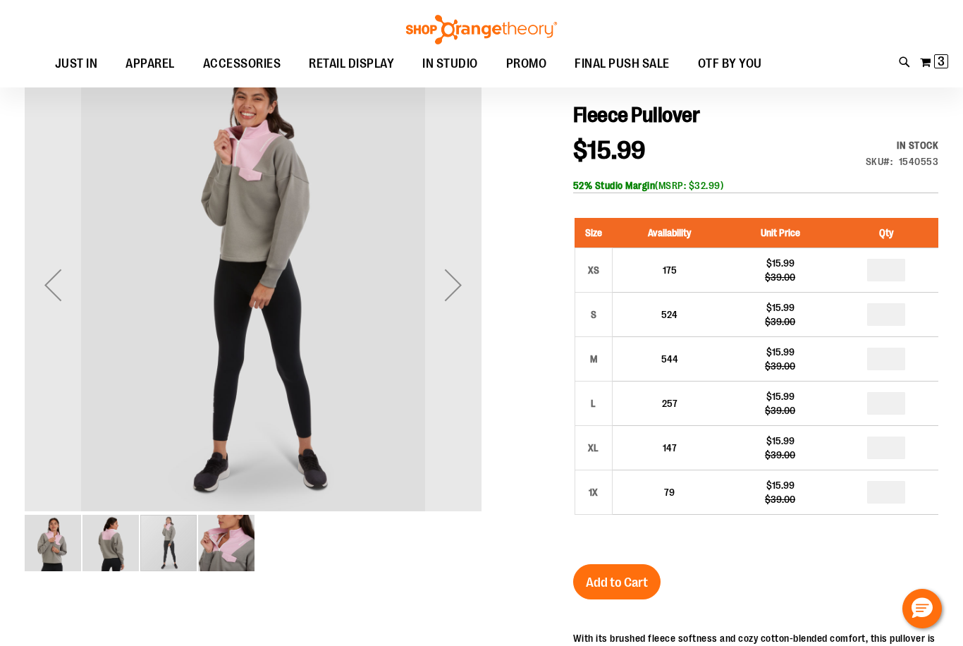
click at [78, 544] on img "image 1 of 4" at bounding box center [53, 543] width 56 height 56
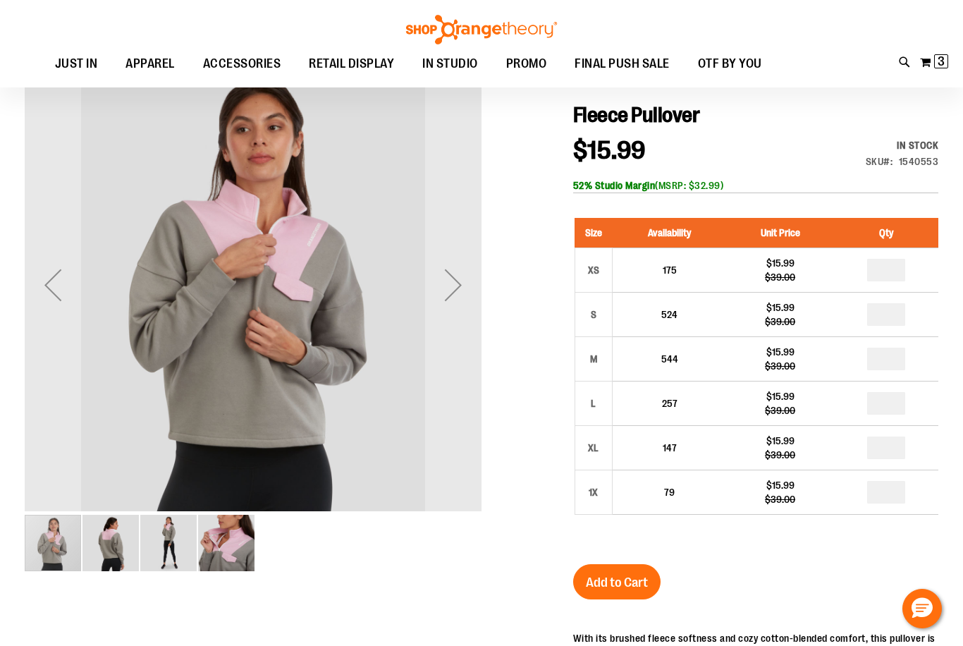
click at [259, 528] on div "carousel" at bounding box center [253, 542] width 457 height 59
click at [214, 542] on img "image 4 of 4" at bounding box center [226, 543] width 56 height 56
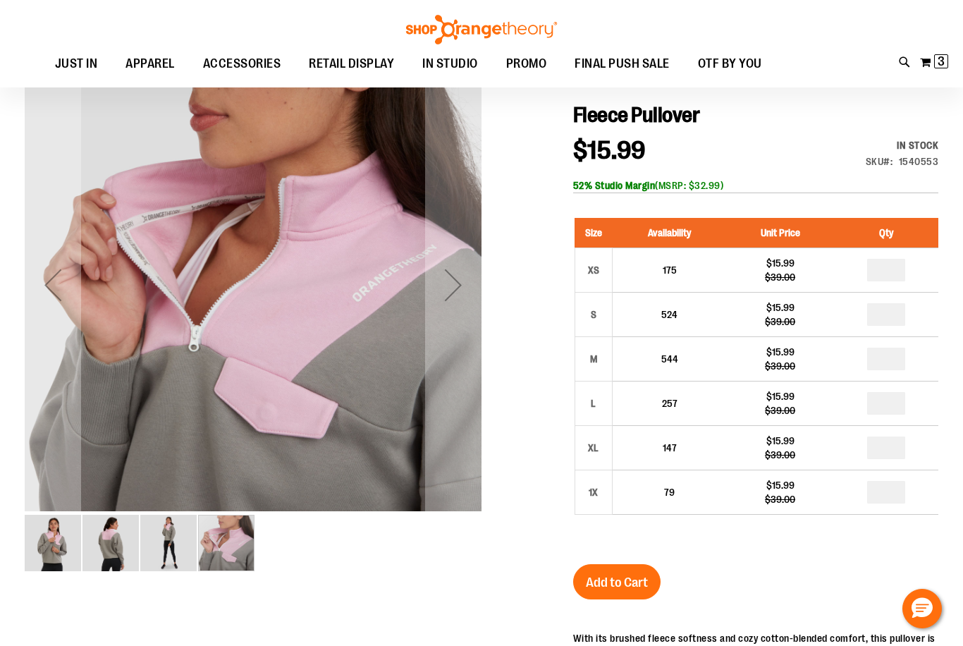
click at [173, 539] on img "image 3 of 4" at bounding box center [168, 543] width 56 height 56
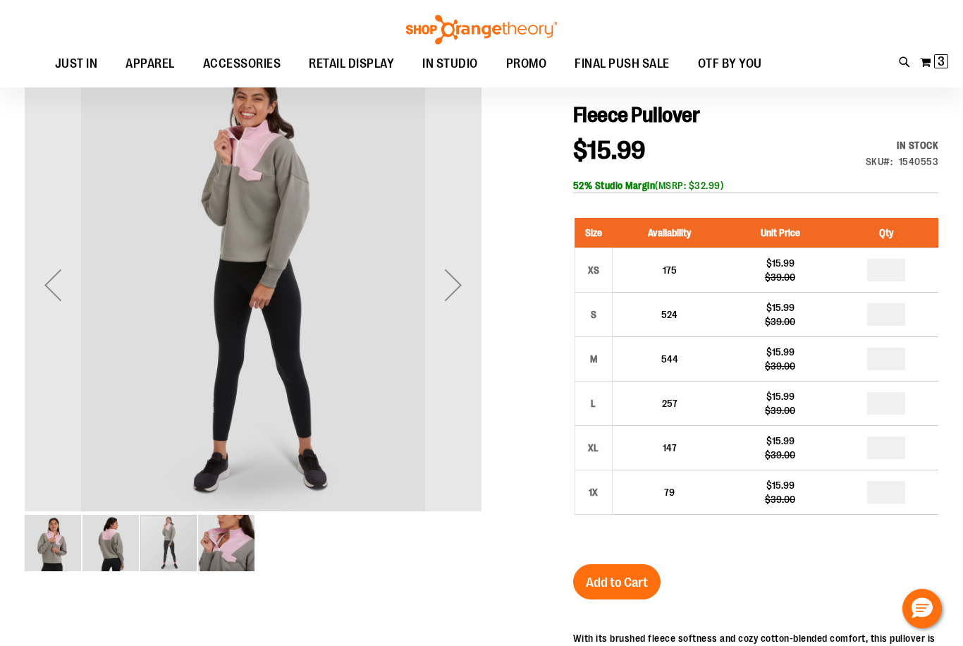
click at [85, 547] on img "image 2 of 4" at bounding box center [111, 543] width 56 height 56
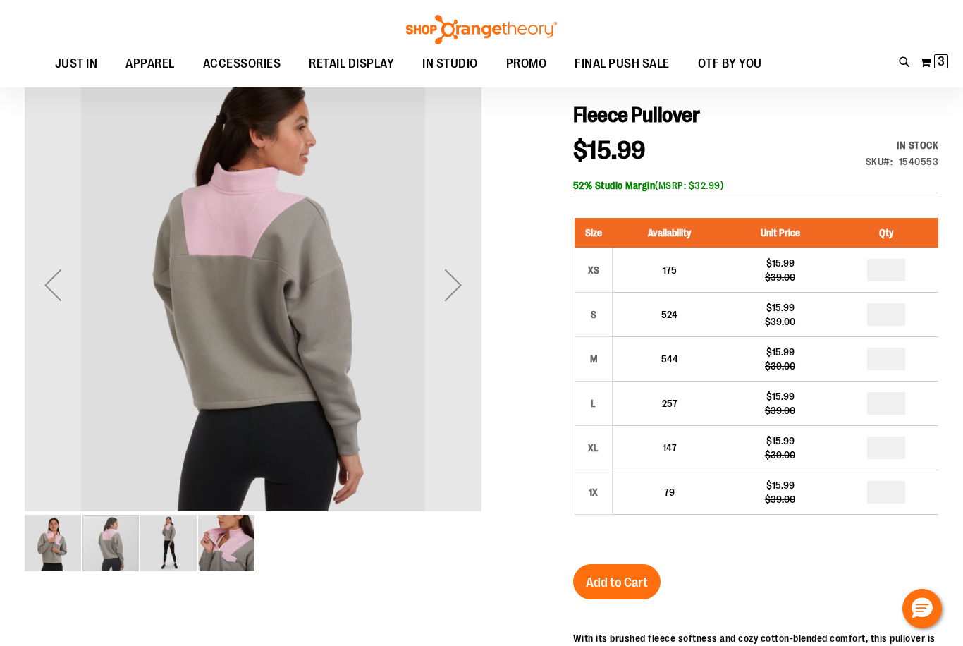
click at [44, 549] on img "image 1 of 4" at bounding box center [53, 543] width 56 height 56
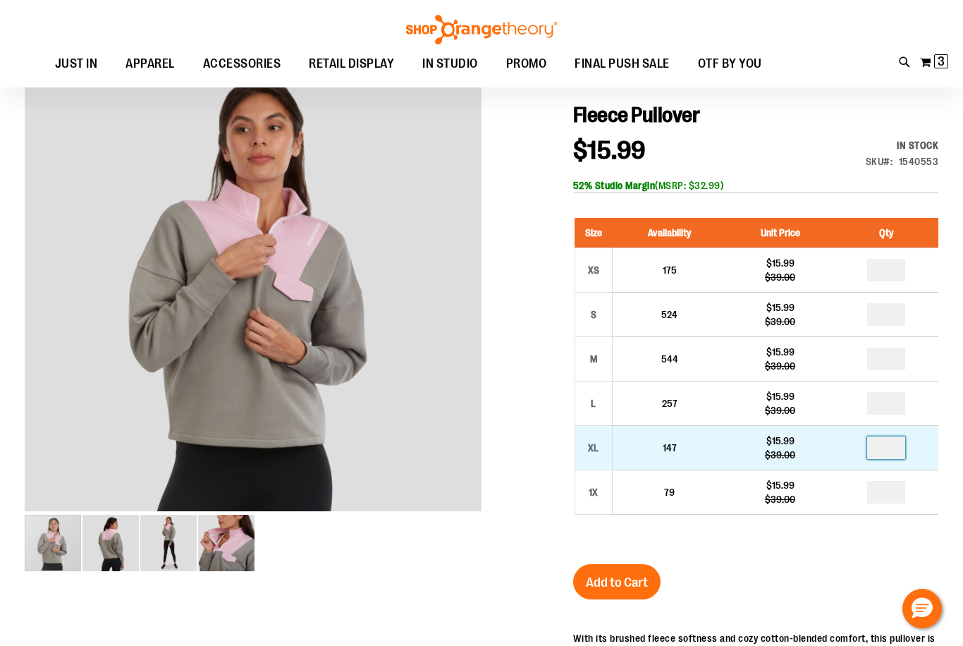
click at [887, 445] on input "number" at bounding box center [887, 448] width 38 height 23
type input "*"
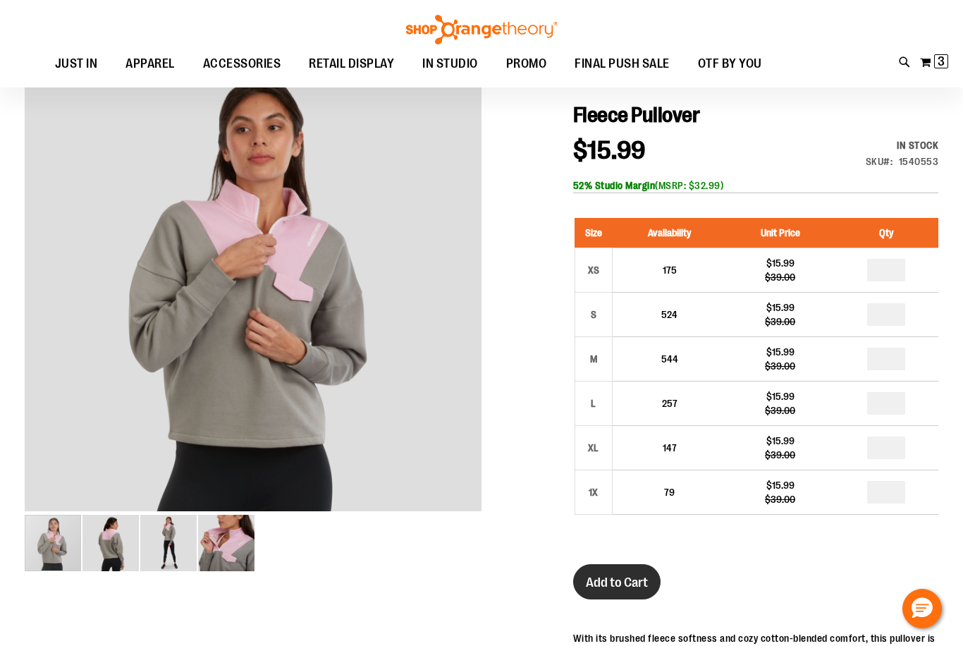
click at [634, 585] on span "Add to Cart" at bounding box center [617, 583] width 62 height 16
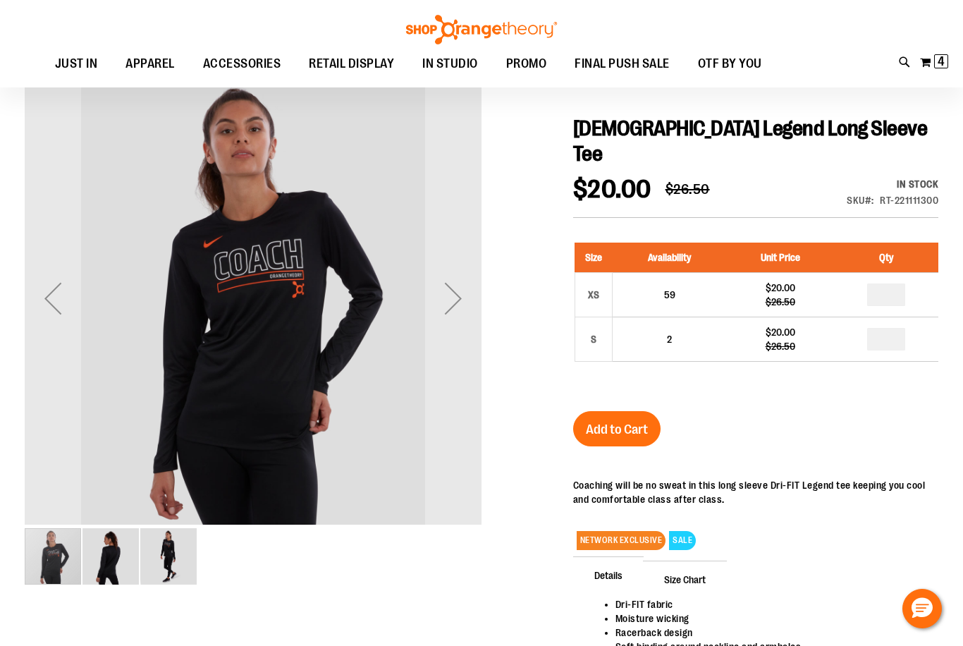
scroll to position [140, 0]
